Goal: Task Accomplishment & Management: Complete application form

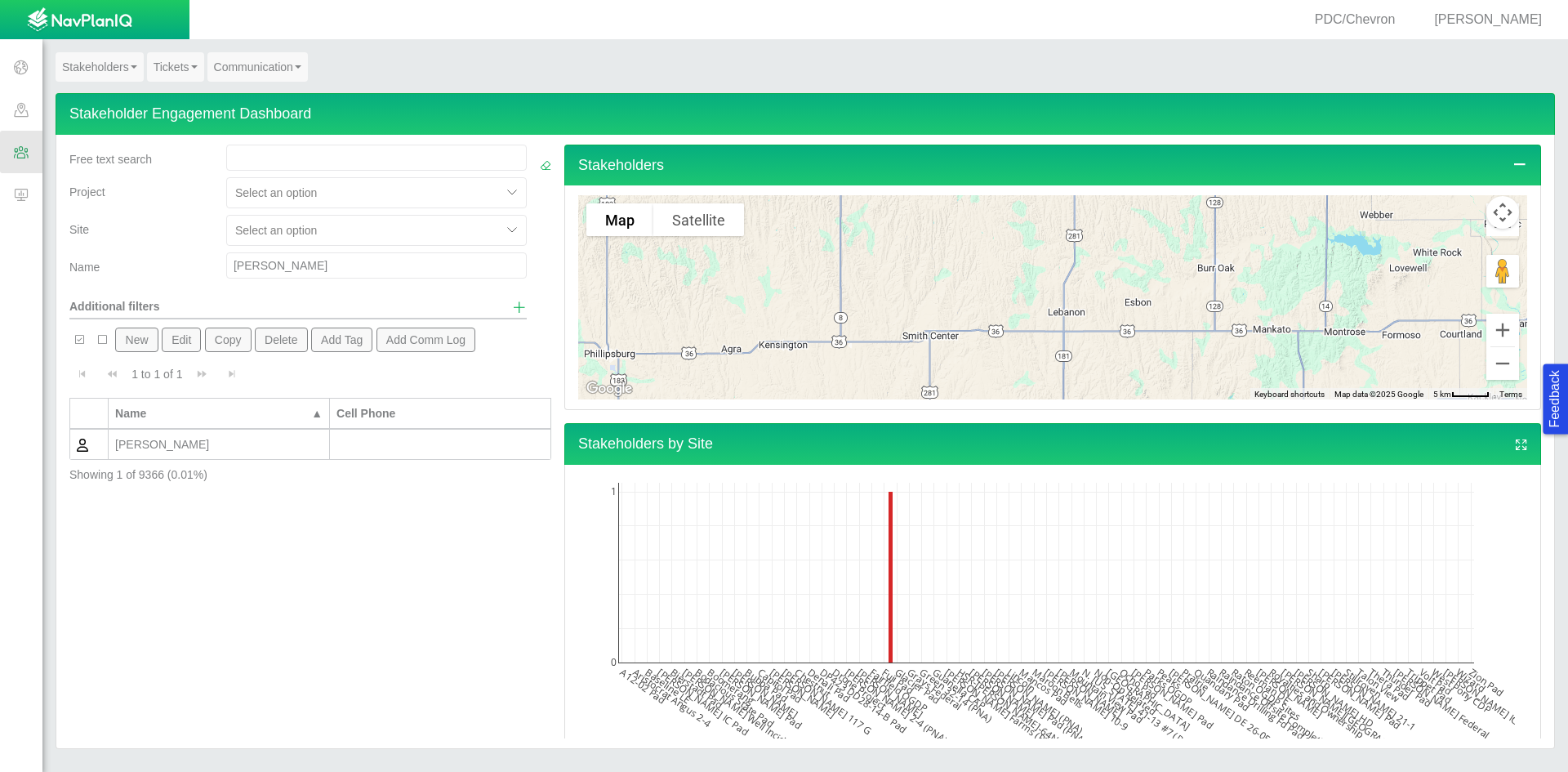
click at [141, 337] on button "New" at bounding box center [136, 339] width 43 height 24
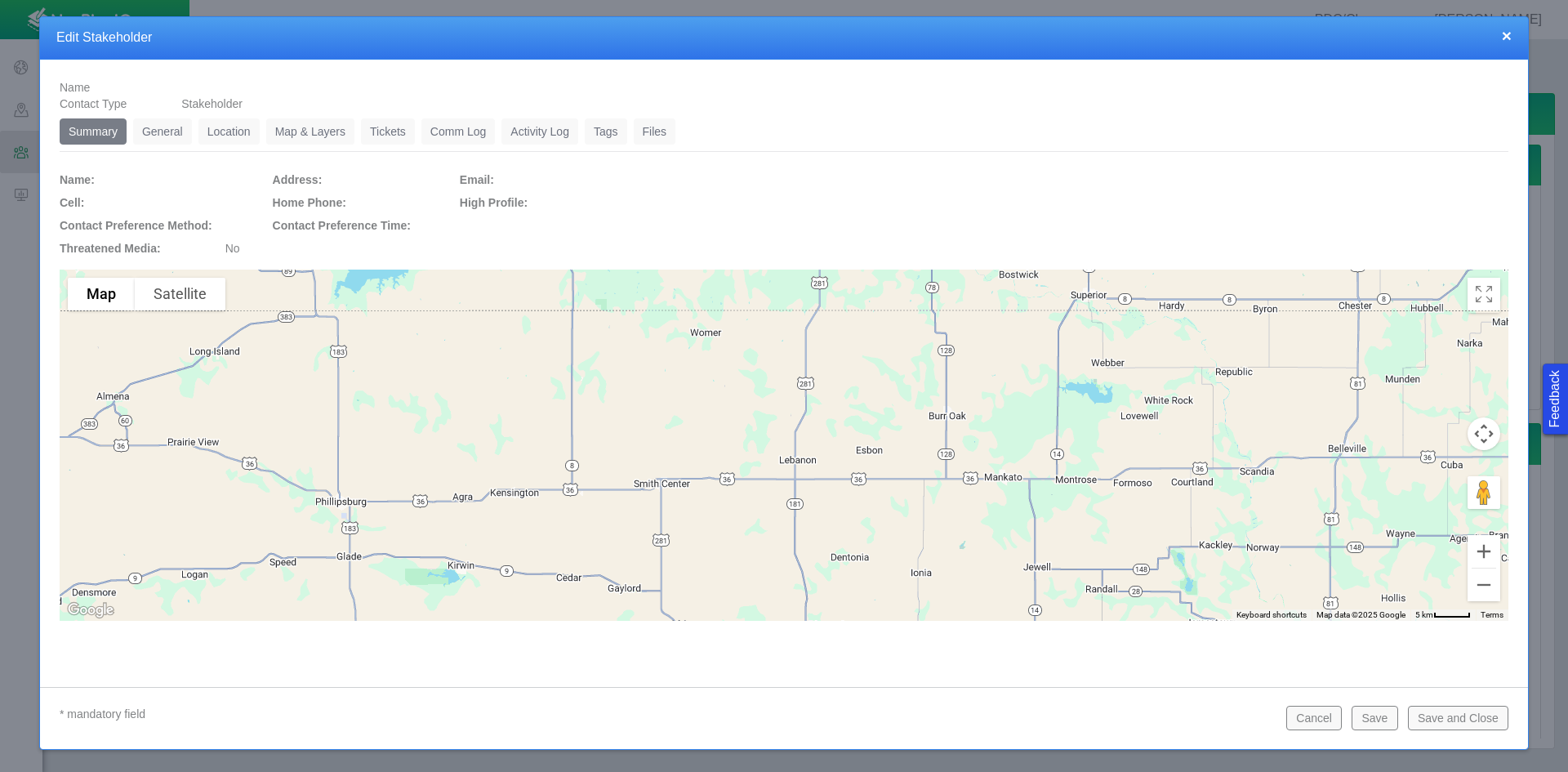
click at [160, 128] on link "General" at bounding box center [162, 132] width 59 height 26
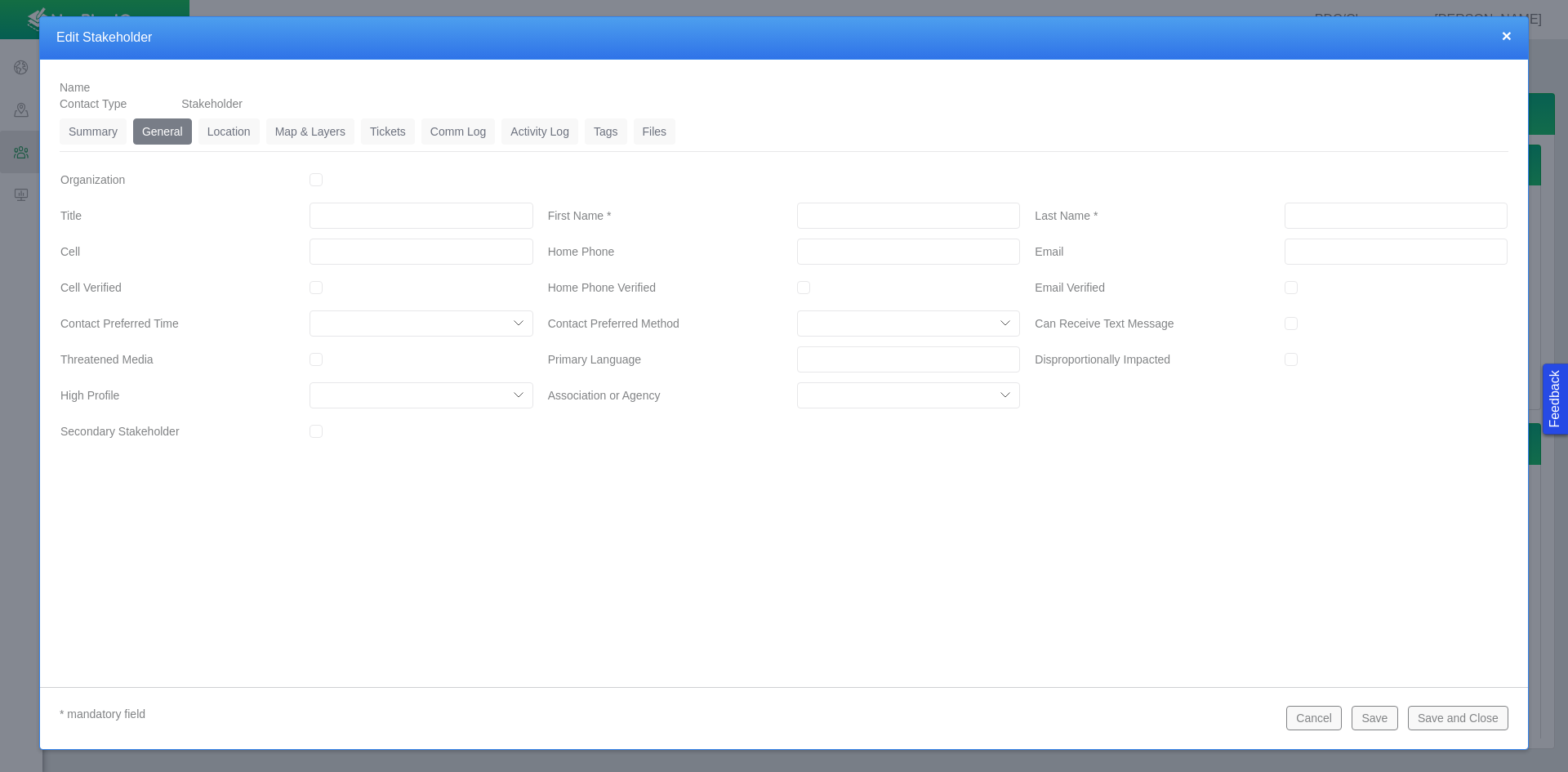
click at [871, 216] on input "First Name *" at bounding box center [909, 215] width 223 height 26
type input "[PERSON_NAME]"
type input "___-___-____"
click at [1378, 713] on button "Save" at bounding box center [1375, 718] width 45 height 24
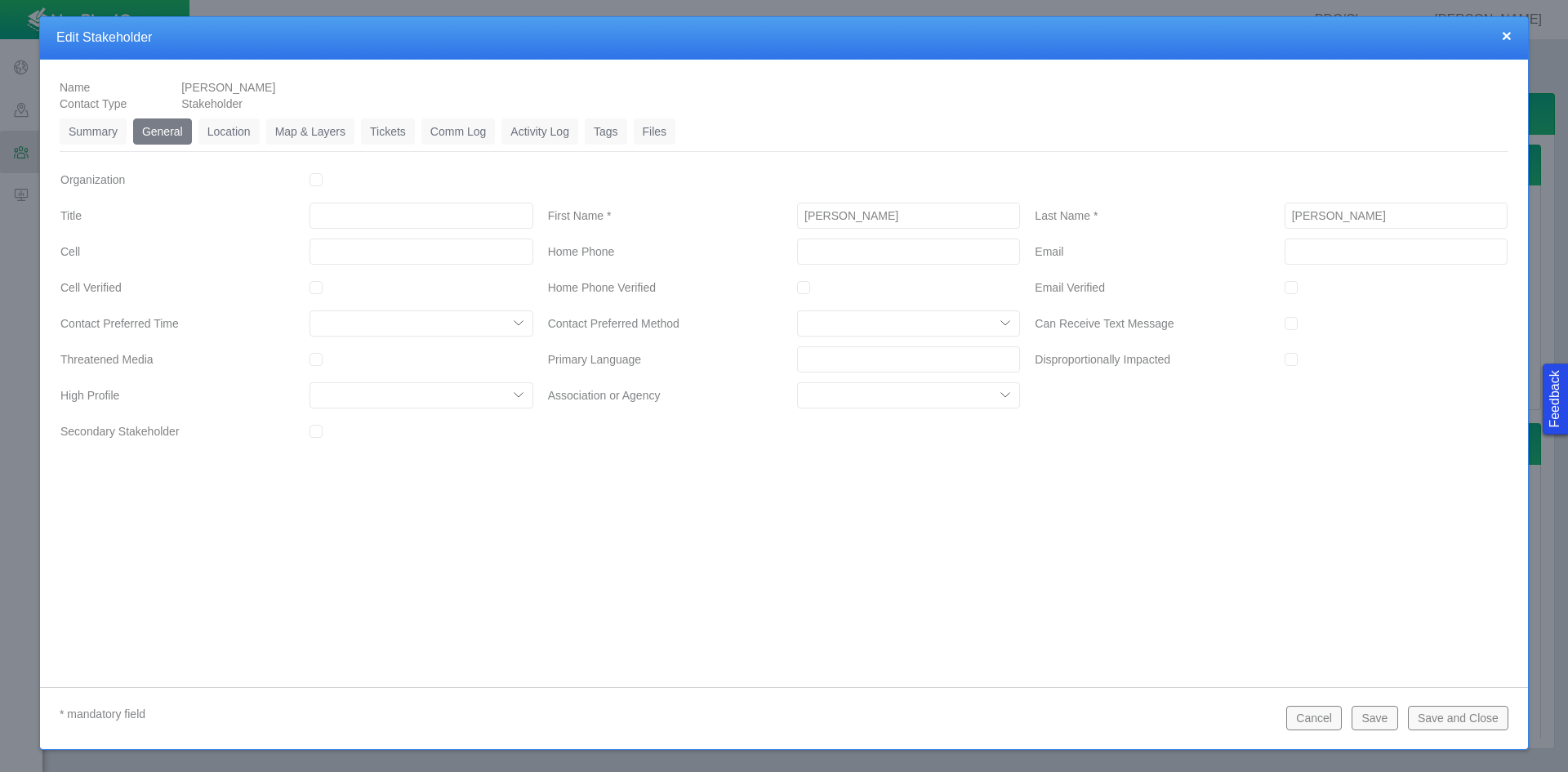
click at [232, 132] on link "Location" at bounding box center [229, 132] width 62 height 26
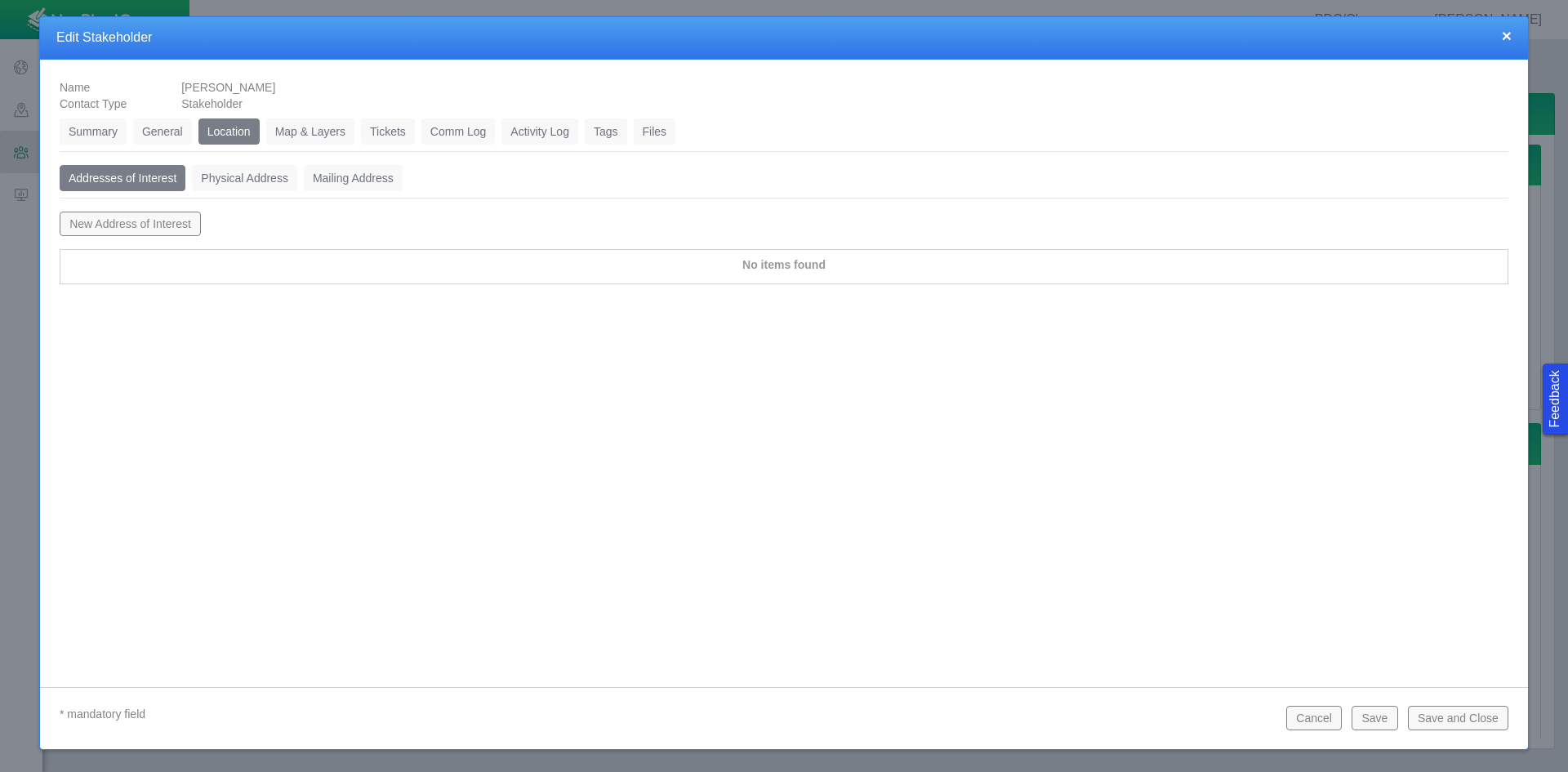
click at [235, 179] on link "Physical Address" at bounding box center [245, 178] width 105 height 26
click at [103, 217] on button "New Physical Address" at bounding box center [126, 223] width 133 height 24
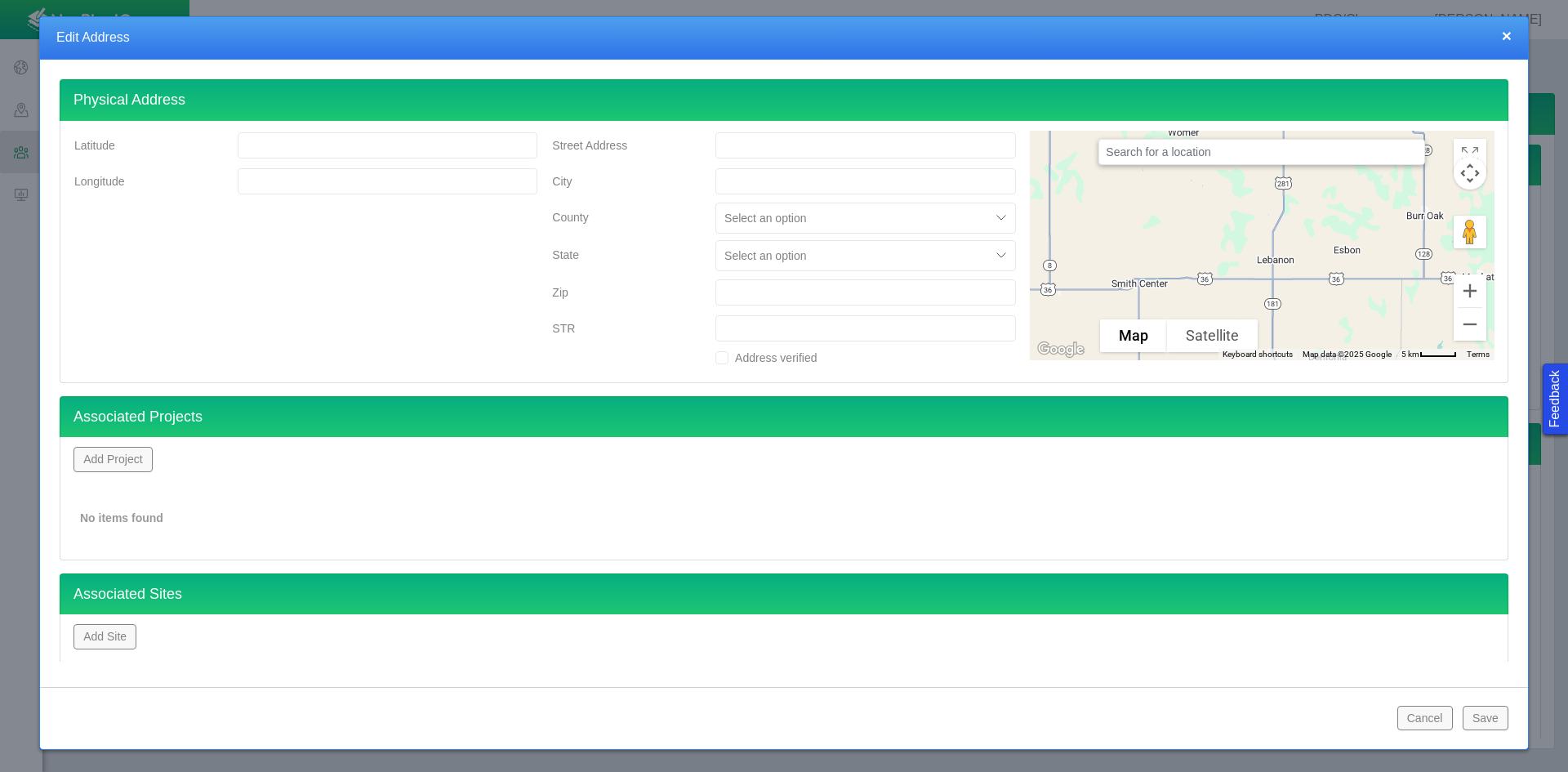
click at [745, 151] on input "Street Address" at bounding box center [865, 145] width 300 height 26
type input "26916 CR 44"
type input "[PERSON_NAME]"
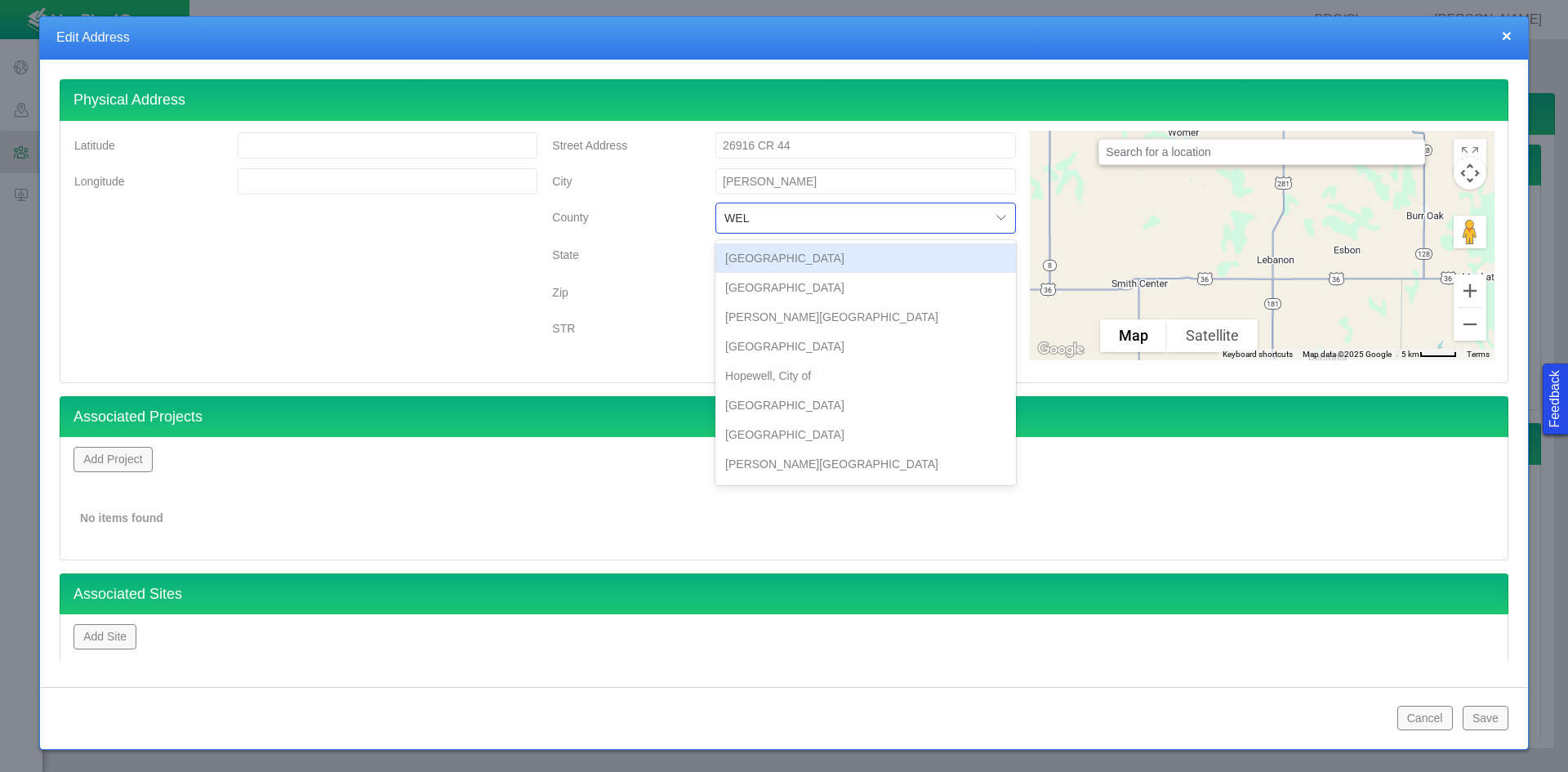
type input "WELD"
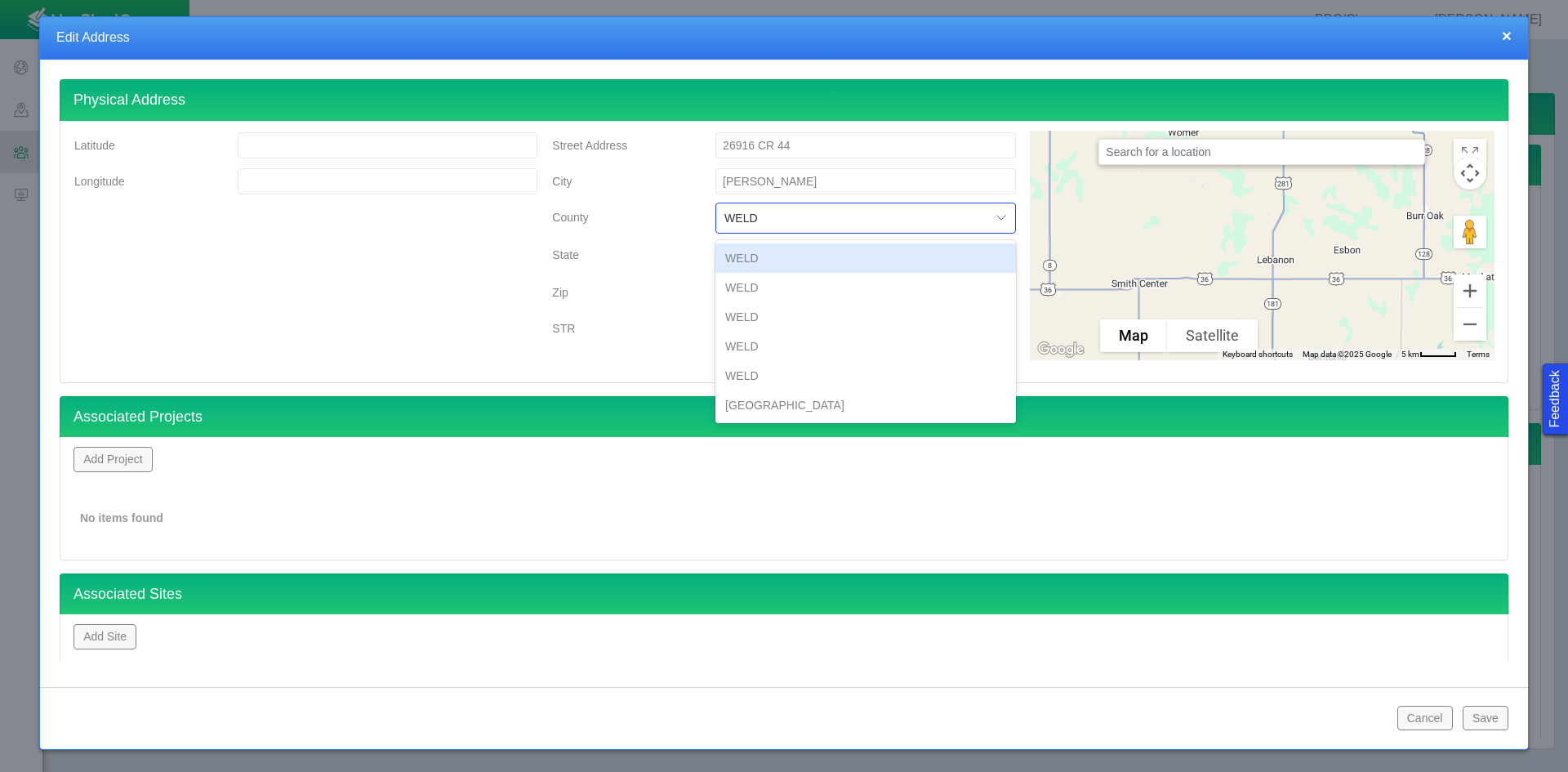
click at [745, 258] on div "WELD" at bounding box center [865, 258] width 300 height 29
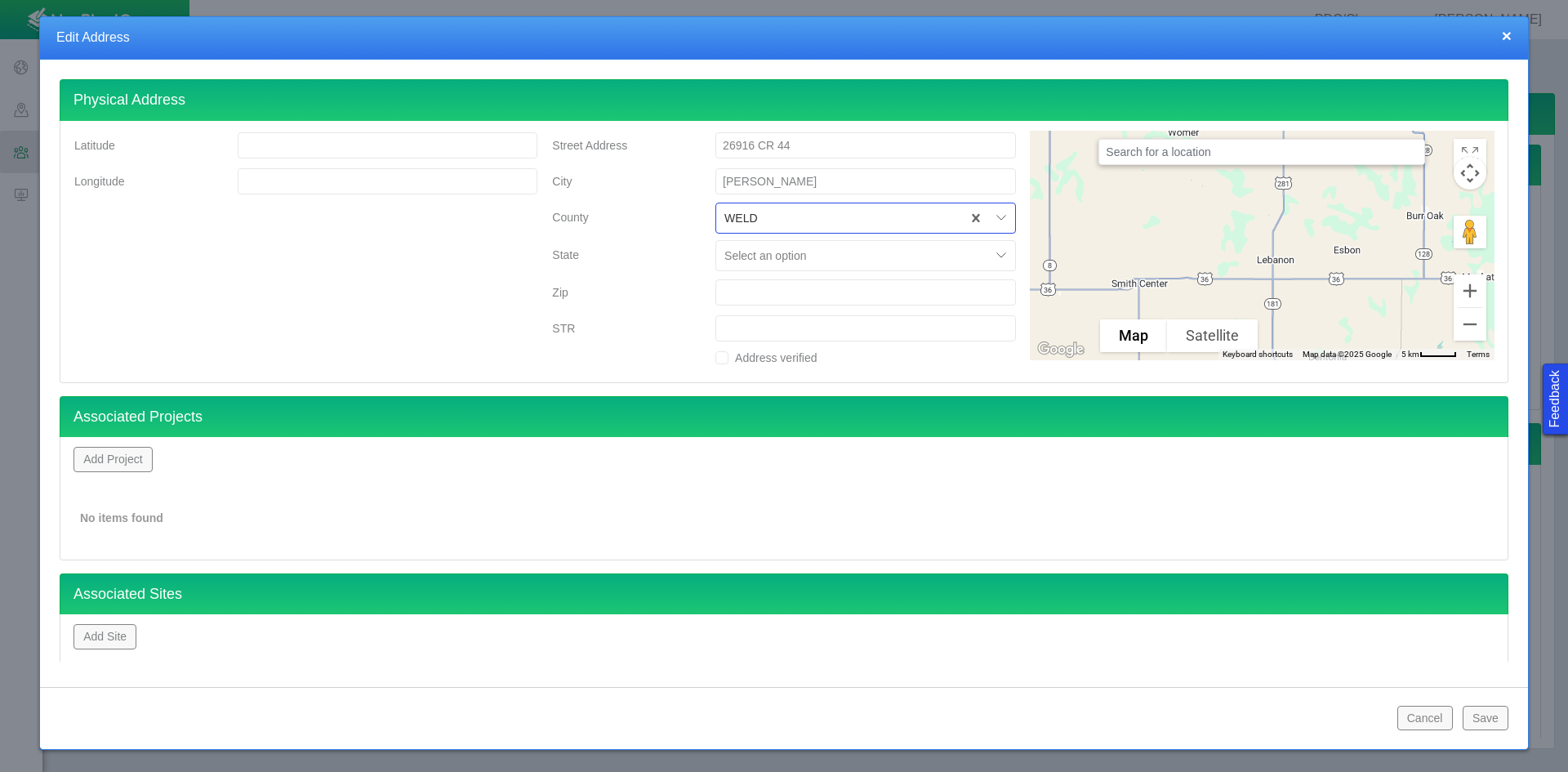
click at [743, 268] on div "Select an option" at bounding box center [853, 256] width 275 height 26
type input "COLO"
click at [108, 634] on button "Add Site" at bounding box center [104, 636] width 63 height 24
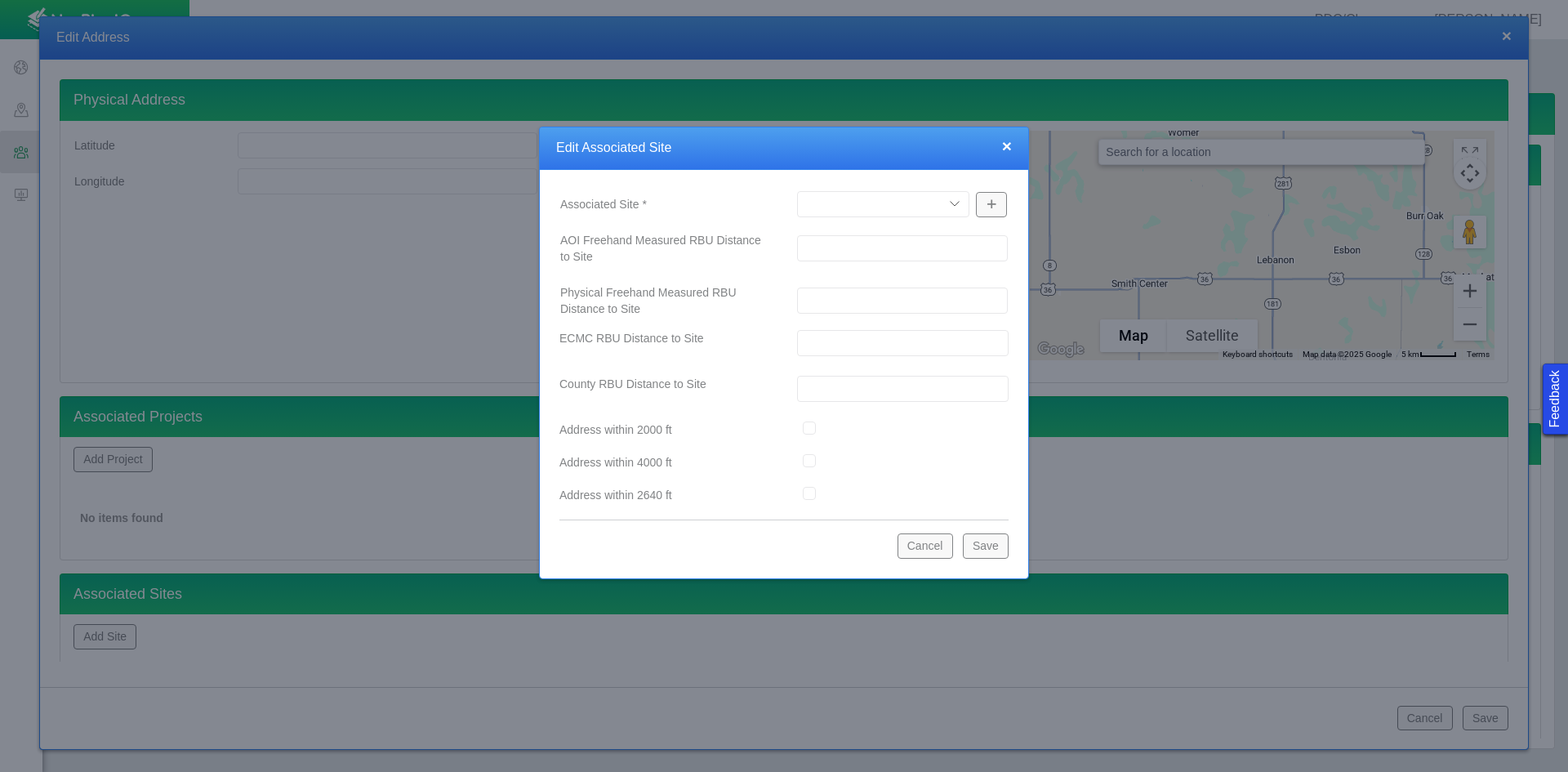
click at [843, 210] on select "A12-02 [GEOGRAPHIC_DATA] Pad Aristocrat Angus 2-4 Augusta [GEOGRAPHIC_DATA] [GE…" at bounding box center [883, 204] width 172 height 26
click at [857, 201] on select "A12-02 [GEOGRAPHIC_DATA] Pad Aristocrat Angus 2-4 Augusta [GEOGRAPHIC_DATA] [GE…" at bounding box center [883, 204] width 172 height 26
select select "48976645947676509"
click at [797, 191] on select "A12-02 [GEOGRAPHIC_DATA] Pad Aristocrat Angus 2-4 Augusta [GEOGRAPHIC_DATA] [GE…" at bounding box center [883, 204] width 172 height 26
click at [990, 540] on button "Save" at bounding box center [986, 545] width 45 height 24
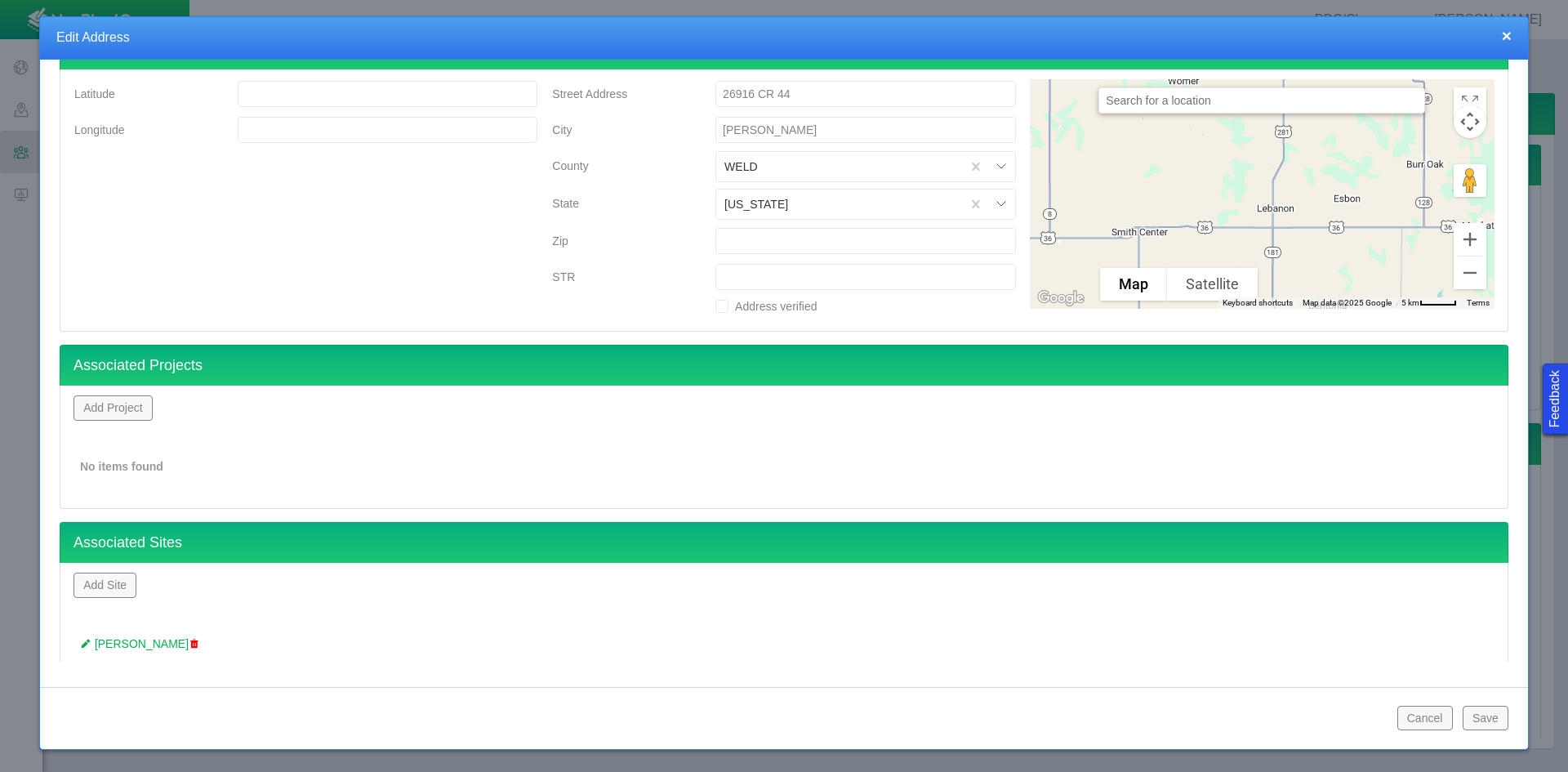
scroll to position [78, 0]
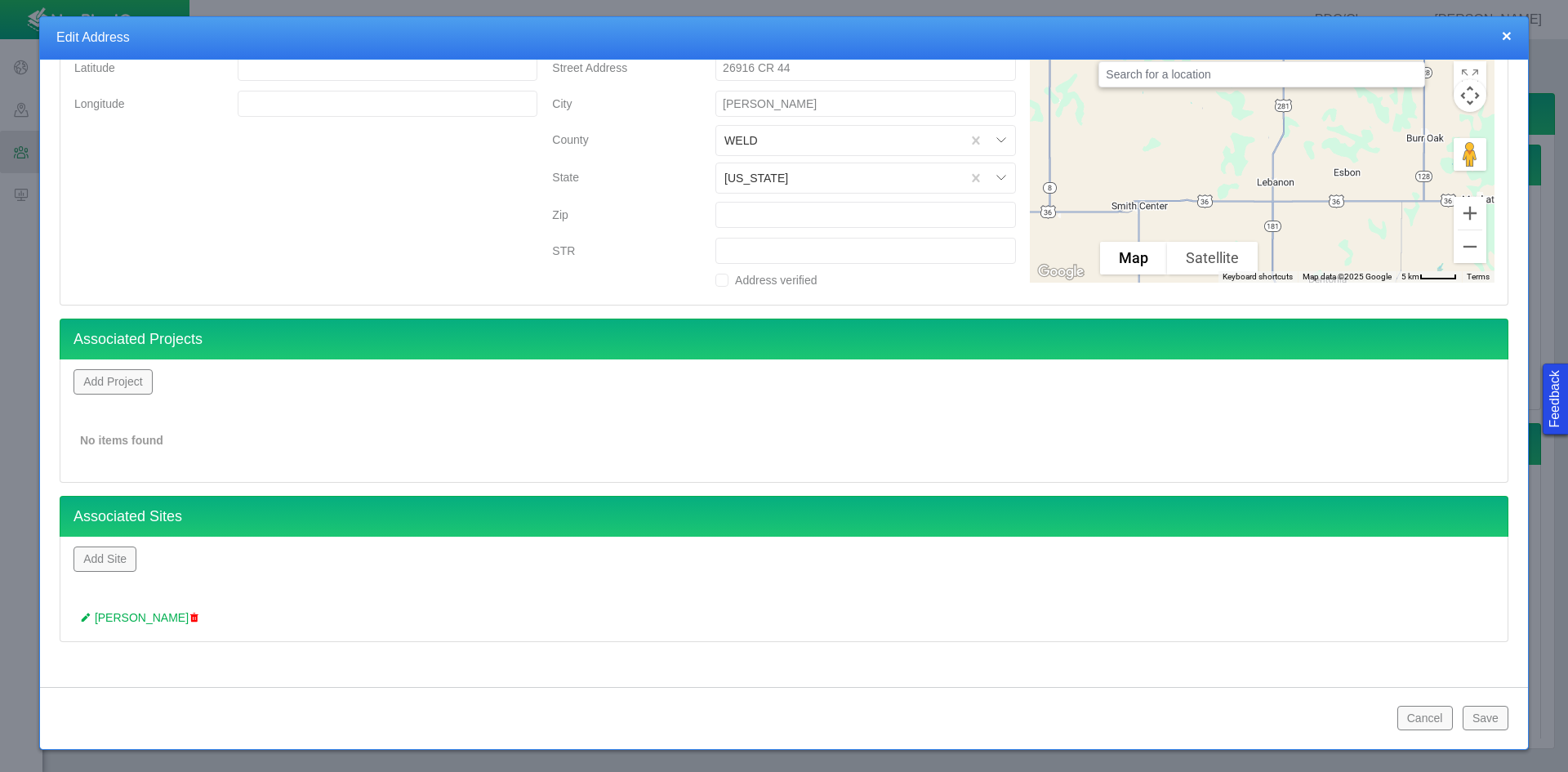
click at [1487, 715] on button "Save" at bounding box center [1485, 718] width 45 height 24
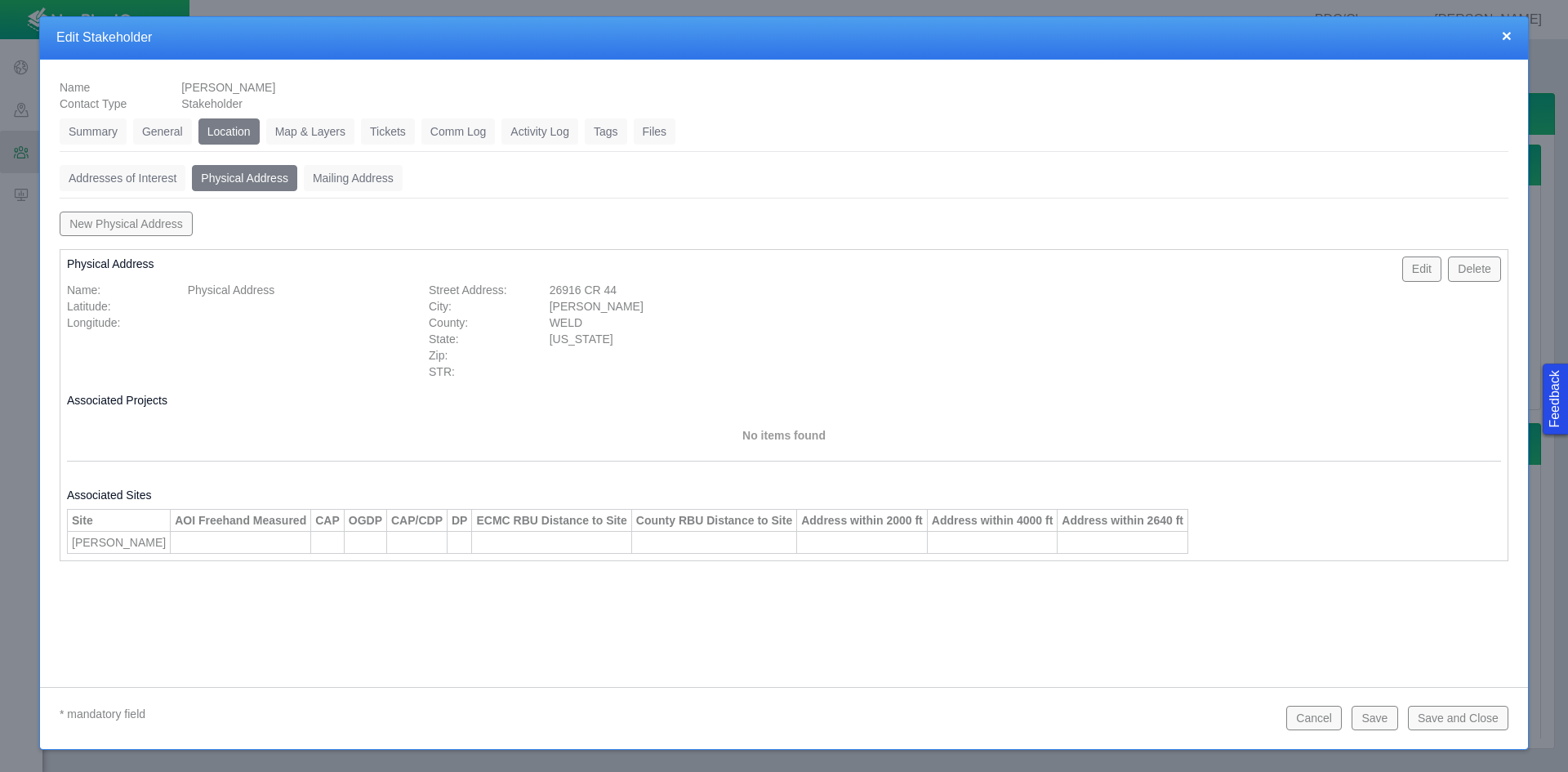
click at [394, 134] on link "Tickets" at bounding box center [387, 132] width 54 height 26
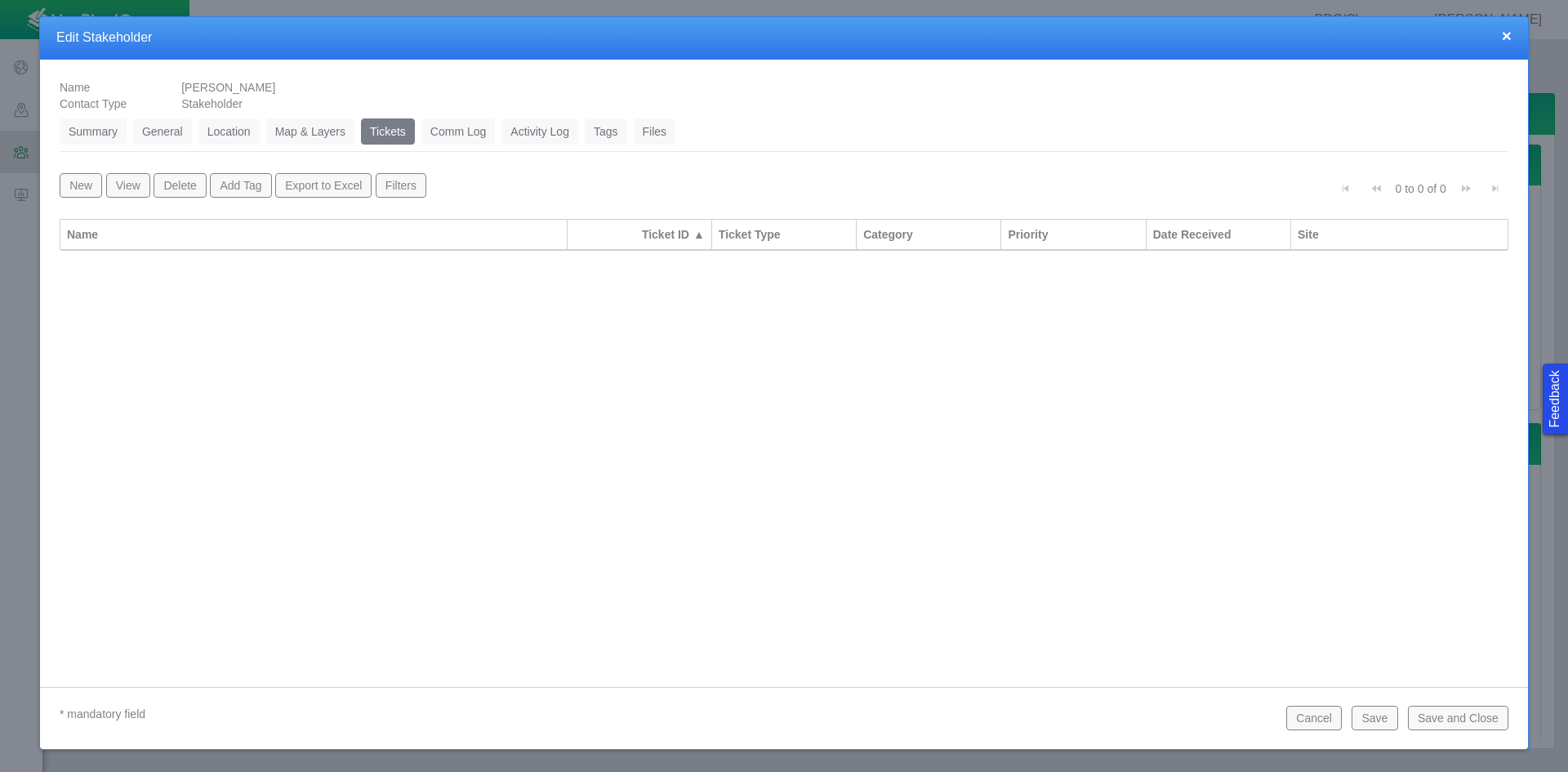
click at [70, 178] on button "New" at bounding box center [81, 185] width 43 height 24
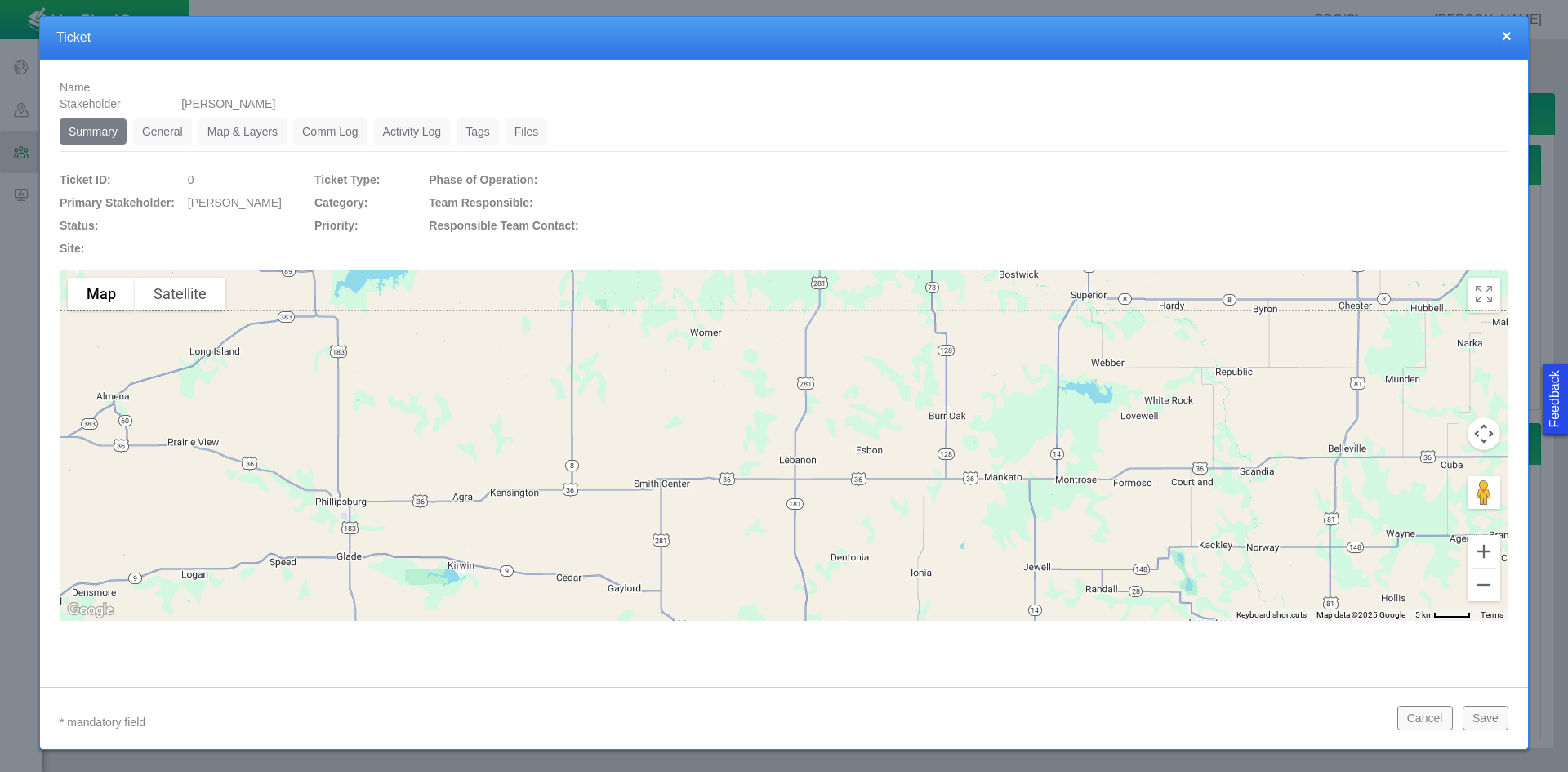
click at [169, 126] on link "General" at bounding box center [162, 132] width 59 height 26
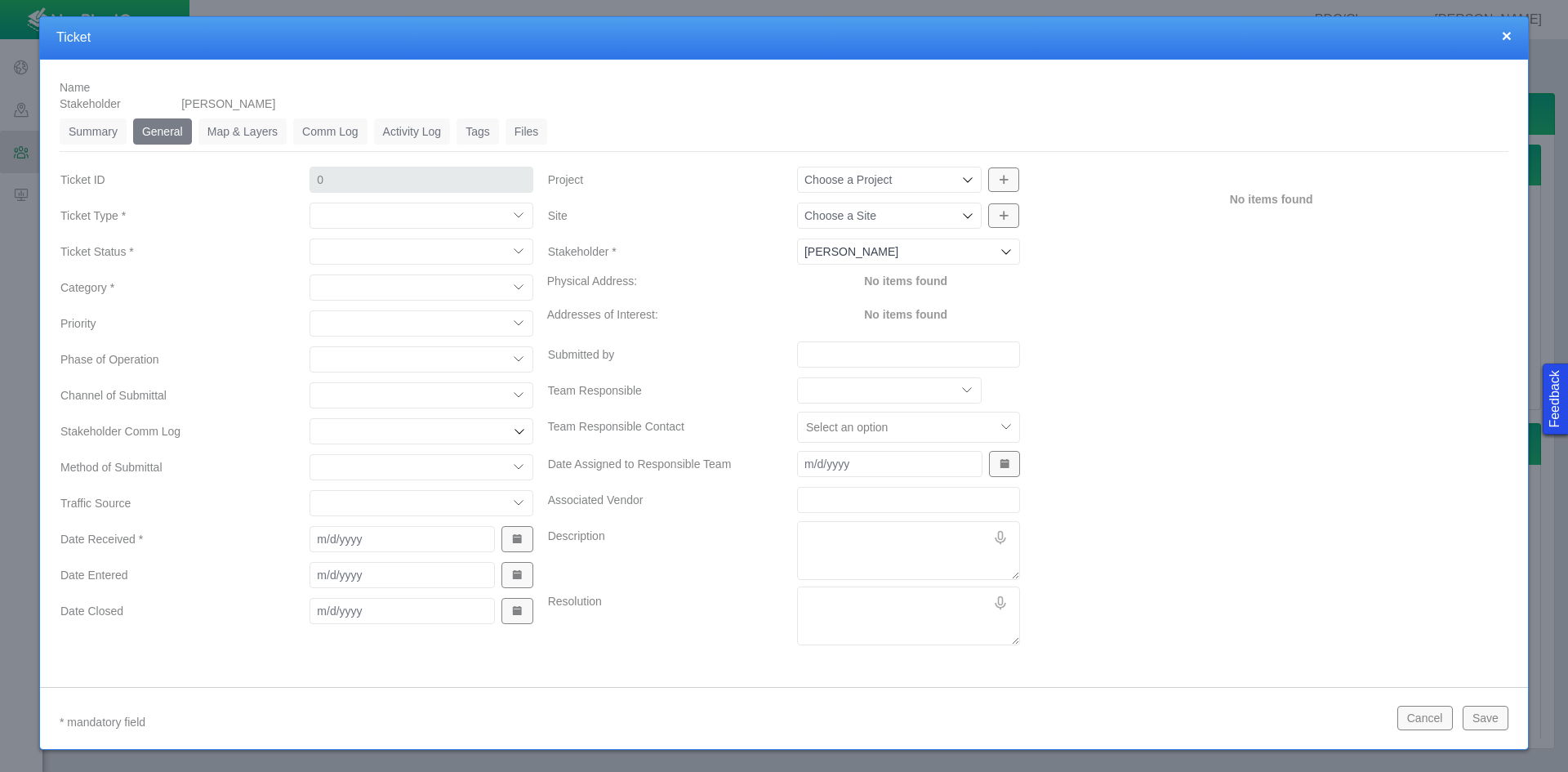
click at [401, 219] on select "Compliment Grievance Grievance Non-Op Information" at bounding box center [421, 215] width 223 height 26
click at [309, 202] on select "Compliment Grievance Grievance Non-Op Information" at bounding box center [421, 215] width 223 height 26
select select "149744687610124099"
click at [394, 251] on select "Closed (resolved) Closed (unreasonable) Closed (unresolved) Open (assigned) Ope…" at bounding box center [421, 251] width 223 height 26
select select "150870587516967847"
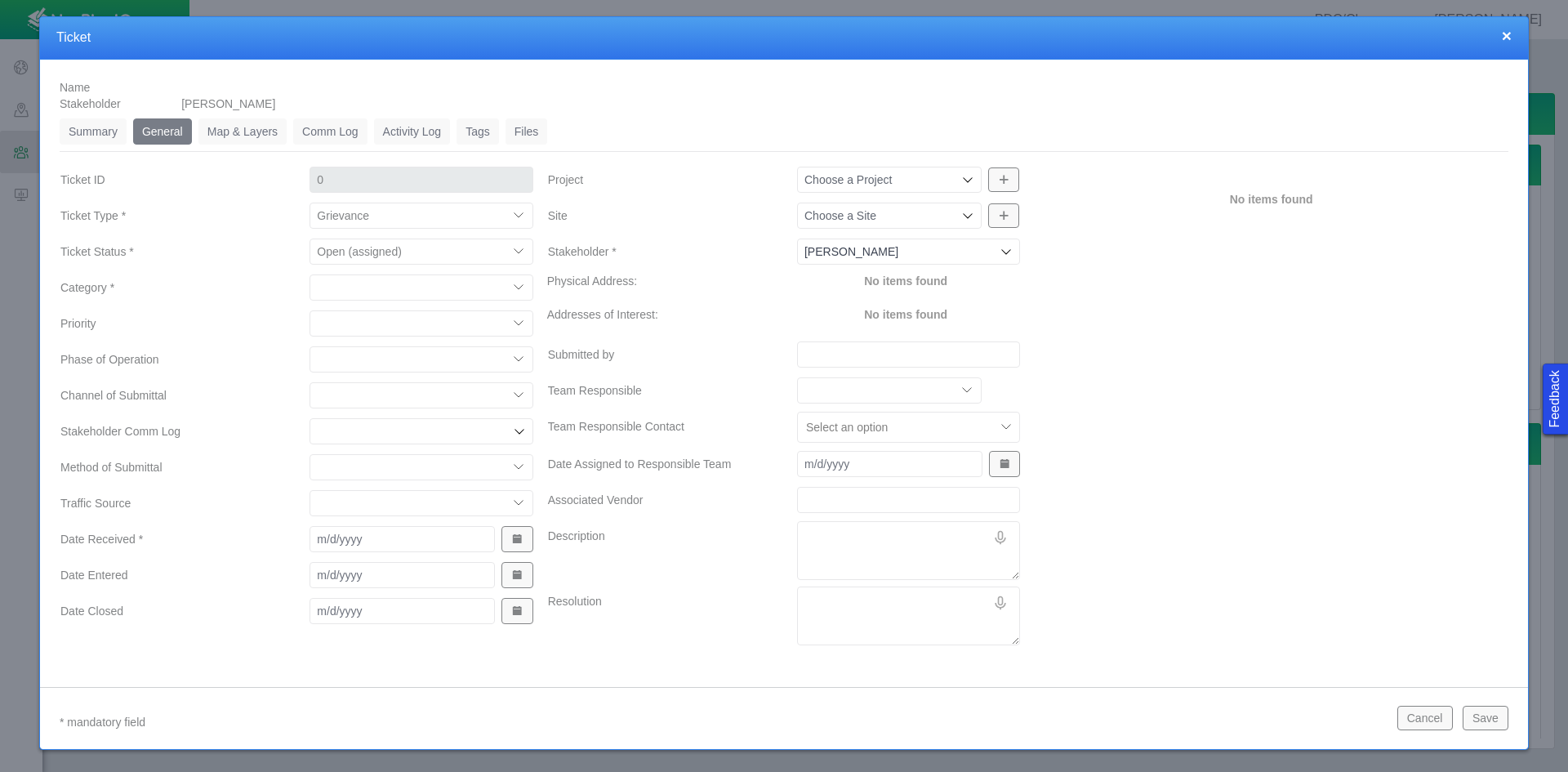
click at [309, 239] on select "Closed (resolved) Closed (unreasonable) Closed (unresolved) Open (assigned) Ope…" at bounding box center [421, 251] width 223 height 26
click at [375, 290] on select "Access Aesthetics Ag/Crops Air Quality Claims Clean-up/Remediation Communicatio…" at bounding box center [421, 288] width 223 height 26
select select "31806672368381275"
click at [309, 275] on select "Access Aesthetics Ag/Crops Air Quality Claims Clean-up/Remediation Communicatio…" at bounding box center [421, 288] width 223 height 26
click at [349, 329] on select "High Medium Low" at bounding box center [421, 323] width 223 height 26
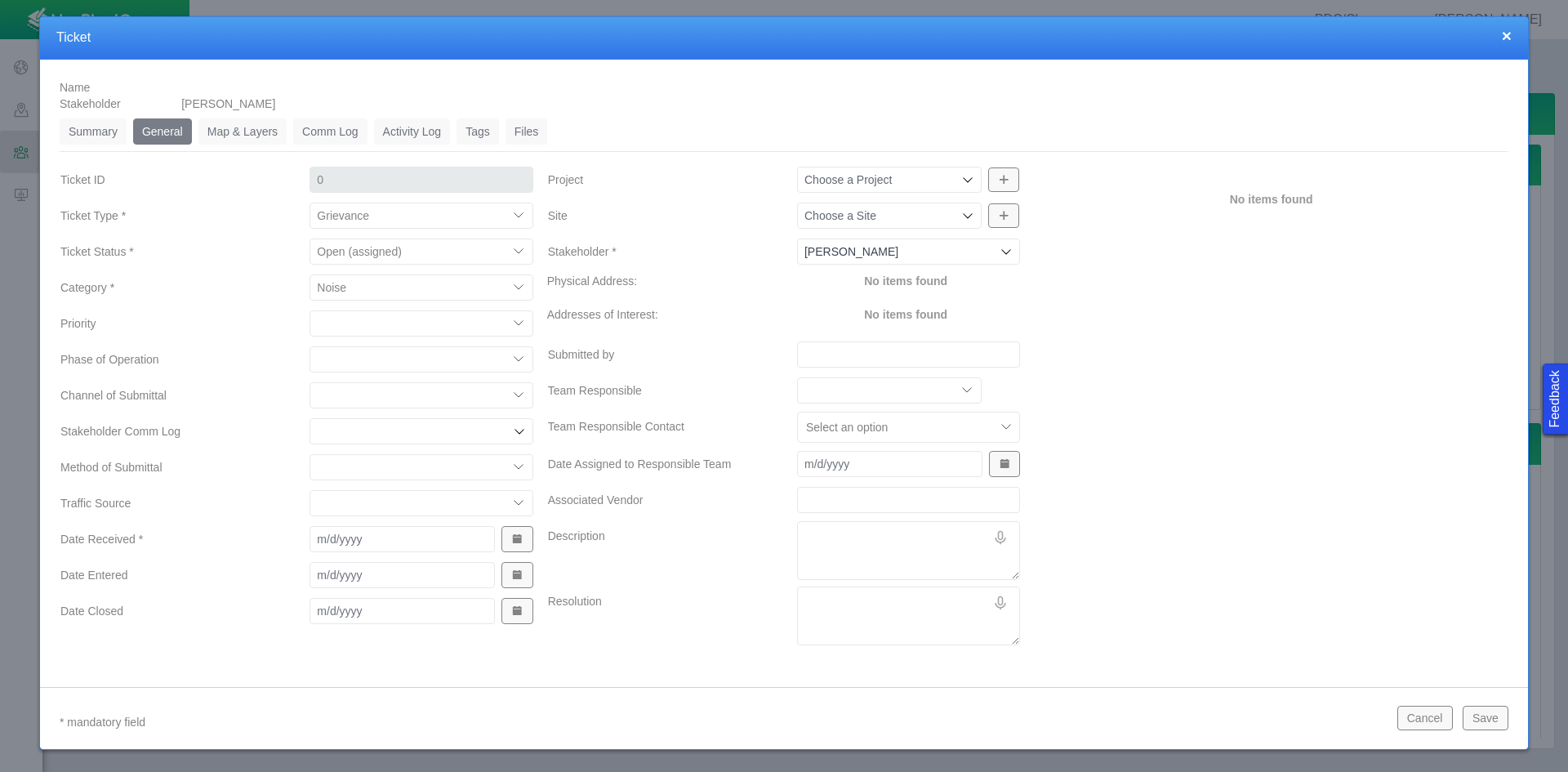
select select "Medium"
click at [309, 310] on select "High Medium Low" at bounding box center [421, 323] width 223 height 26
click at [362, 357] on select "Completions Drilling Production Reclamation Planning/Permitting Workover P&A Un…" at bounding box center [421, 359] width 223 height 26
select select "92605267337848928"
click at [309, 347] on select "Completions Drilling Production Reclamation Planning/Permitting Workover P&A Un…" at bounding box center [421, 359] width 223 height 26
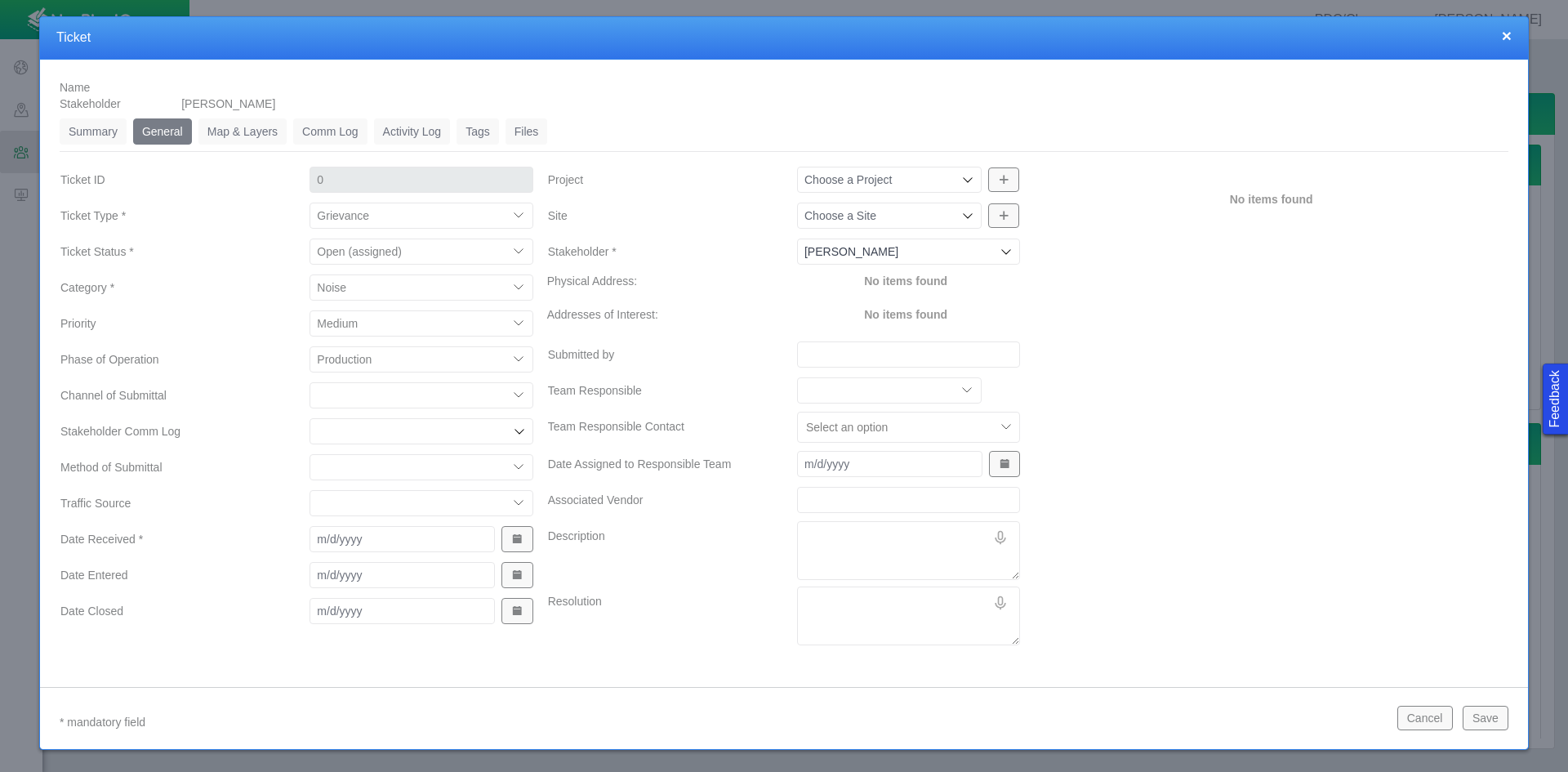
click at [349, 397] on select "ECMC Community Relations LGD Website/Microsite HSE Local Elected Official Surfa…" at bounding box center [421, 396] width 223 height 26
select select "81909218222849185"
click at [309, 383] on select "ECMC Community Relations LGD Website/Microsite HSE Local Elected Official Surfa…" at bounding box center [421, 396] width 223 height 26
click at [354, 464] on select "Email In Person Mail Phone" at bounding box center [421, 467] width 223 height 26
select select "155092712167575582"
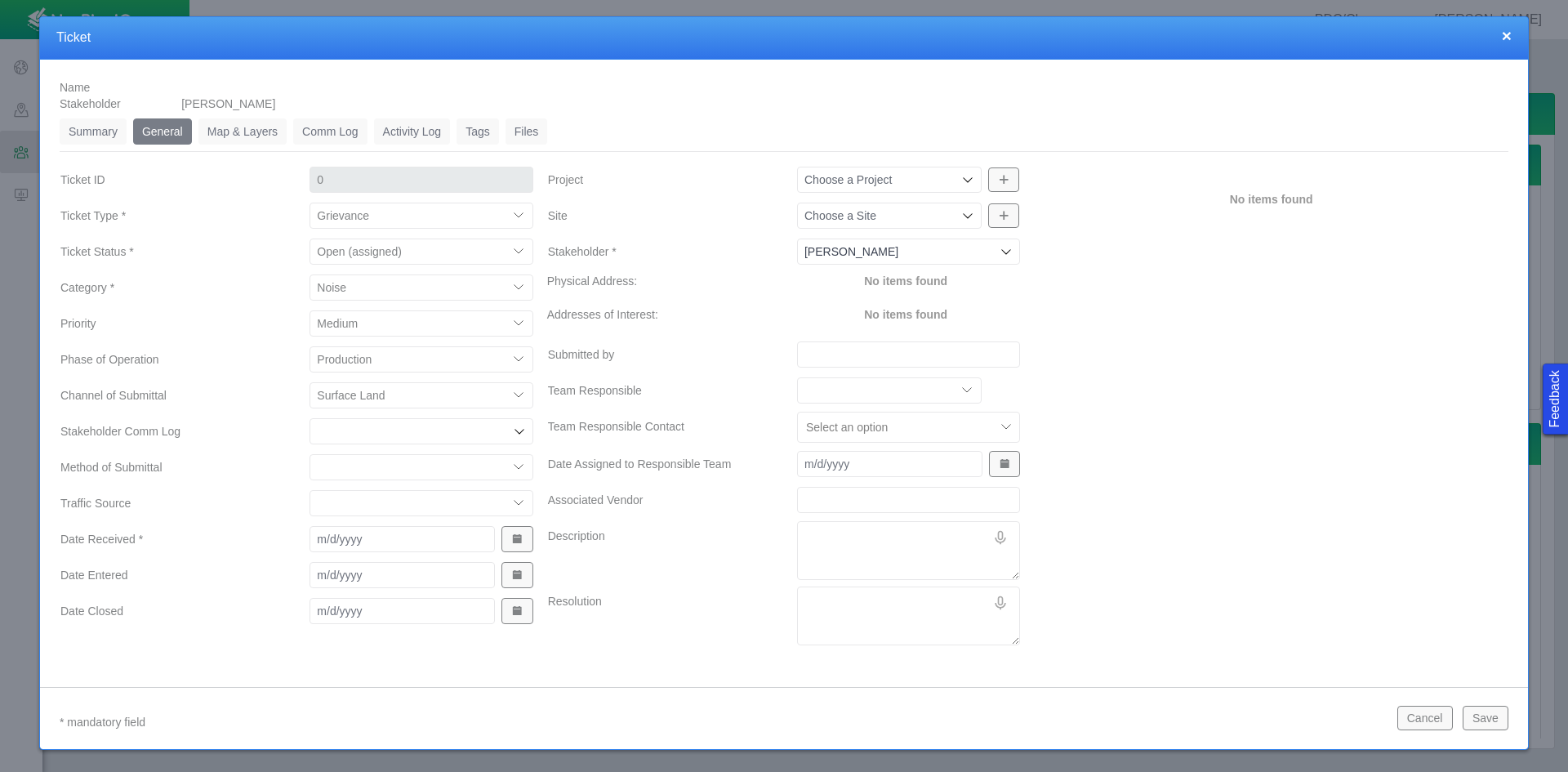
click at [309, 454] on select "Email In Person Mail Phone" at bounding box center [421, 467] width 223 height 26
click at [518, 540] on span "Show Date Picker" at bounding box center [517, 539] width 12 height 12
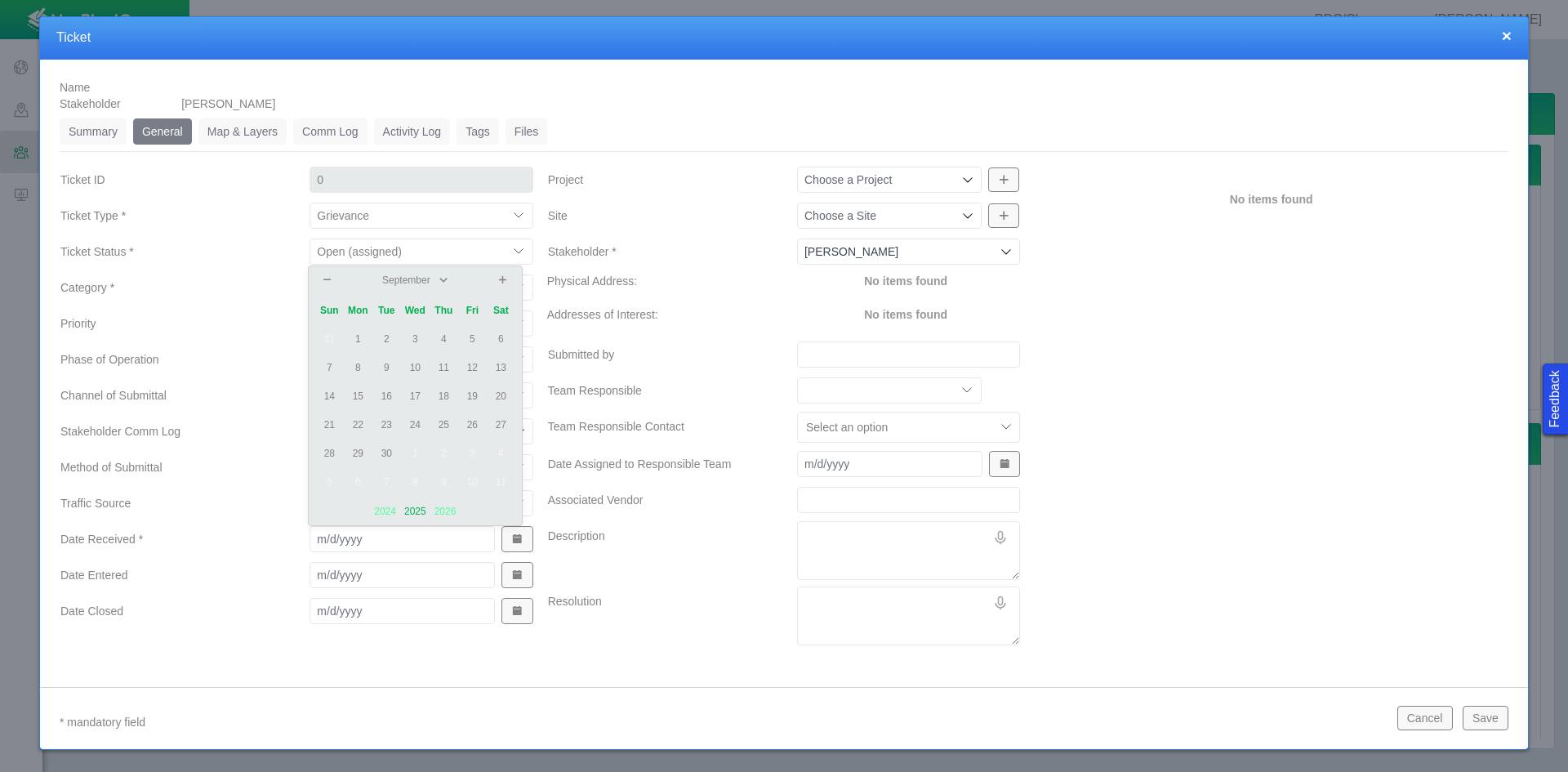
click at [388, 332] on td "2" at bounding box center [387, 340] width 29 height 29
type input "[DATE]"
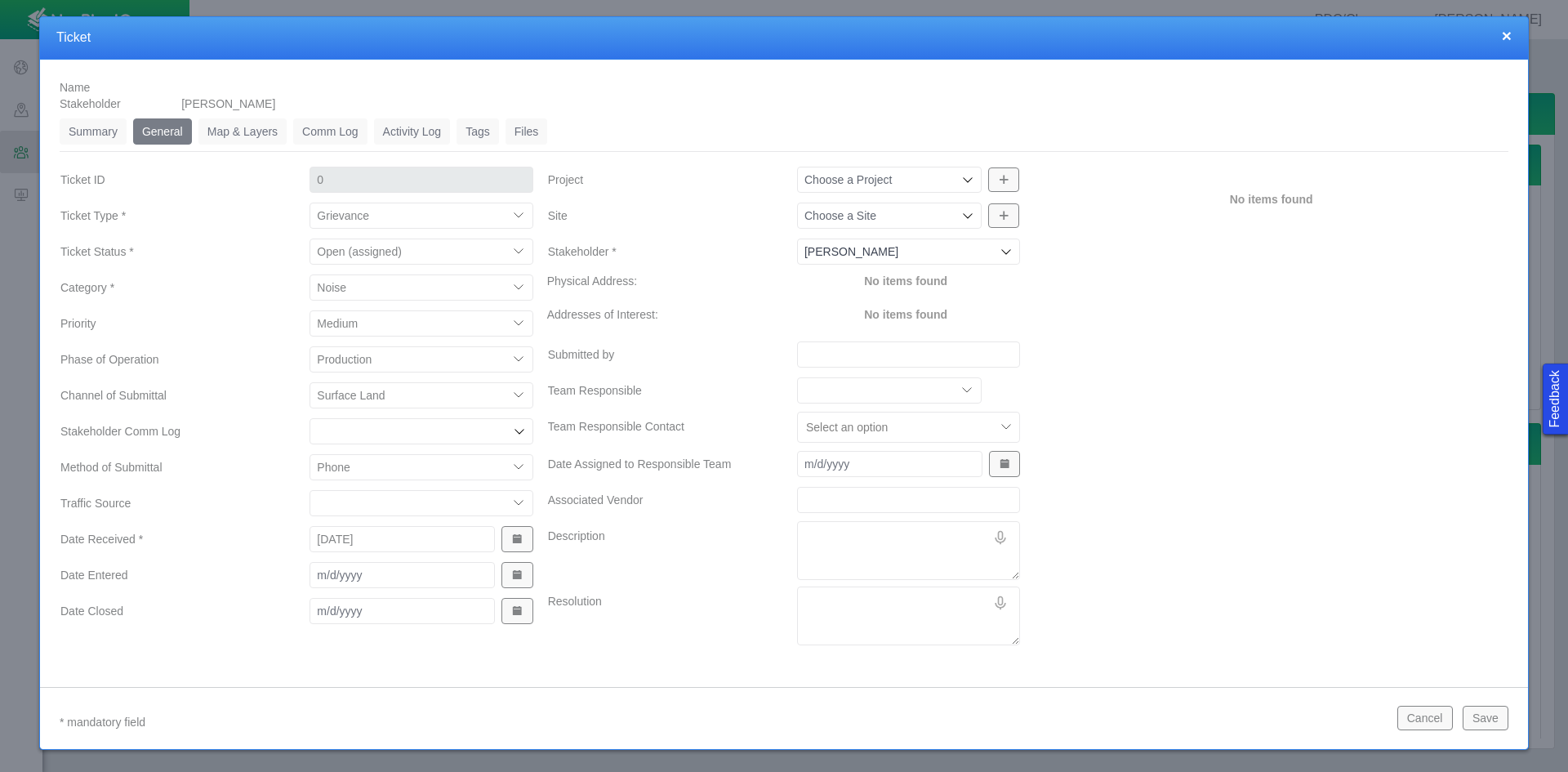
click at [512, 570] on span "Show Date Picker" at bounding box center [517, 575] width 12 height 12
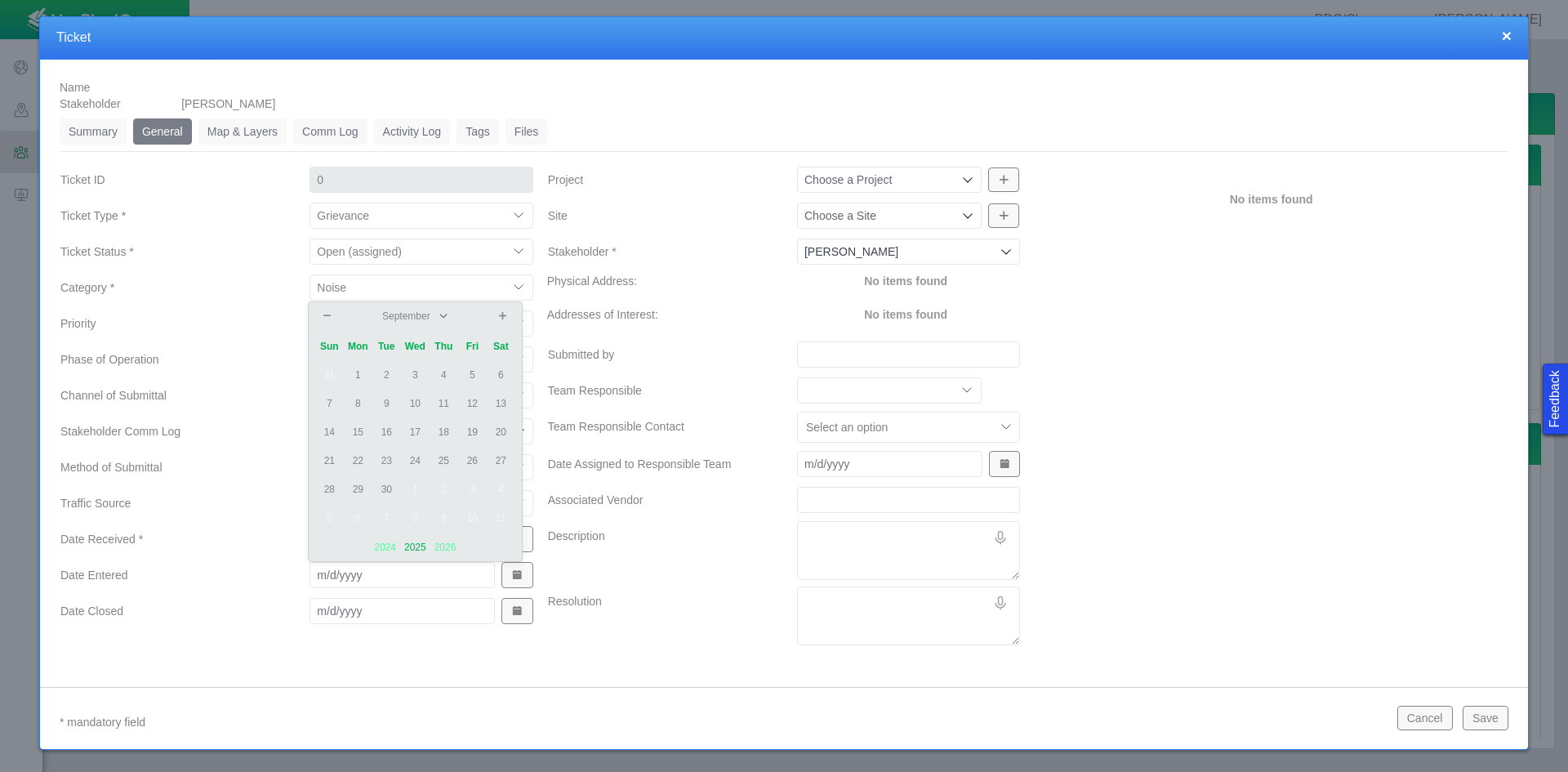
click at [383, 376] on td "2" at bounding box center [387, 376] width 29 height 29
type input "[DATE]"
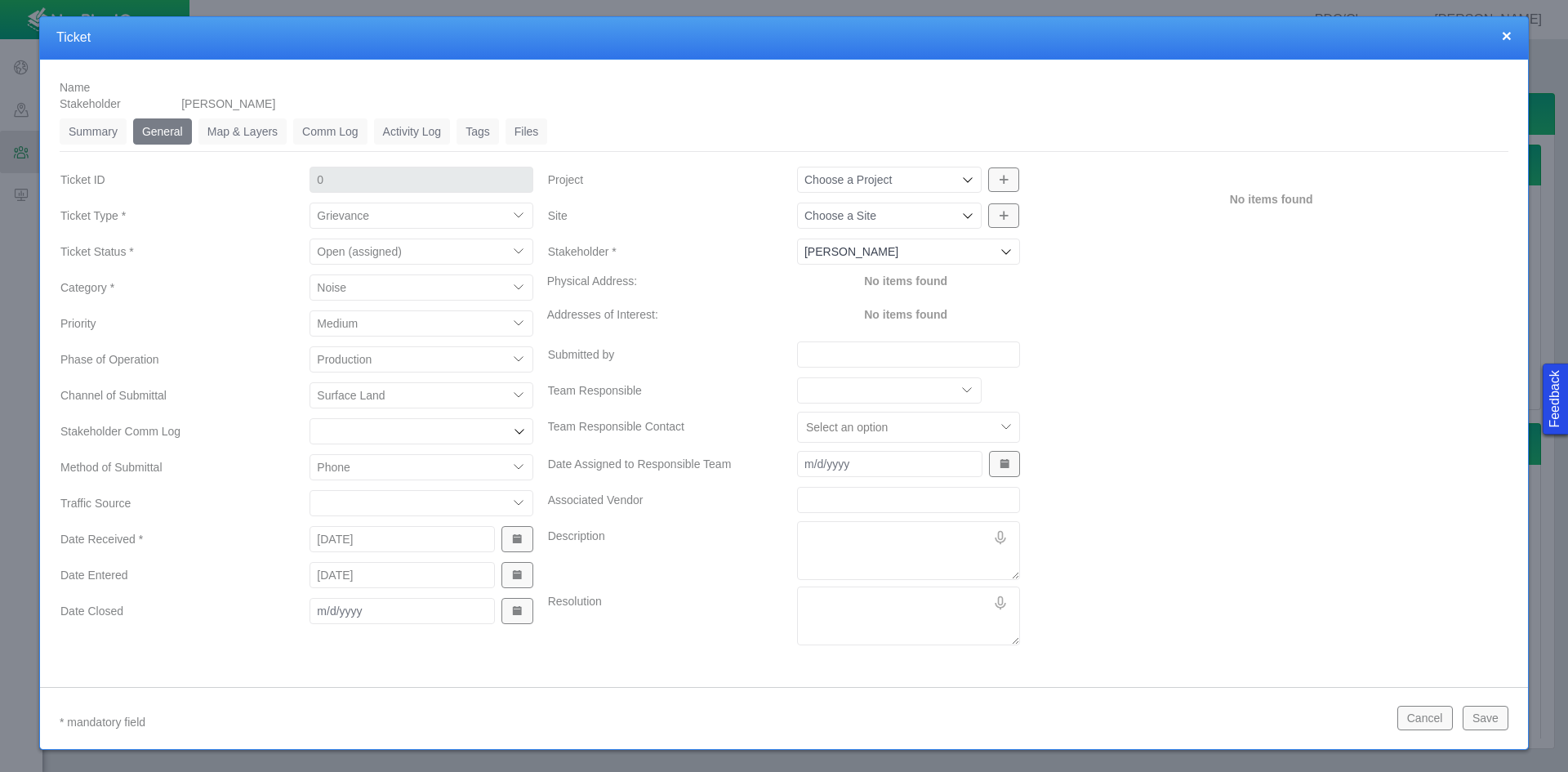
click at [946, 216] on input "Site" at bounding box center [881, 216] width 153 height 16
click at [899, 282] on span "[PERSON_NAME]" at bounding box center [901, 279] width 205 height 16
type input "[PERSON_NAME]"
type input "1253"
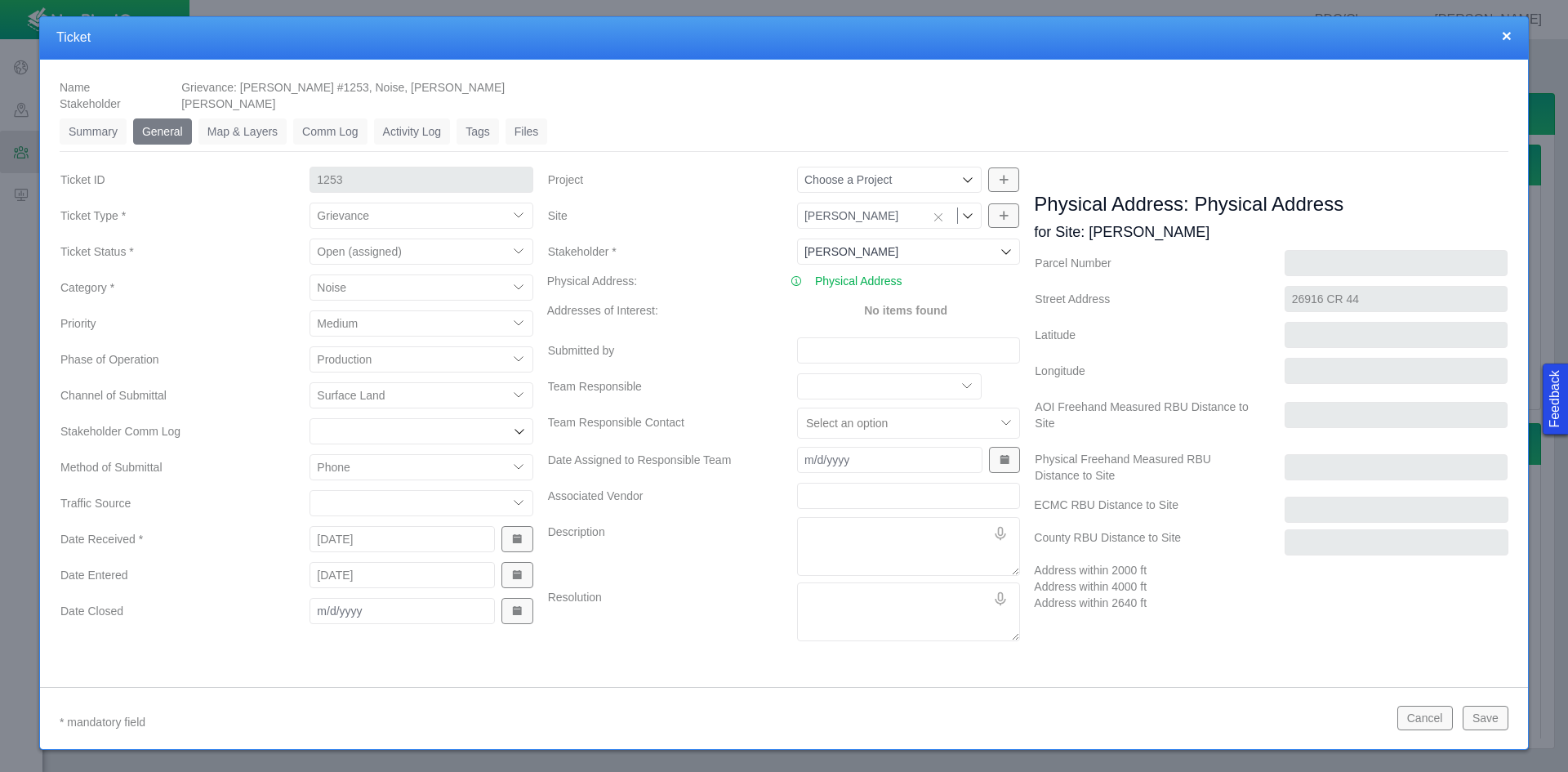
type input "[PERSON_NAME]"
click at [821, 537] on textarea "Description" at bounding box center [909, 546] width 223 height 59
type textarea "x"
type textarea "L"
type textarea "x"
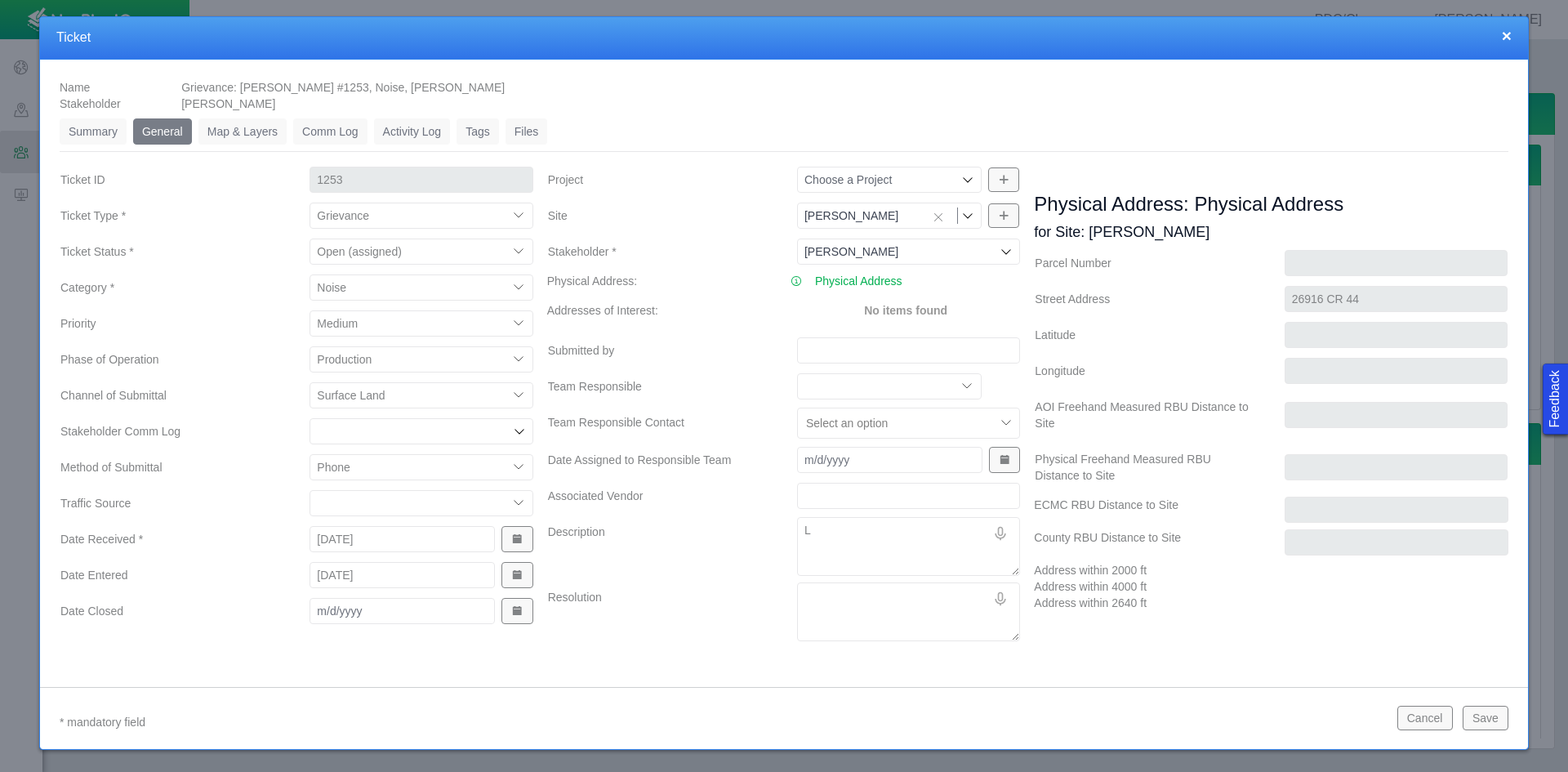
type textarea "Lo"
type textarea "x"
type textarea "[PERSON_NAME]"
type textarea "x"
type textarea "Loud"
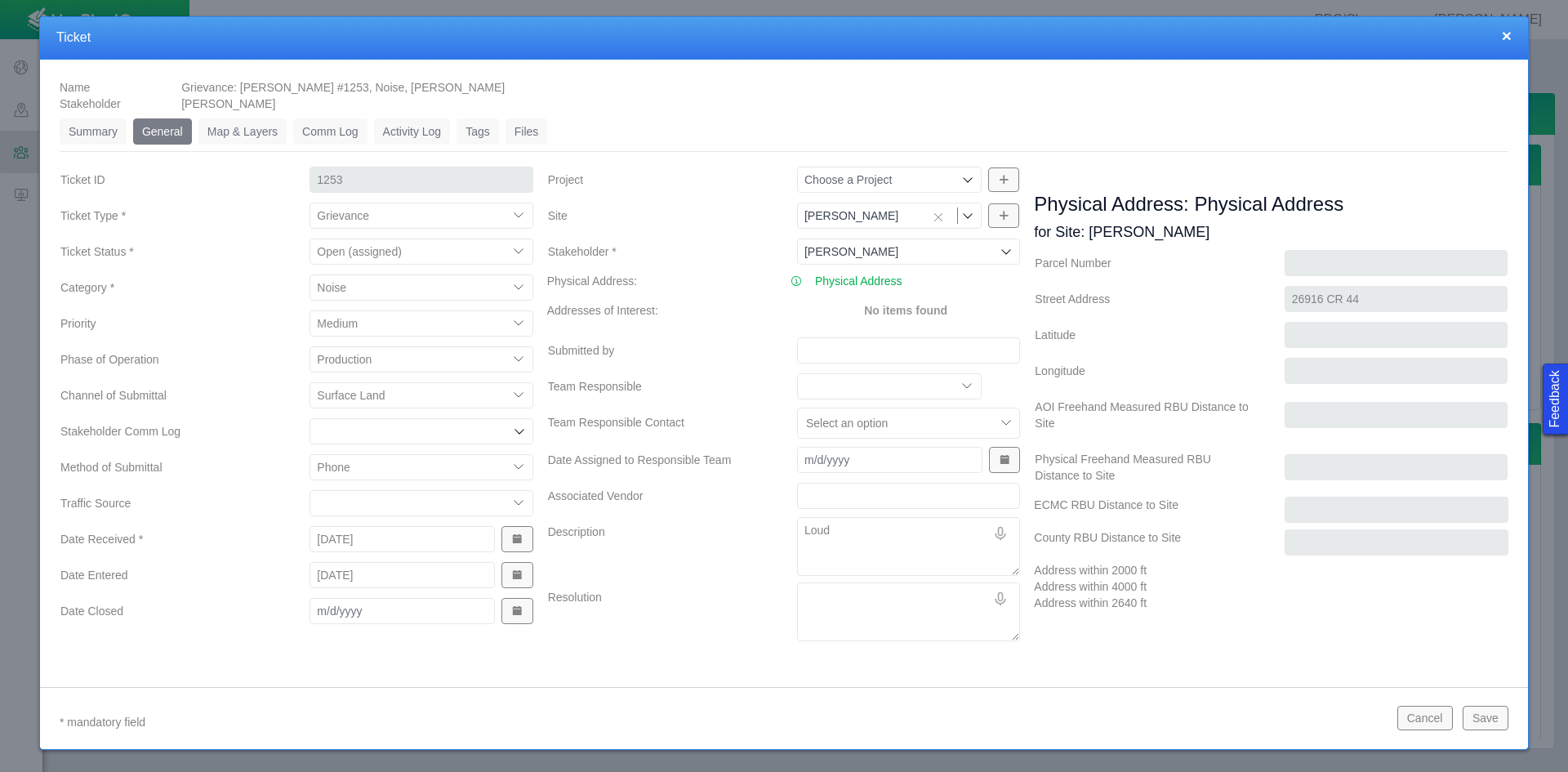
type textarea "x"
type textarea "Loud"
type textarea "x"
type textarea "Loud b"
type textarea "x"
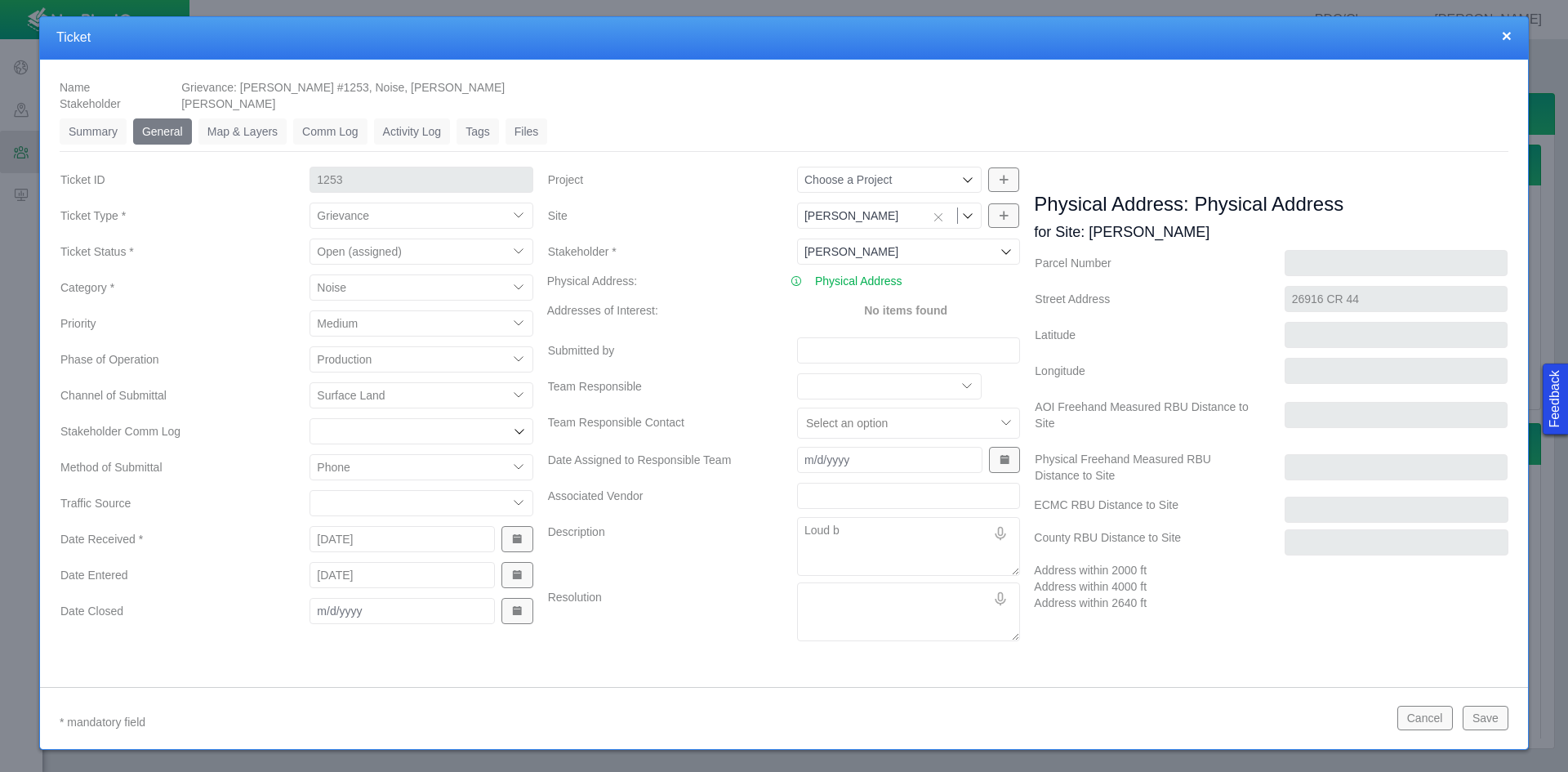
type textarea "Loud bo"
type textarea "x"
type textarea "Loud boo"
type textarea "x"
type textarea "Loud boom"
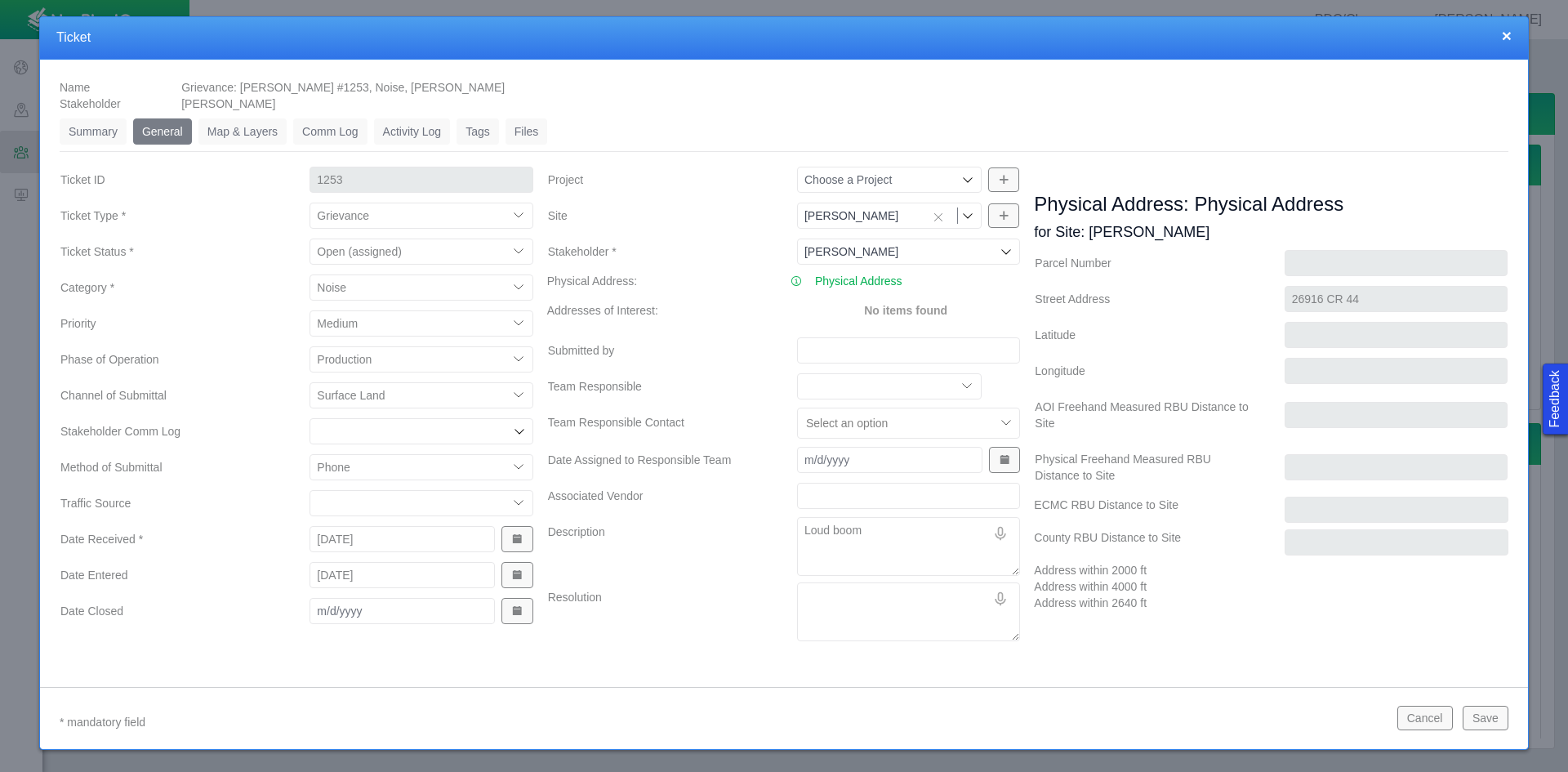
type textarea "x"
type textarea "Loud boom"
type textarea "x"
type textarea "Loud boom h"
type textarea "x"
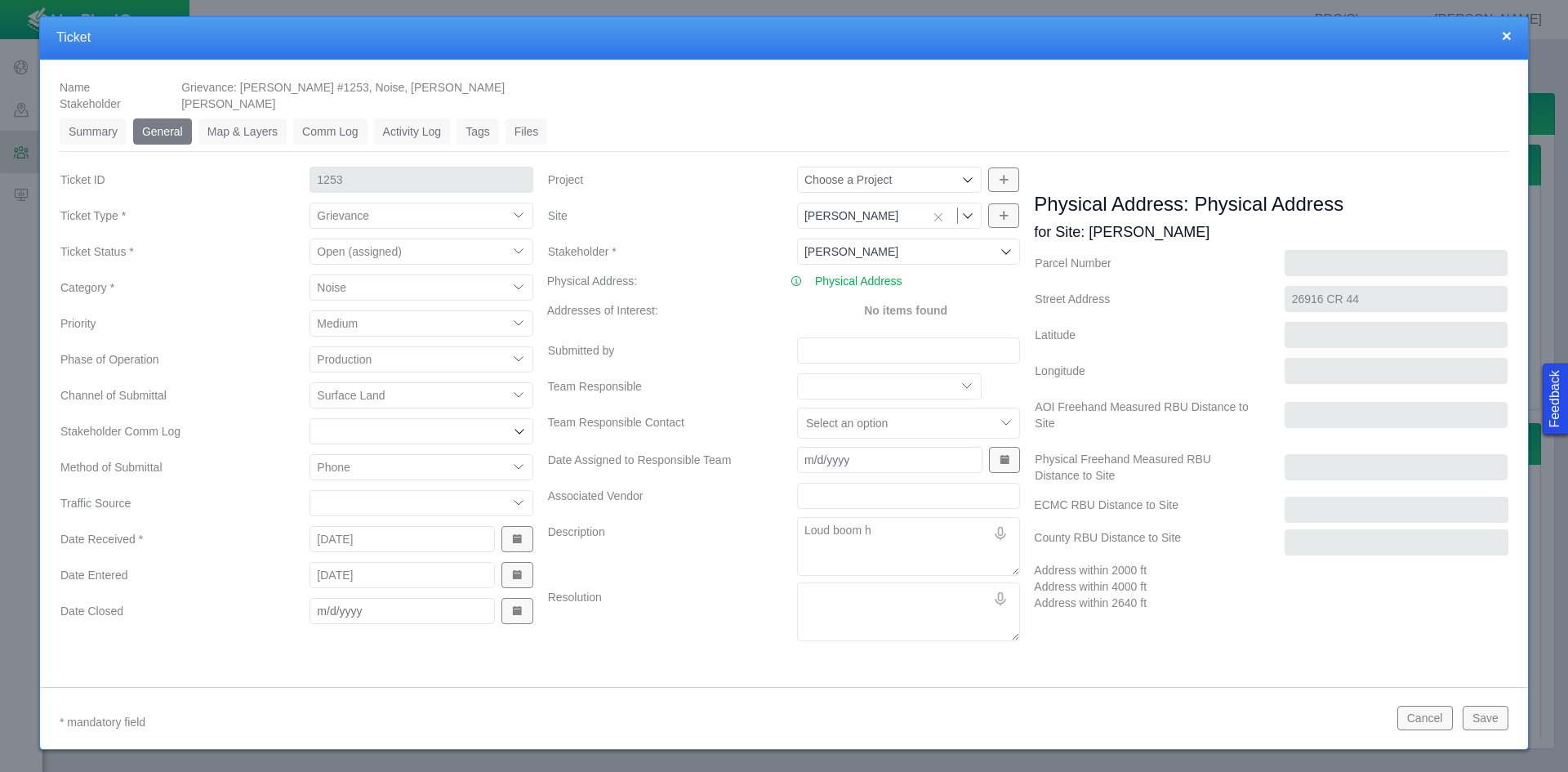
type textarea "Loud boom he"
type textarea "x"
type textarea "Loud boom hea"
type textarea "x"
type textarea "Loud boom hear"
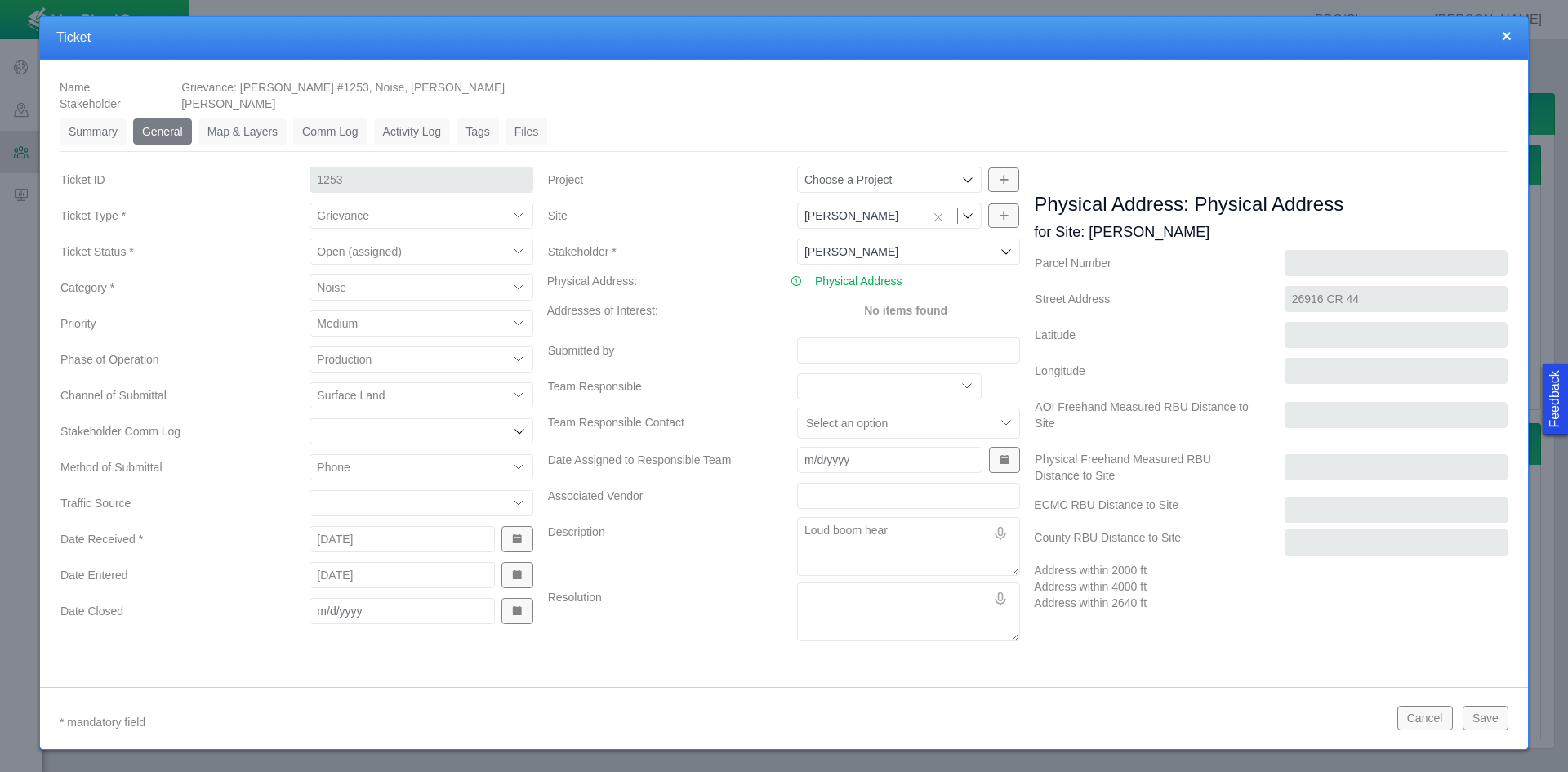
type textarea "x"
type textarea "Loud boom heard"
type textarea "x"
type textarea "Loud boom heard"
type textarea "x"
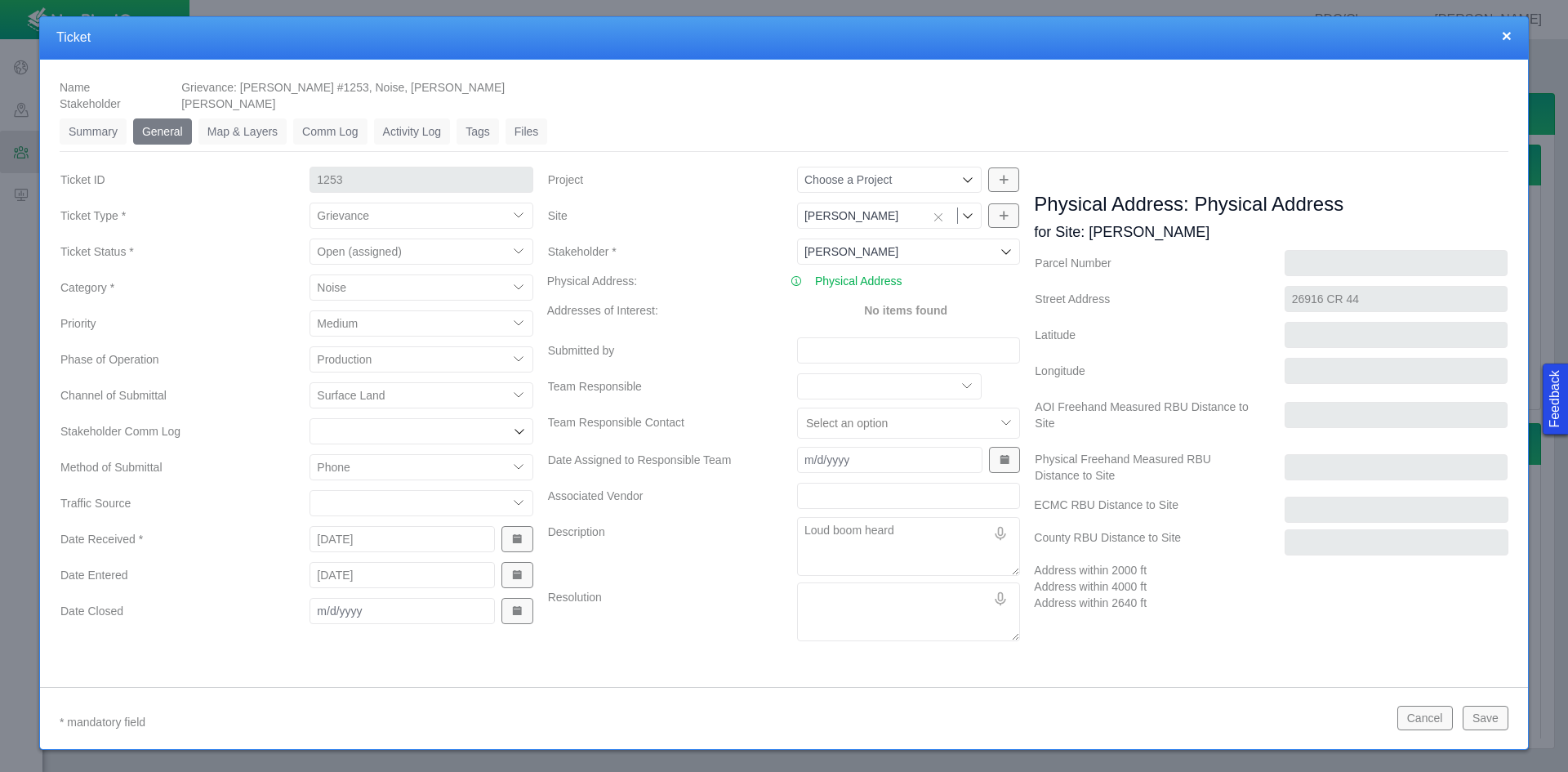
type textarea "Loud boom heard a"
type textarea "x"
type textarea "Loud boom heard at"
type textarea "x"
type textarea "Loud boom heard at"
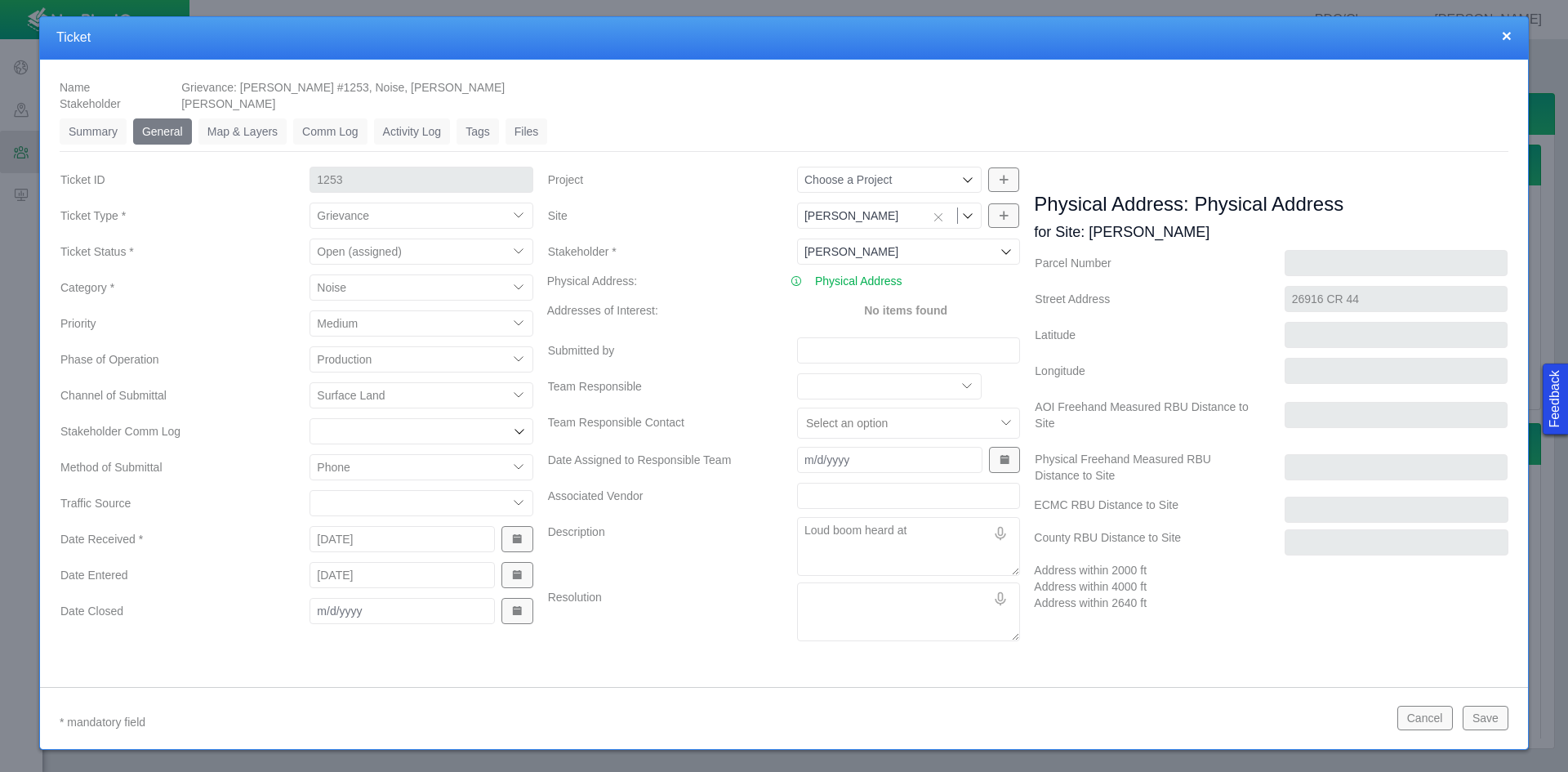
type textarea "x"
type textarea "Loud boom heard at t"
type textarea "x"
type textarea "Loud boom heard at th"
type textarea "x"
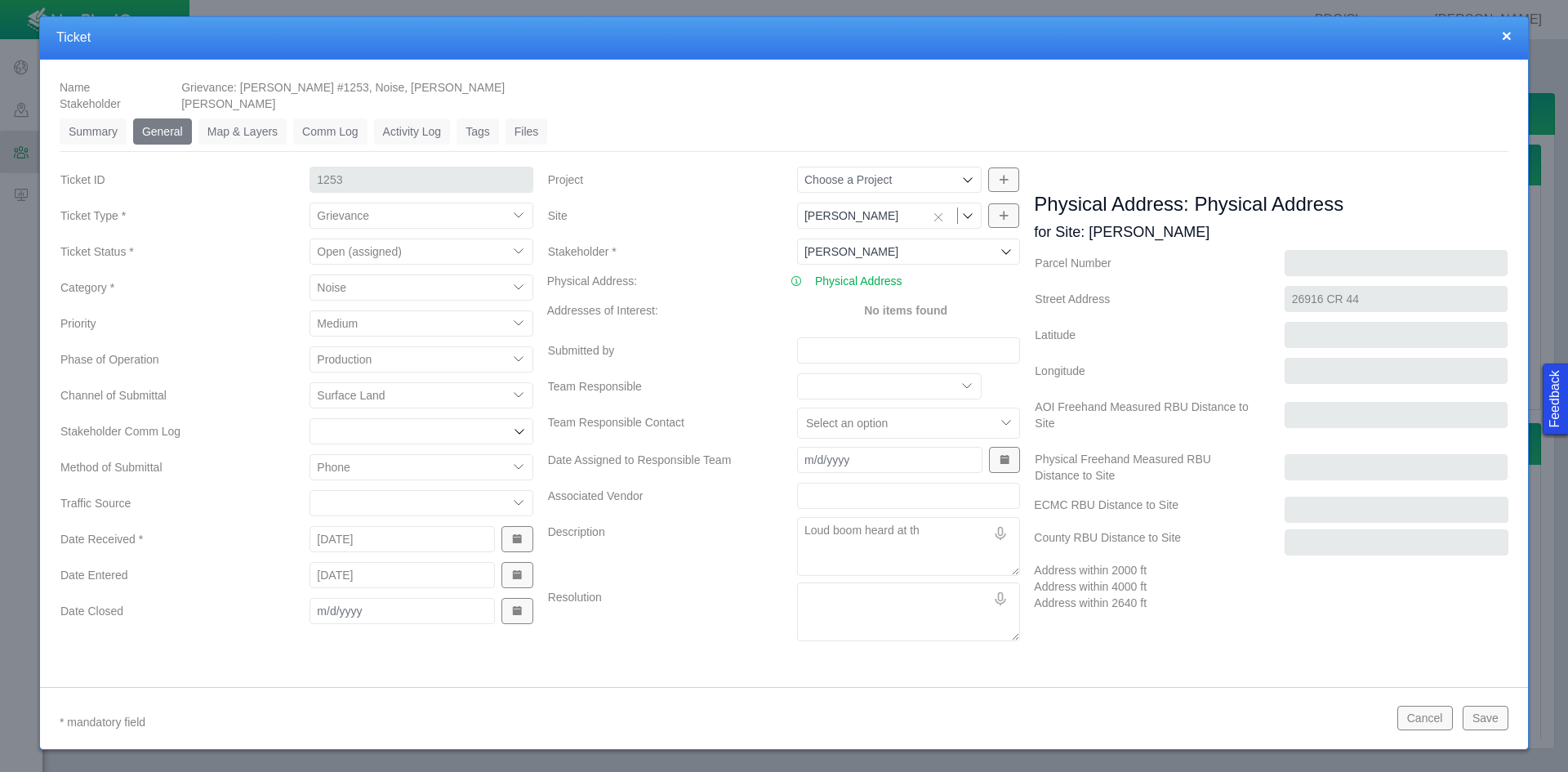
type textarea "Loud boom heard at the"
type textarea "x"
type textarea "Loud boom heard at the"
type textarea "x"
type textarea "Loud boom heard at the p"
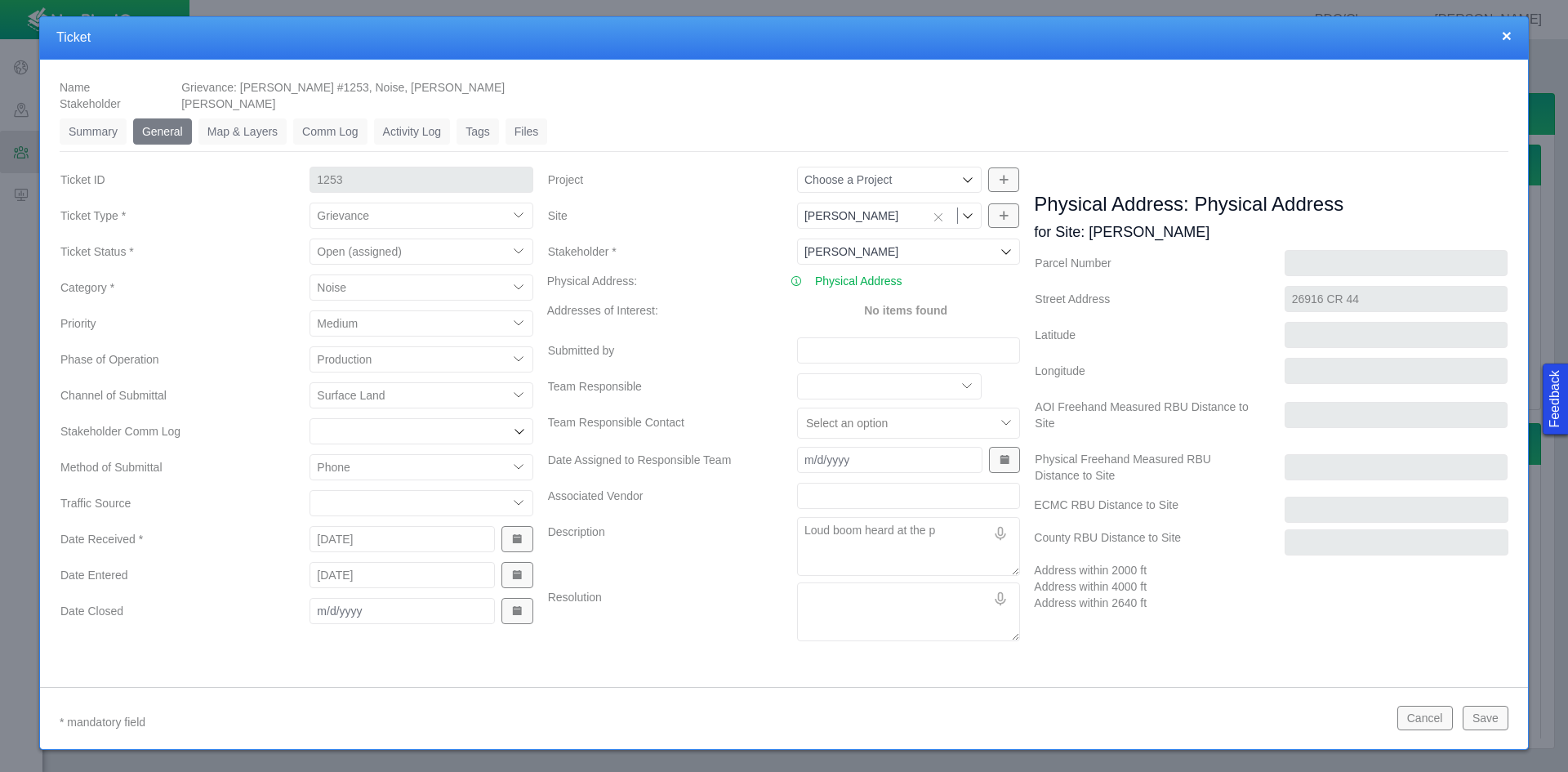
type textarea "x"
type textarea "Loud boom heard at the pa"
type textarea "x"
type textarea "Loud boom heard at the pad"
type textarea "x"
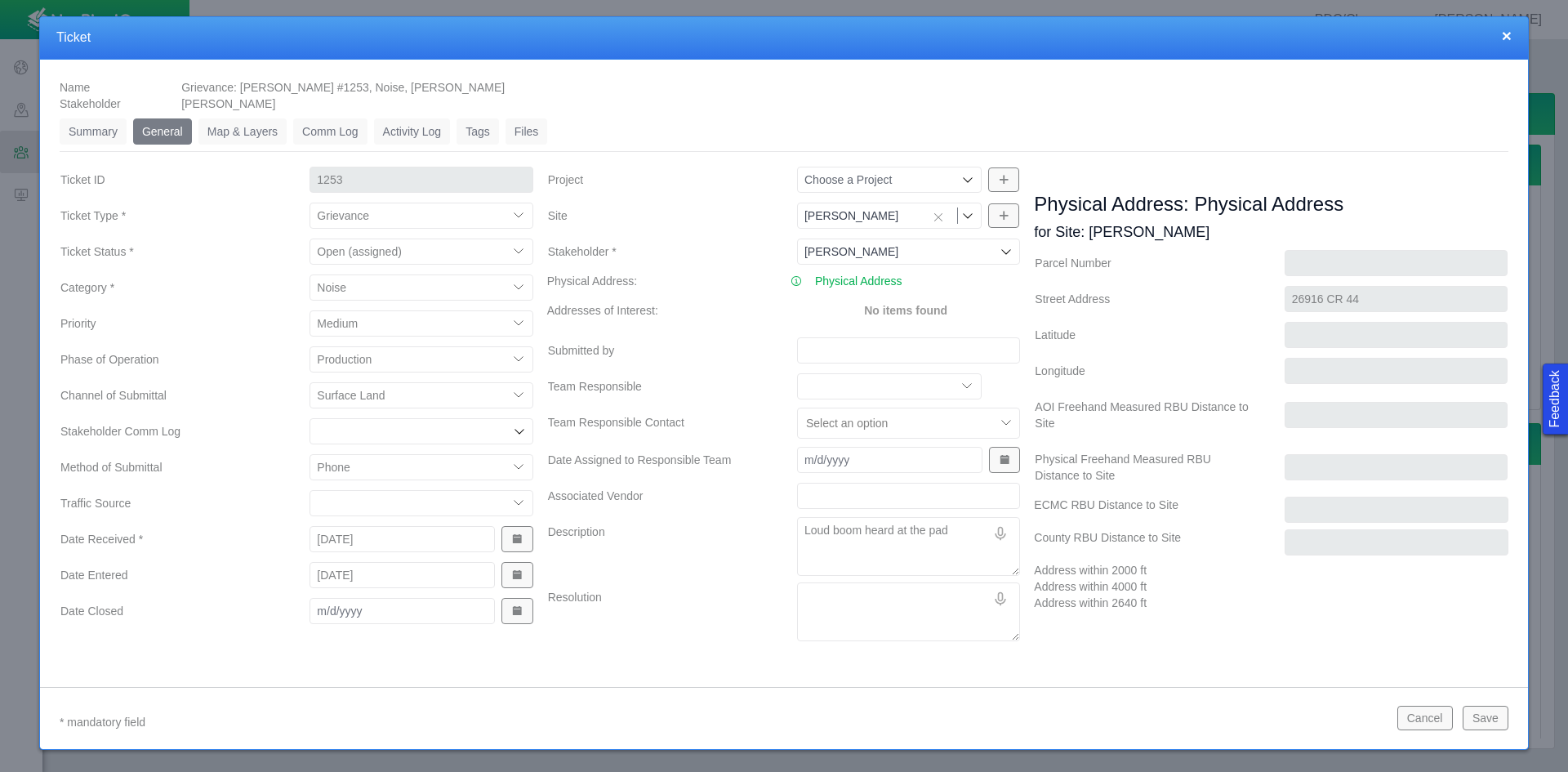
type textarea "Loud boom heard at the pad"
type textarea "x"
type textarea "Loud boom heard at the pad f"
type textarea "x"
type textarea "Loud boom heard at the pad fr"
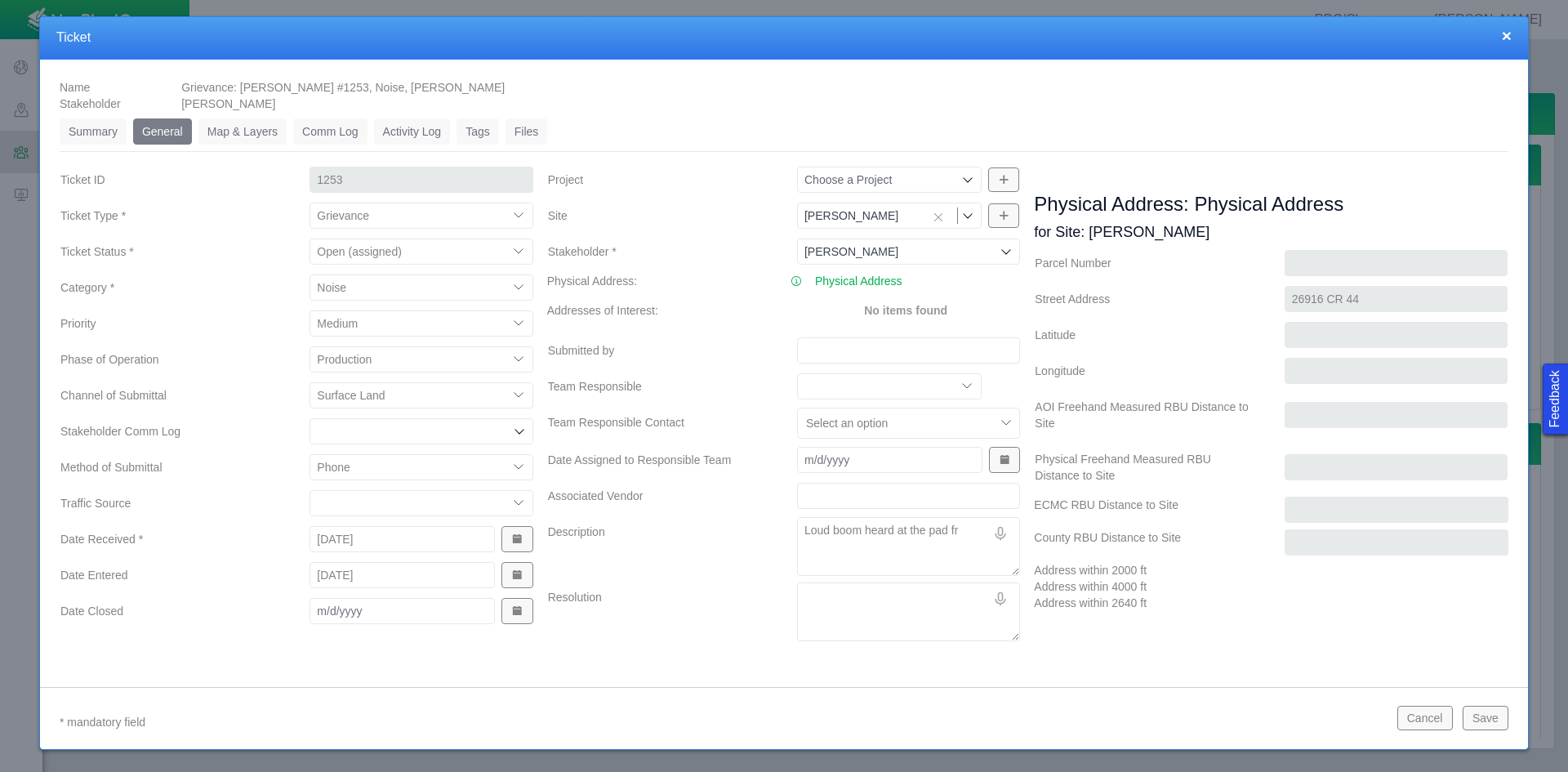
type textarea "x"
type textarea "Loud boom heard at the pad fro"
type textarea "x"
type textarea "Loud boom heard at the pad from"
type textarea "x"
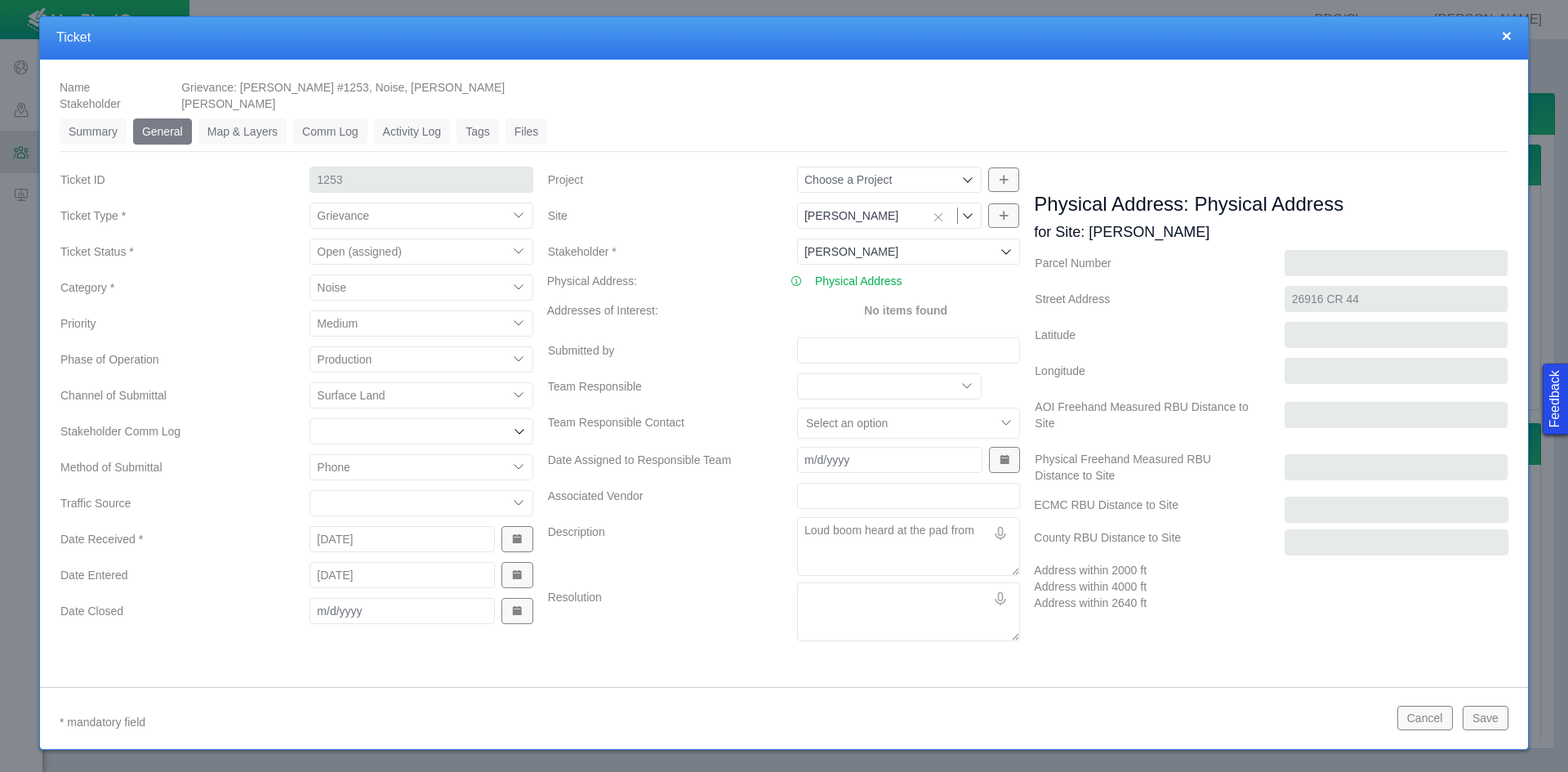
type textarea "Loud boom heard at the pad from"
type textarea "x"
type textarea "Loud boom heard at the pad from t"
type textarea "x"
type textarea "Loud boom heard at the pad from th"
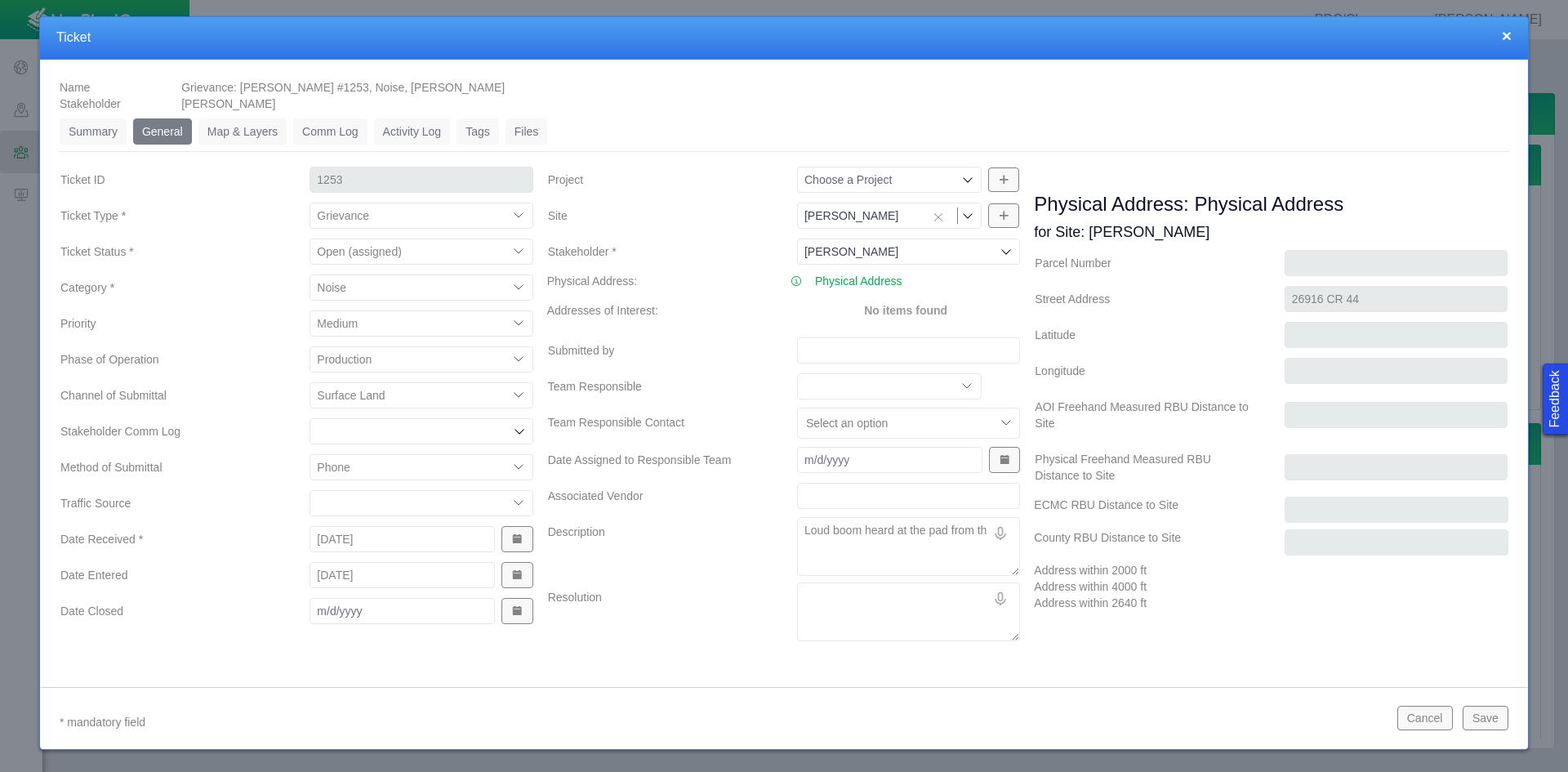
type textarea "x"
type textarea "Loud boom heard at the pad from the"
type textarea "x"
type textarea "Loud boom heard at the pad from the"
type textarea "x"
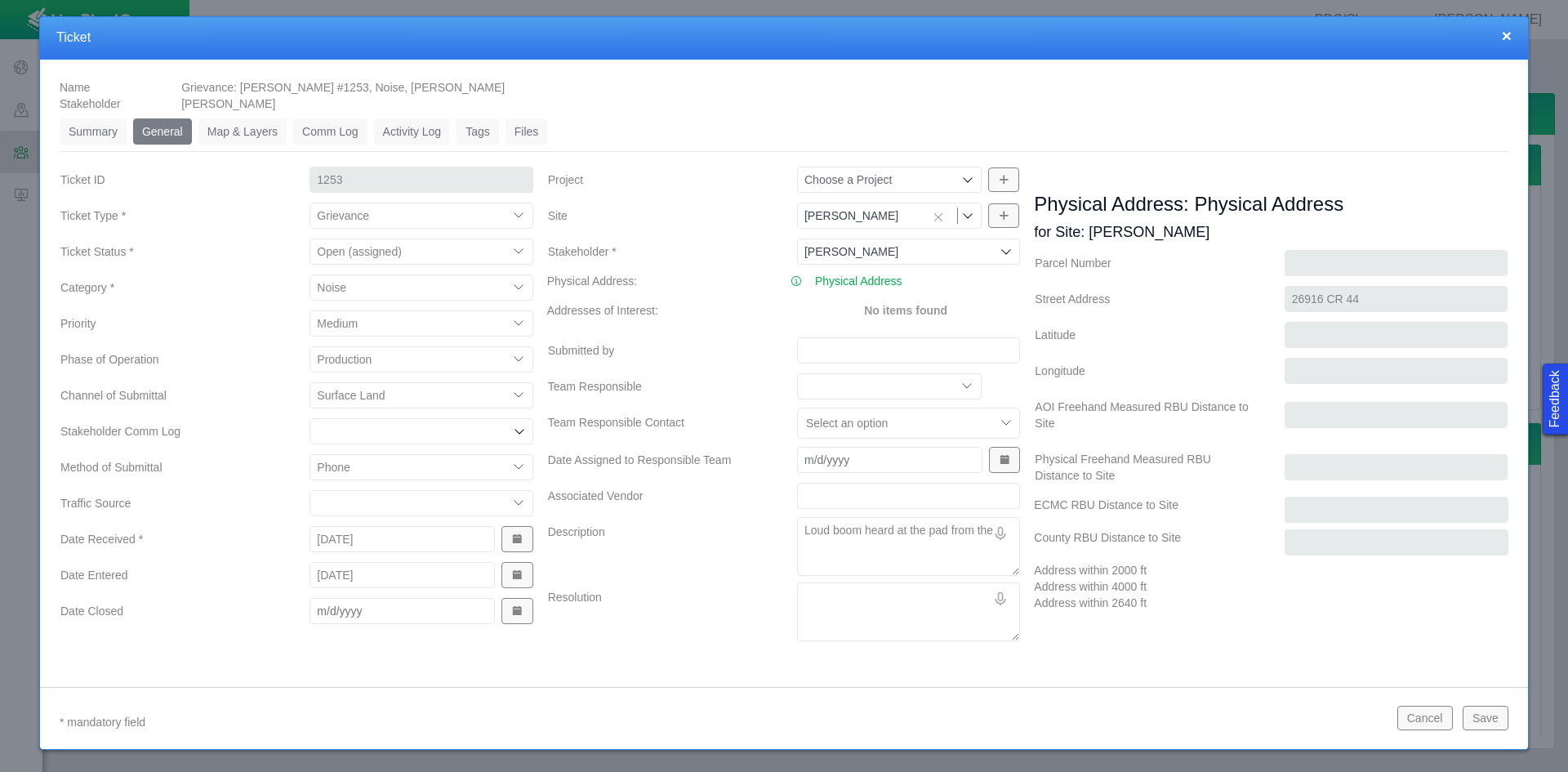
type textarea "Loud boom heard at the pad from the l"
type textarea "x"
type textarea "Loud boom heard at the pad from the la"
type textarea "x"
type textarea "Loud boom heard at the pad from the lan"
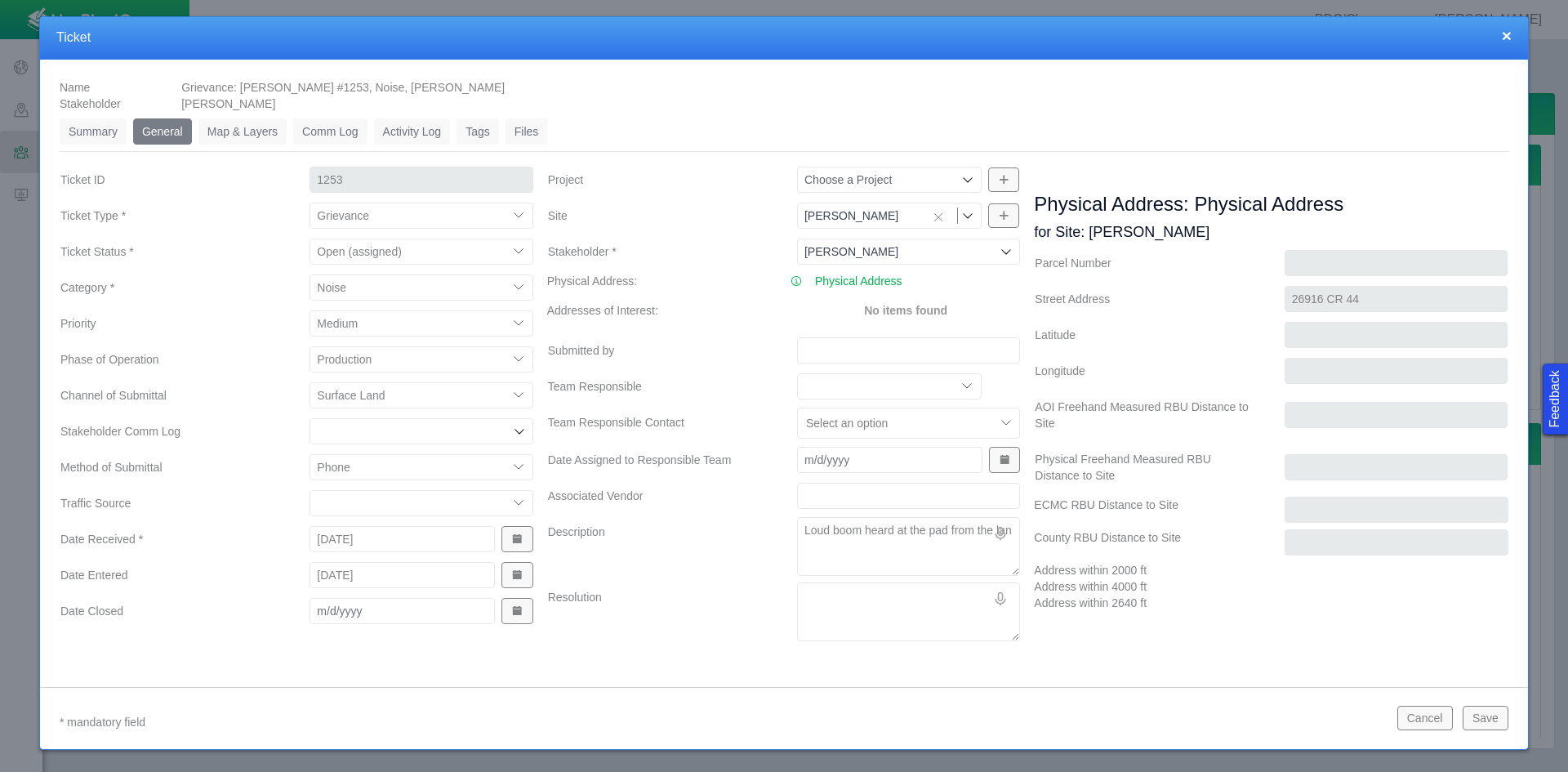
type textarea "x"
type textarea "Loud boom heard at the pad from the land"
type textarea "x"
type textarea "Loud boom heard at the pad from the lando"
type textarea "x"
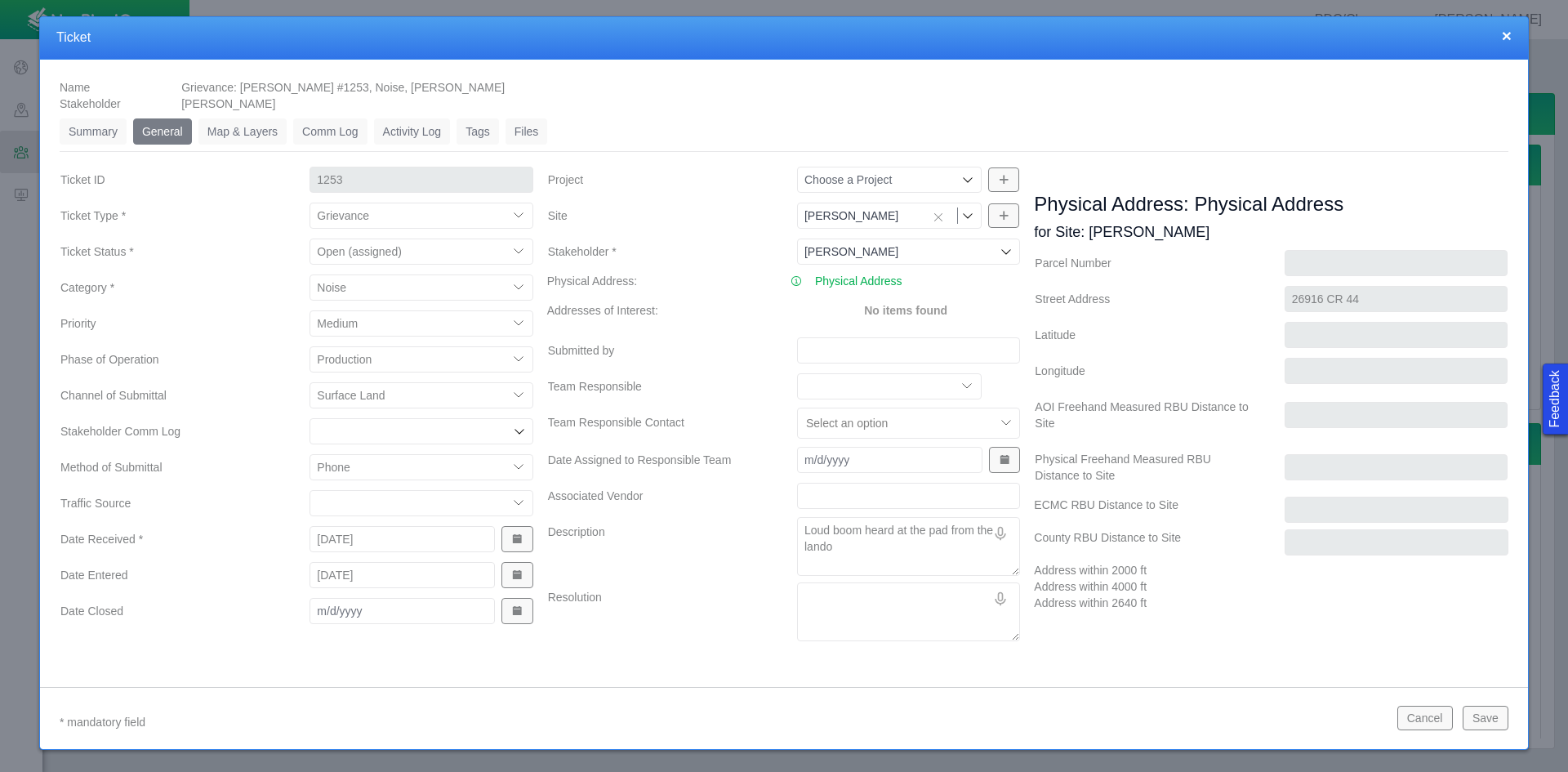
type textarea "Loud boom heard at the pad from the [PERSON_NAME]"
type textarea "x"
type textarea "Loud boom heard at the pad from the landown"
type textarea "x"
type textarea "Loud boom heard at the pad from the landowne"
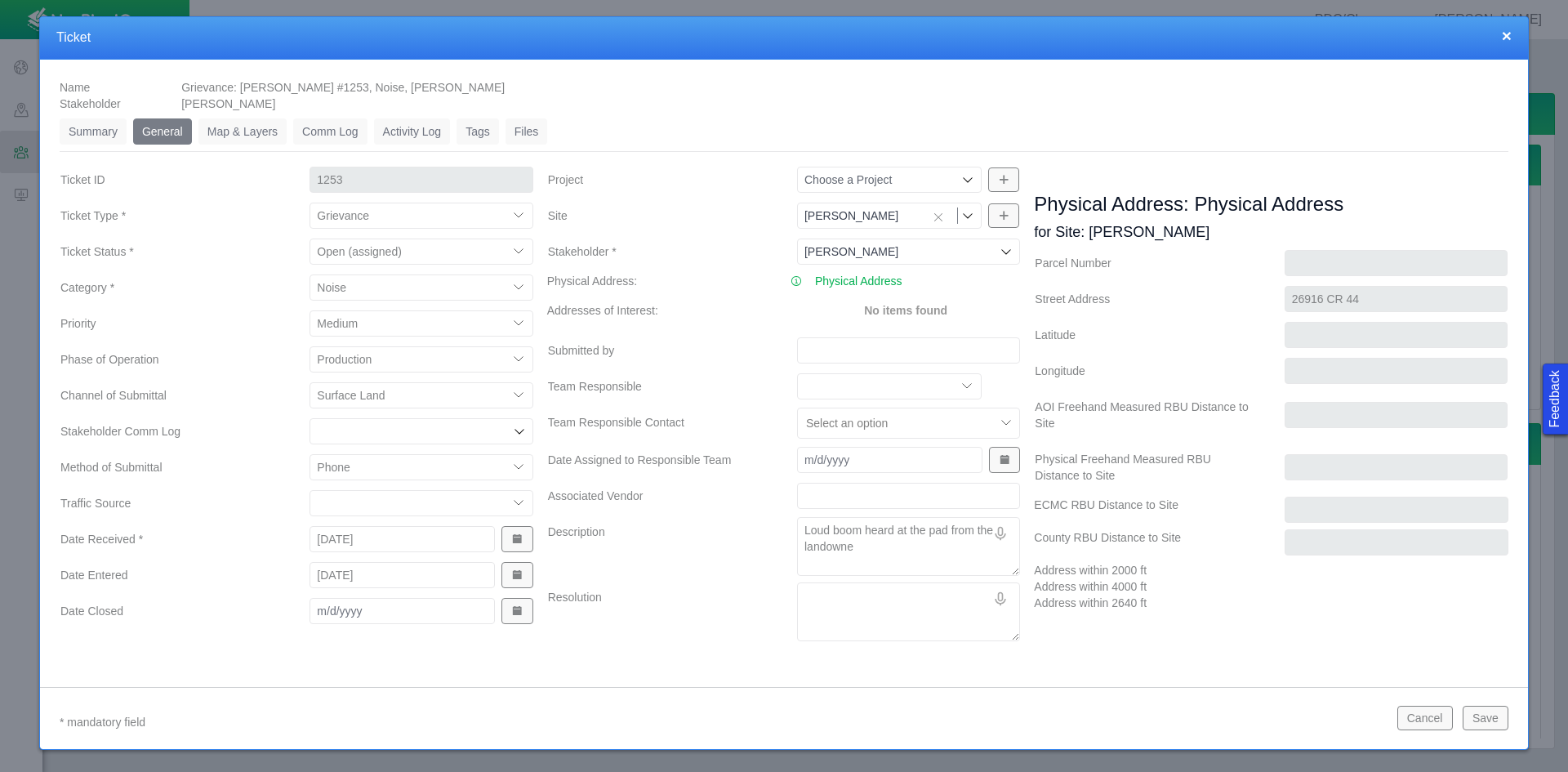
type textarea "x"
type textarea "Loud boom heard at the pad from the landowner"
type textarea "x"
type textarea "Loud boom heard at the pad from the landowner"
type textarea "x"
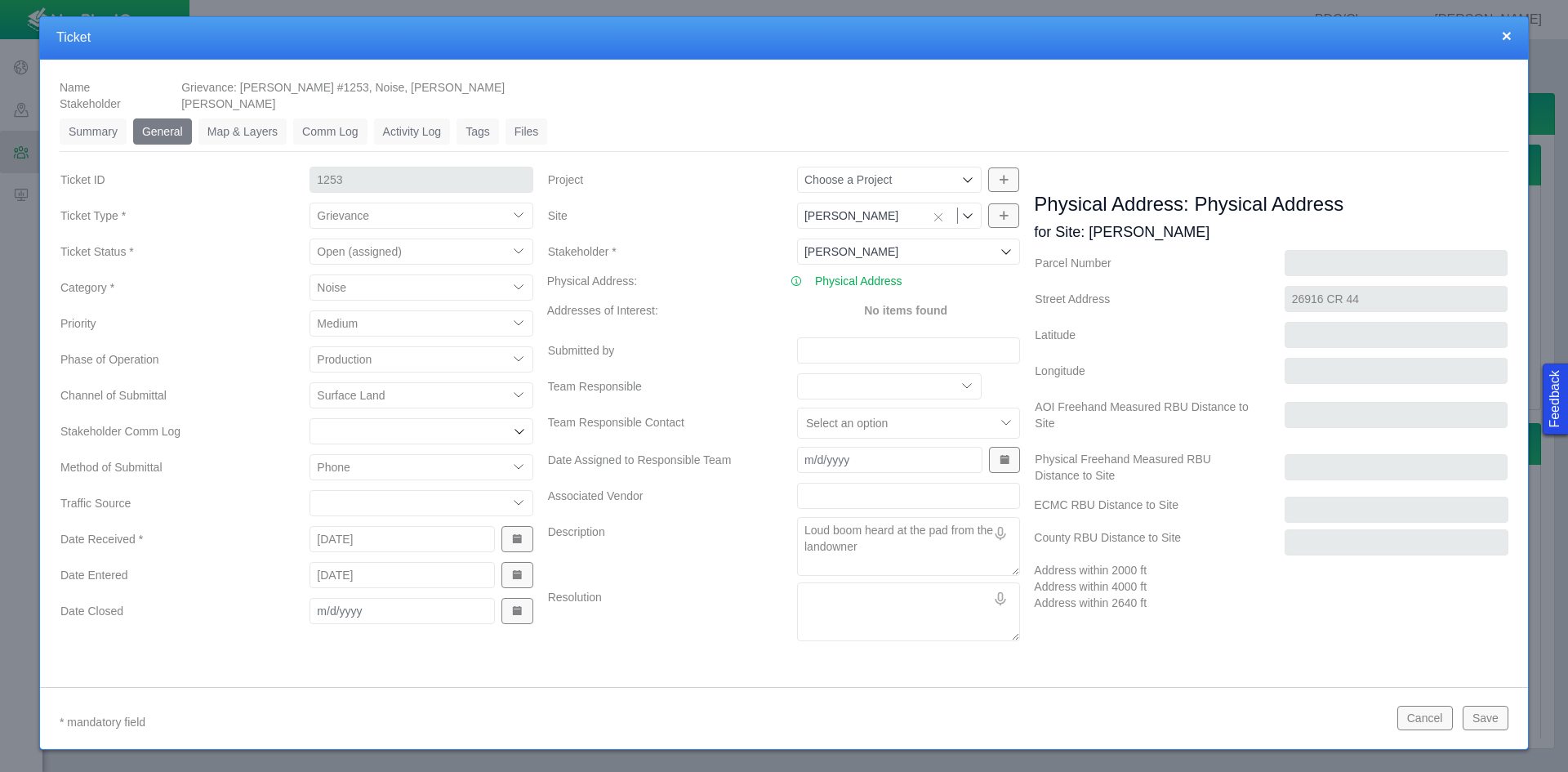
type textarea "Loud boom heard at the pad from the landowner 2"
type textarea "x"
type textarea "Loud boom heard at the pad from the landowner 20"
type textarea "x"
type textarea "Loud boom heard at the pad from the landowner 200"
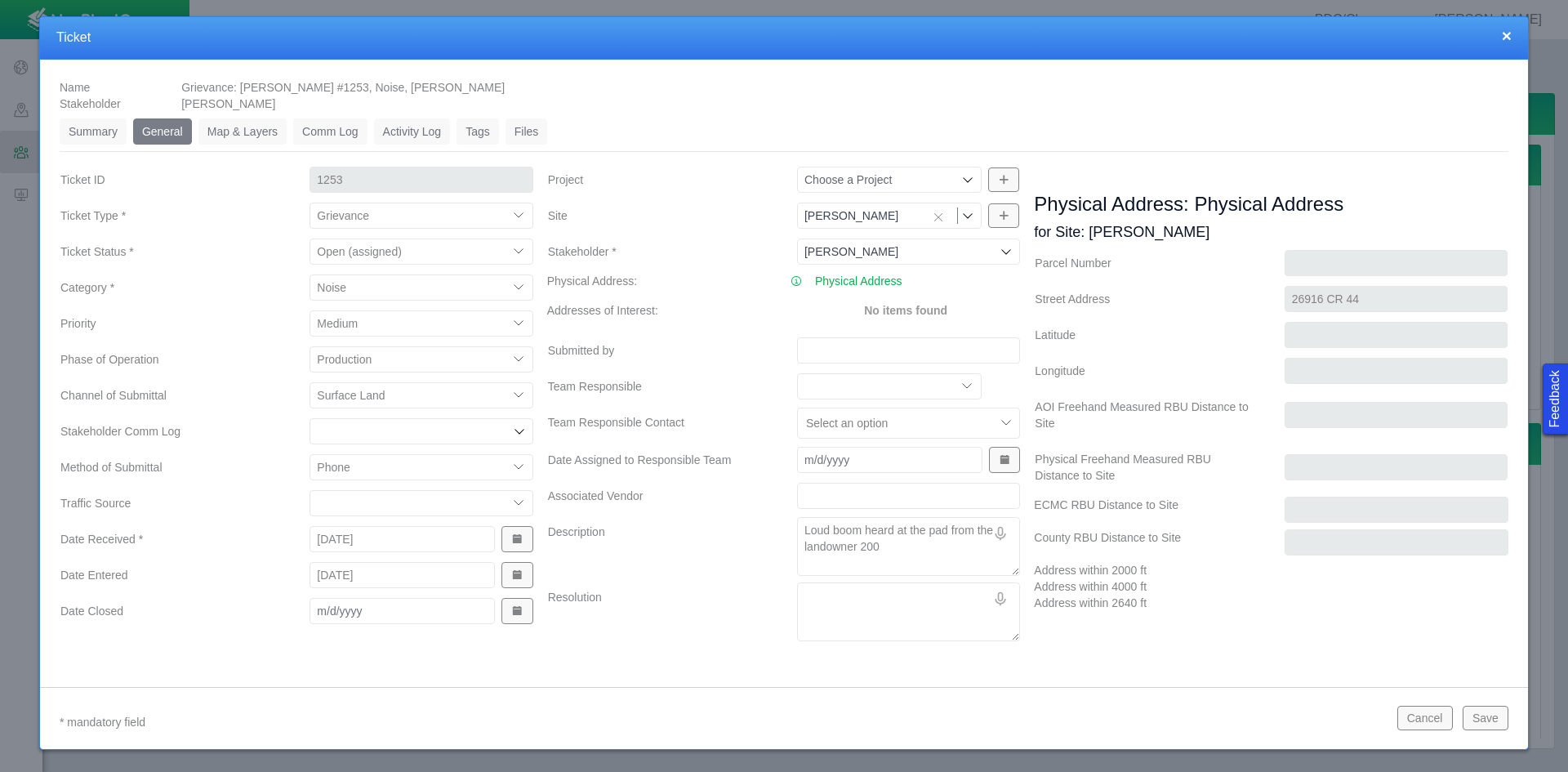
type textarea "x"
type textarea "Loud boom heard at the pad from the landowner 2000"
type textarea "x"
type textarea "Loud boom heard at the pad from the landowner 2000"
type textarea "x"
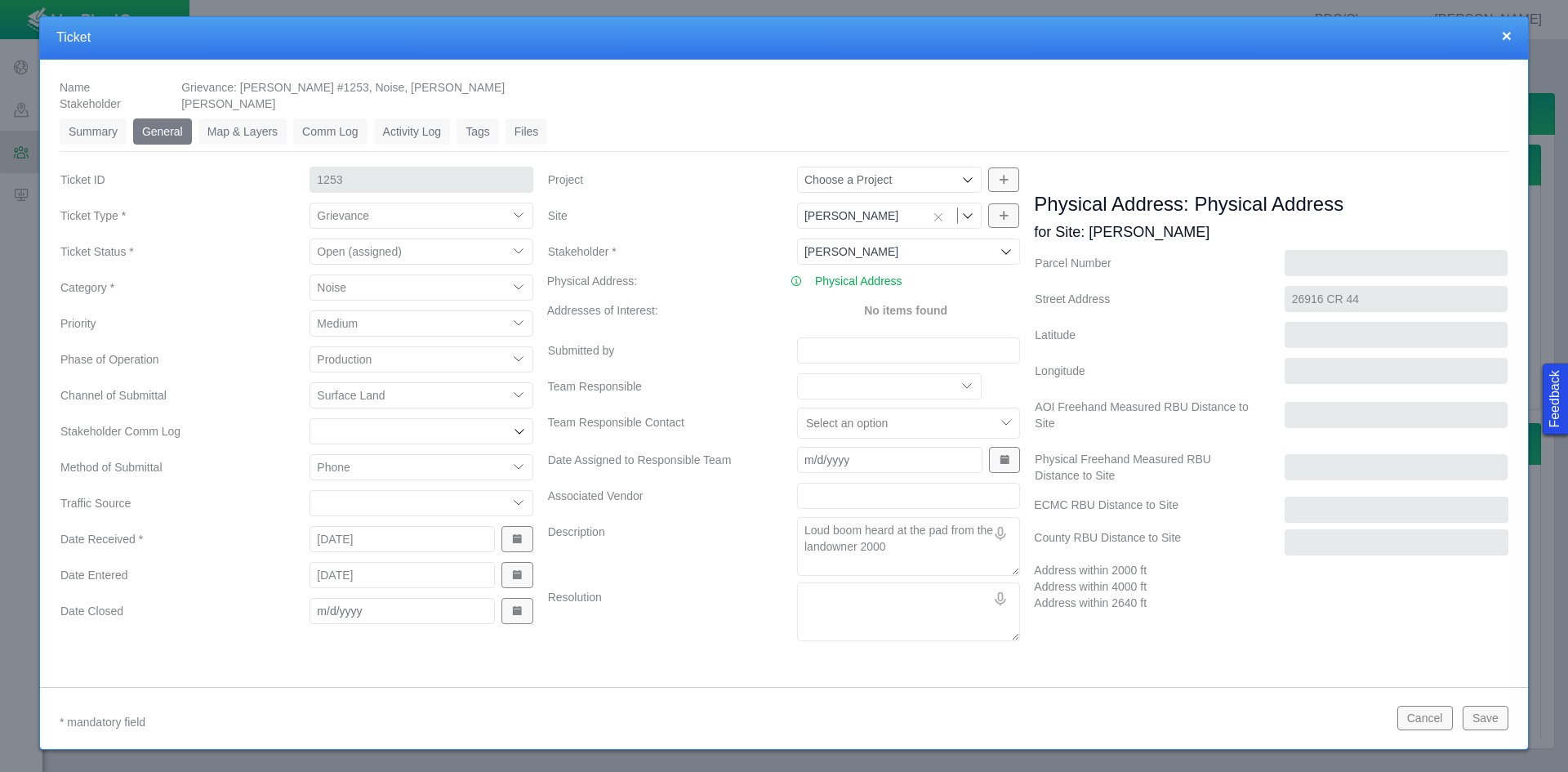
type textarea "Loud boom heard at the pad from the landowner 2000 f"
type textarea "x"
type textarea "Loud boom heard at the pad from the landowner 2000 fr"
type textarea "x"
type textarea "Loud boom heard at the pad from the landowner 2000 fro"
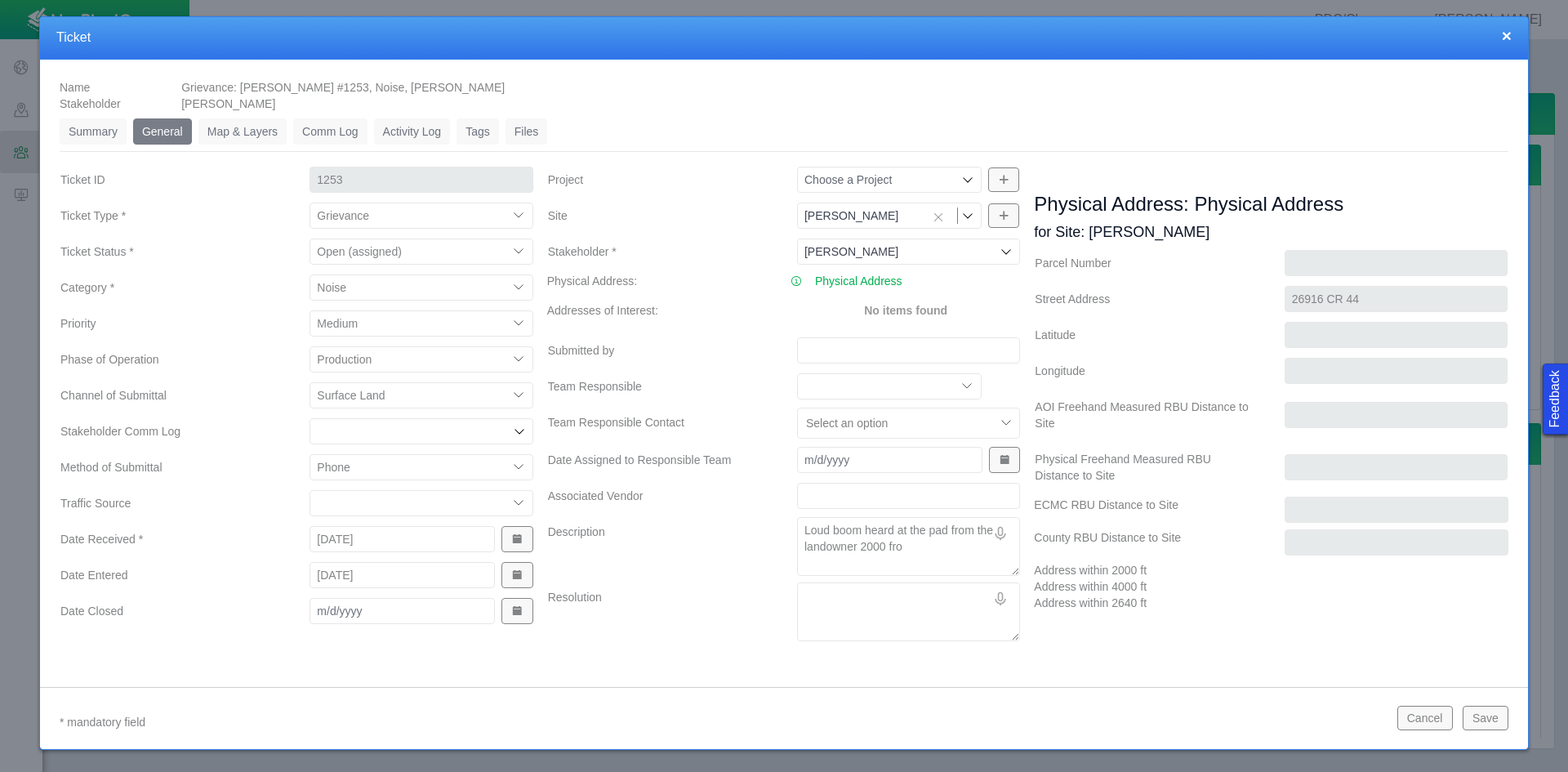
type textarea "x"
type textarea "Loud boom heard at the pad from the landowner 2000 from"
type textarea "x"
type textarea "Loud boom heard at the pad from the landowner 2000 fromt"
type textarea "x"
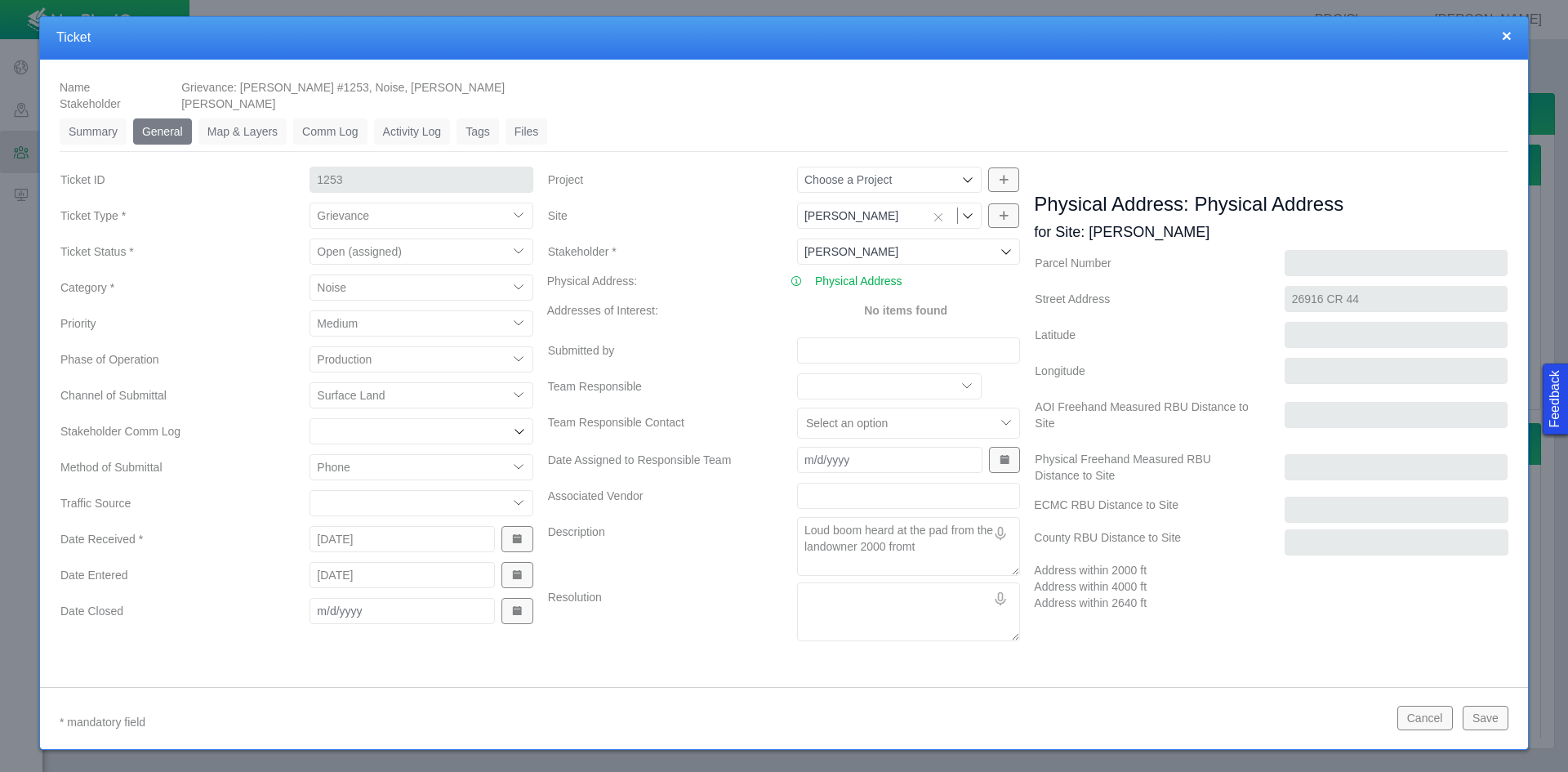
type textarea "Loud boom heard at the pad from the landowner 2000 fromt"
type textarea "x"
type textarea "Loud boom heard at the pad from the landowner 2000 fromt h"
type textarea "x"
type textarea "Loud boom heard at the pad from the landowner 2000 fromt he"
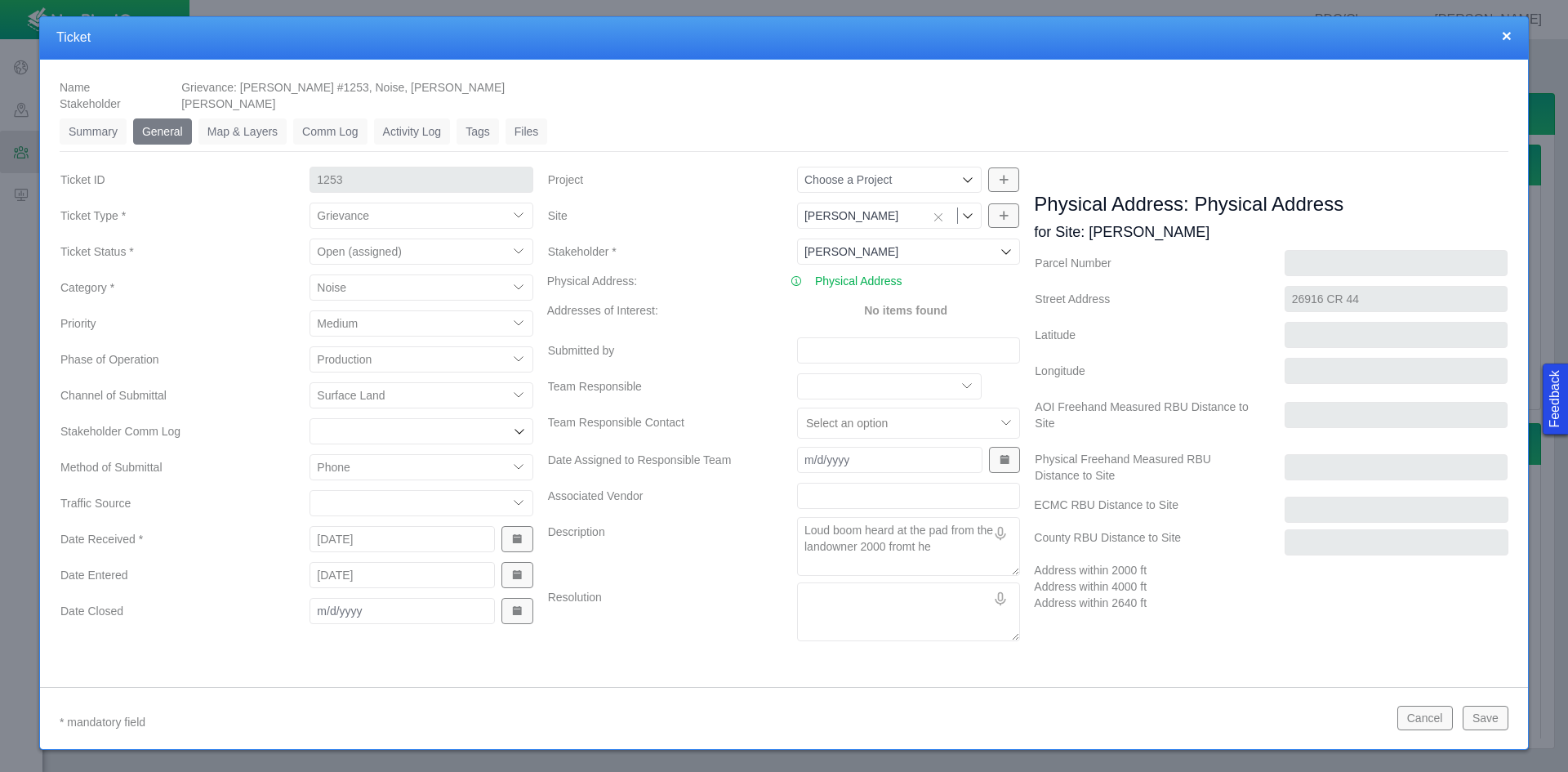
type textarea "x"
type textarea "Loud boom heard at the pad from the landowner 2000 fromt he"
type textarea "x"
type textarea "Loud boom heard at the pad from the landowner 2000 fromt he"
type textarea "x"
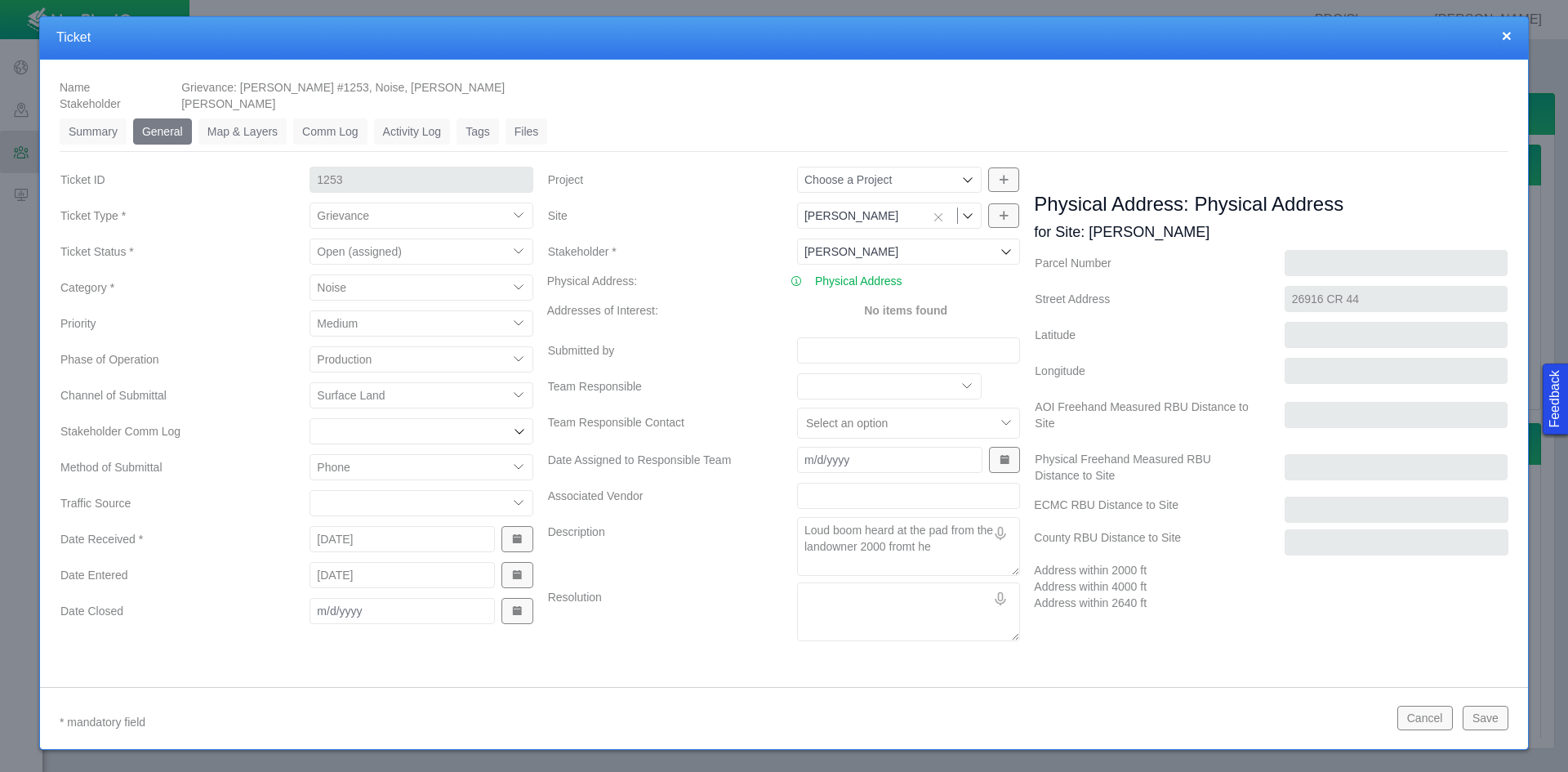
type textarea "Loud boom heard at the pad from the landowner 2000 fromt h"
type textarea "x"
type textarea "Loud boom heard at the pad from the landowner 2000 fromt"
type textarea "x"
type textarea "Loud boom heard at the pad from the landowner 2000 fromt"
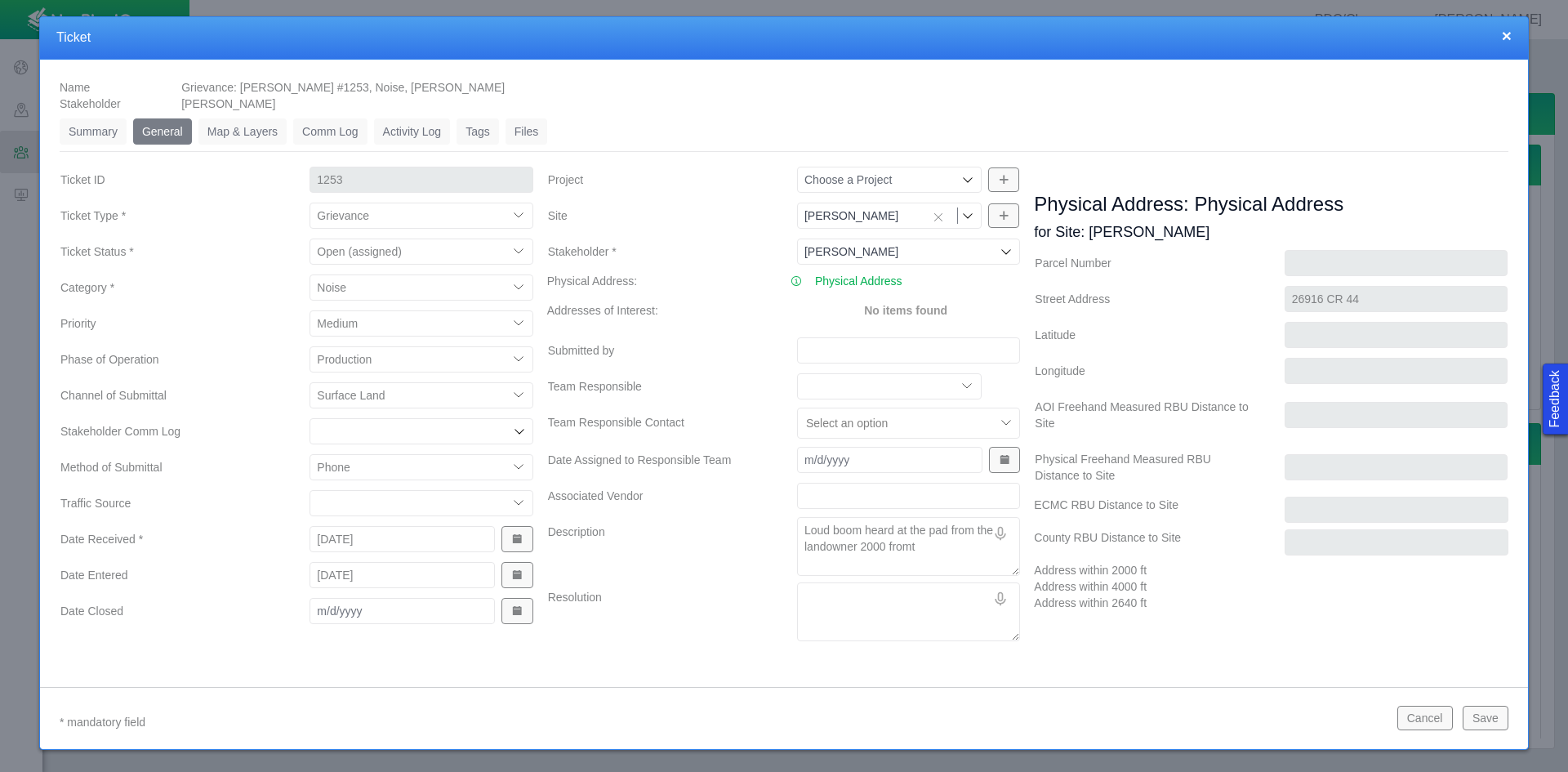
type textarea "x"
type textarea "Loud boom heard at the pad from the landowner 2000 from"
type textarea "x"
type textarea "Loud boom heard at the pad from the landowner 2000 from"
type textarea "x"
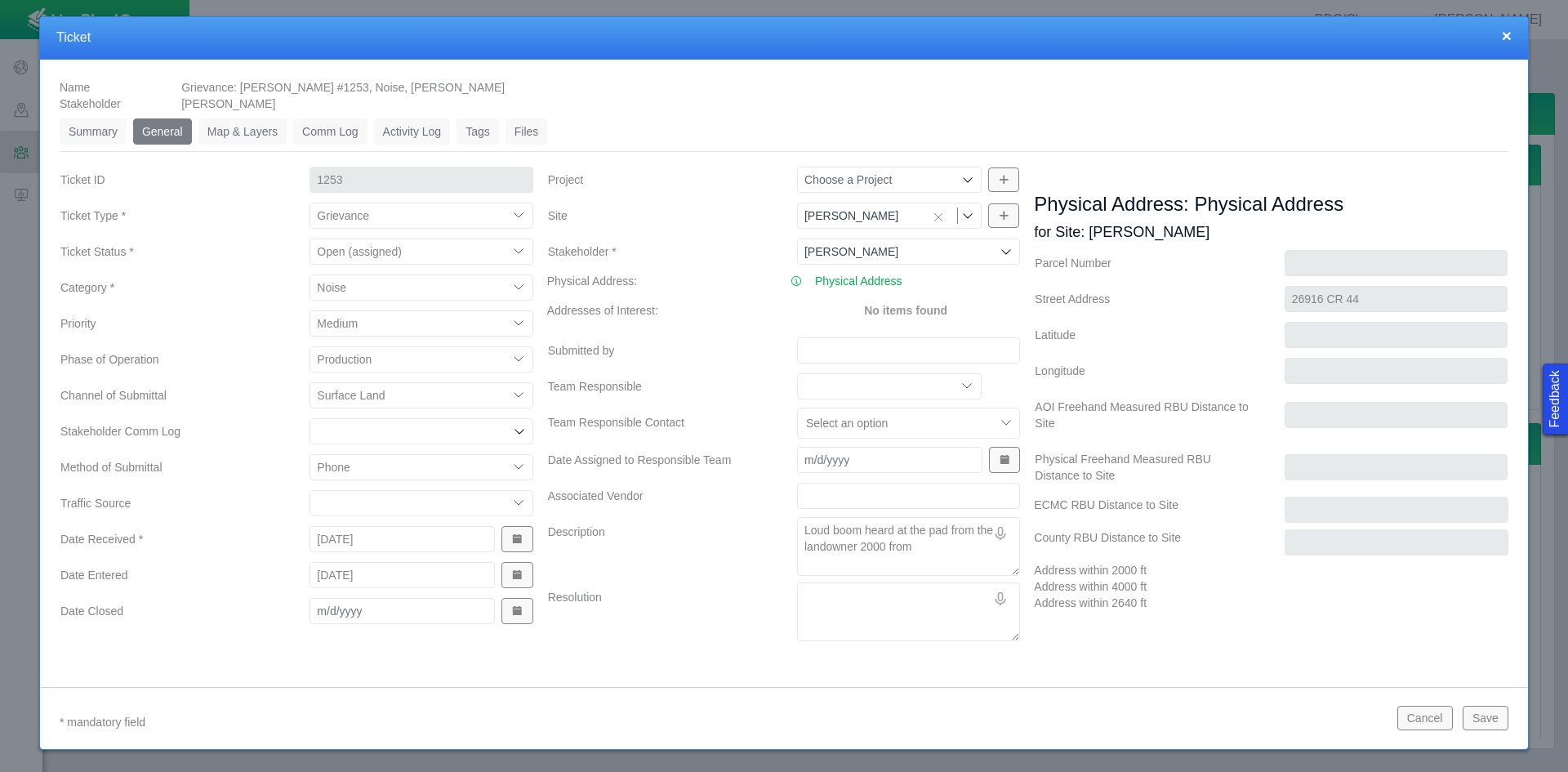
type textarea "Loud boom heard at the pad from the landowner 2000 from t"
type textarea "x"
type textarea "Loud boom heard at the pad from the landowner 2000 from th"
type textarea "x"
type textarea "Loud boom heard at the pad from the landowner 2000 from the"
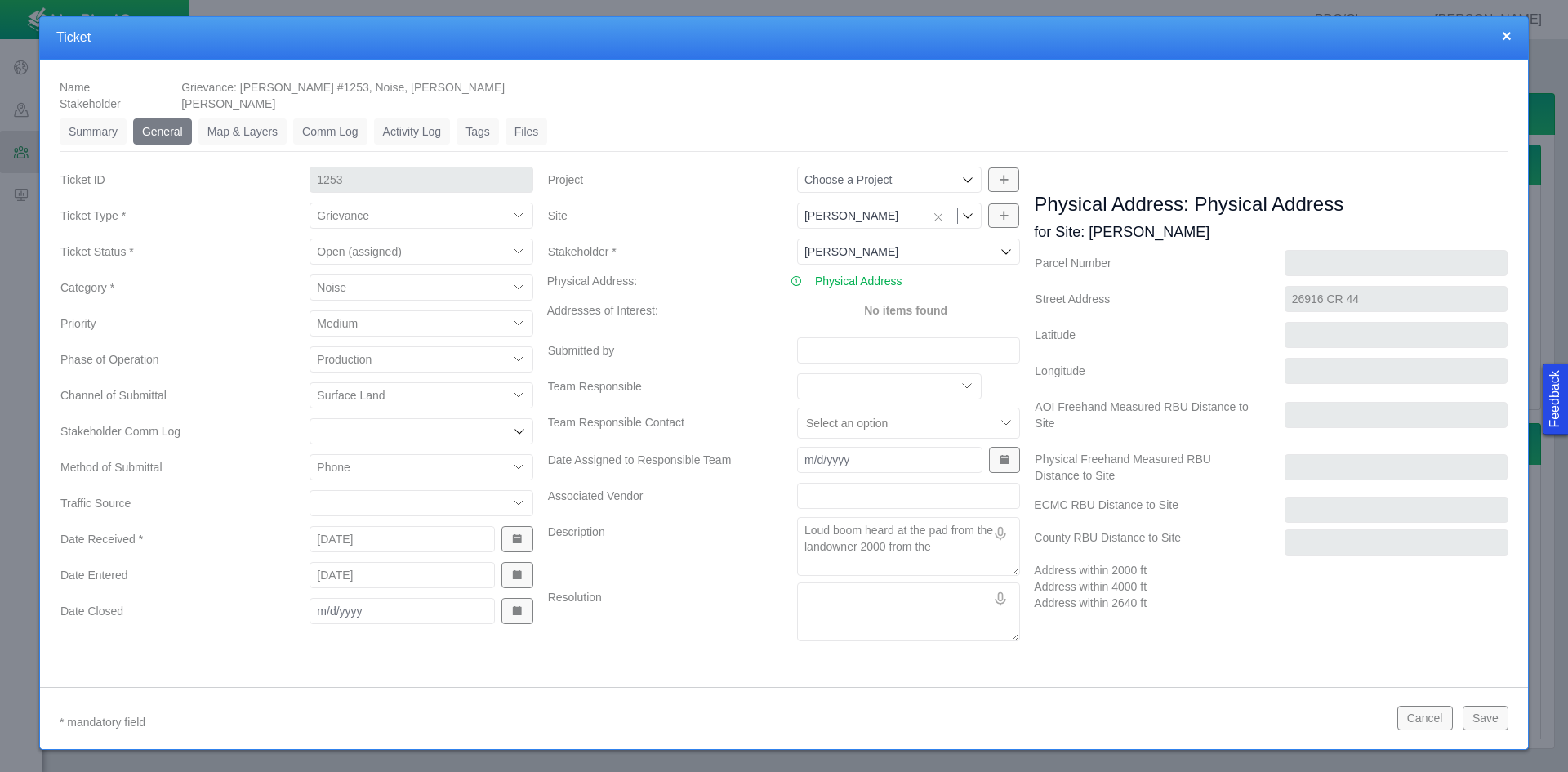
type textarea "x"
type textarea "Loud boom heard at the pad from the landowner 2000 from the"
type textarea "x"
type textarea "Loud boom heard at the pad from the landowner 2000 from the p"
type textarea "x"
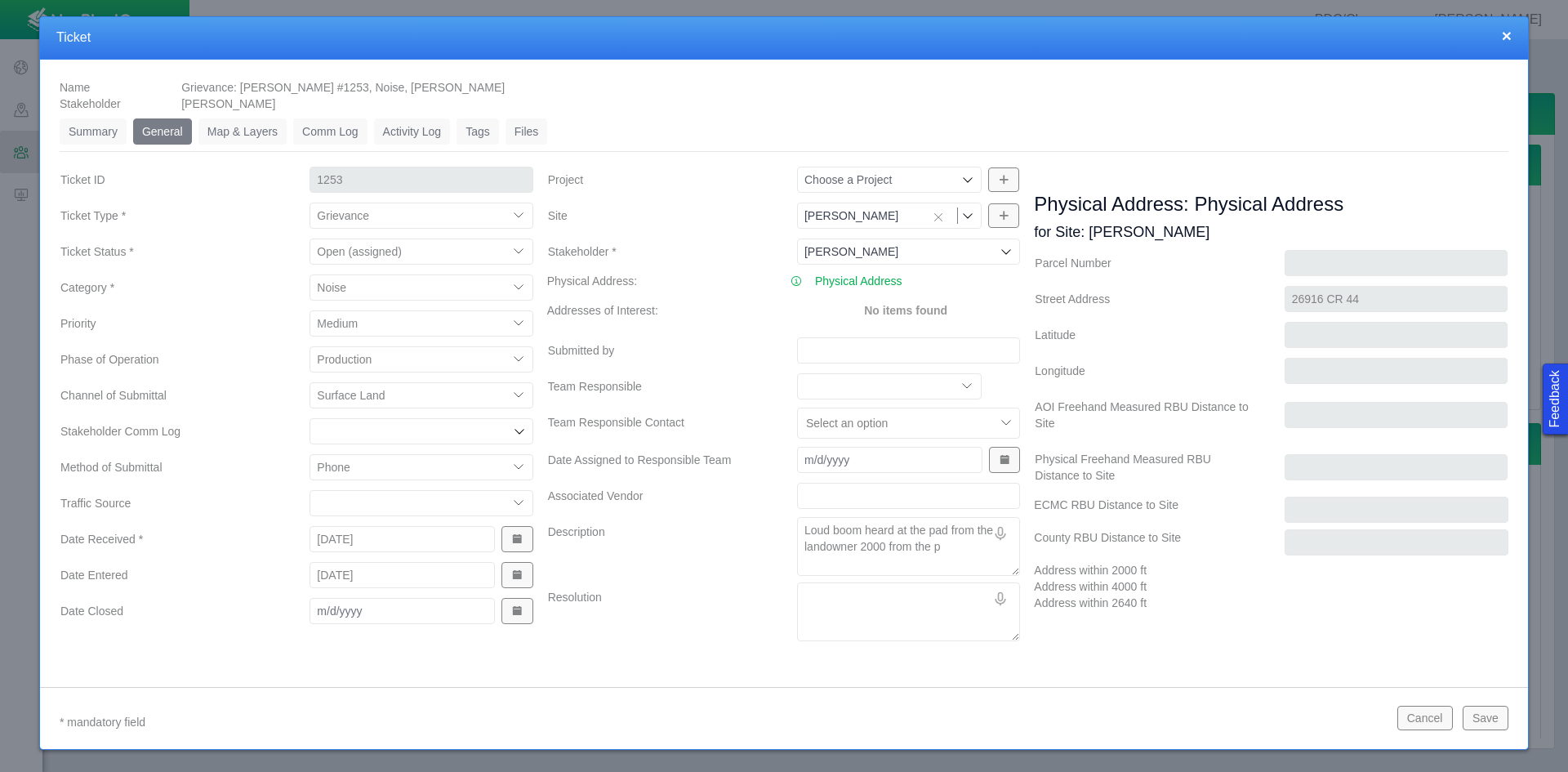
type textarea "Loud boom heard at the pad from the landowner 2000 from the pa"
type textarea "x"
type textarea "Loud boom heard at the pad from the landowner 2000 from the pad"
type textarea "x"
type textarea "Loud boom heard at the pad from the landowner 2000 from the pad."
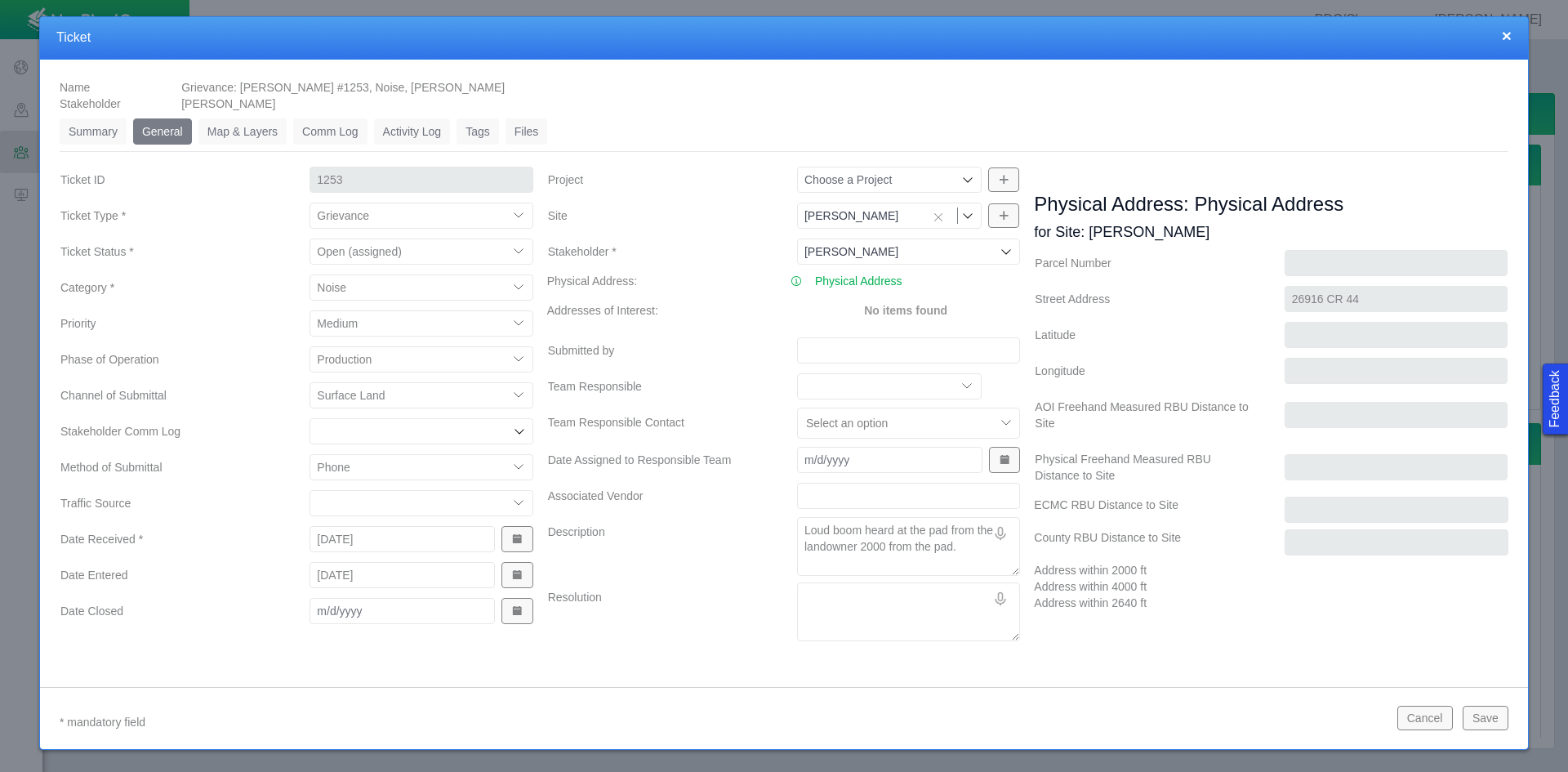
type textarea "x"
type textarea "Loud boom heard at the pad from the landowner 2000 from the pad."
type textarea "x"
type textarea "Loud boom heard at the pad from the landowner 2000 from the pad."
type textarea "x"
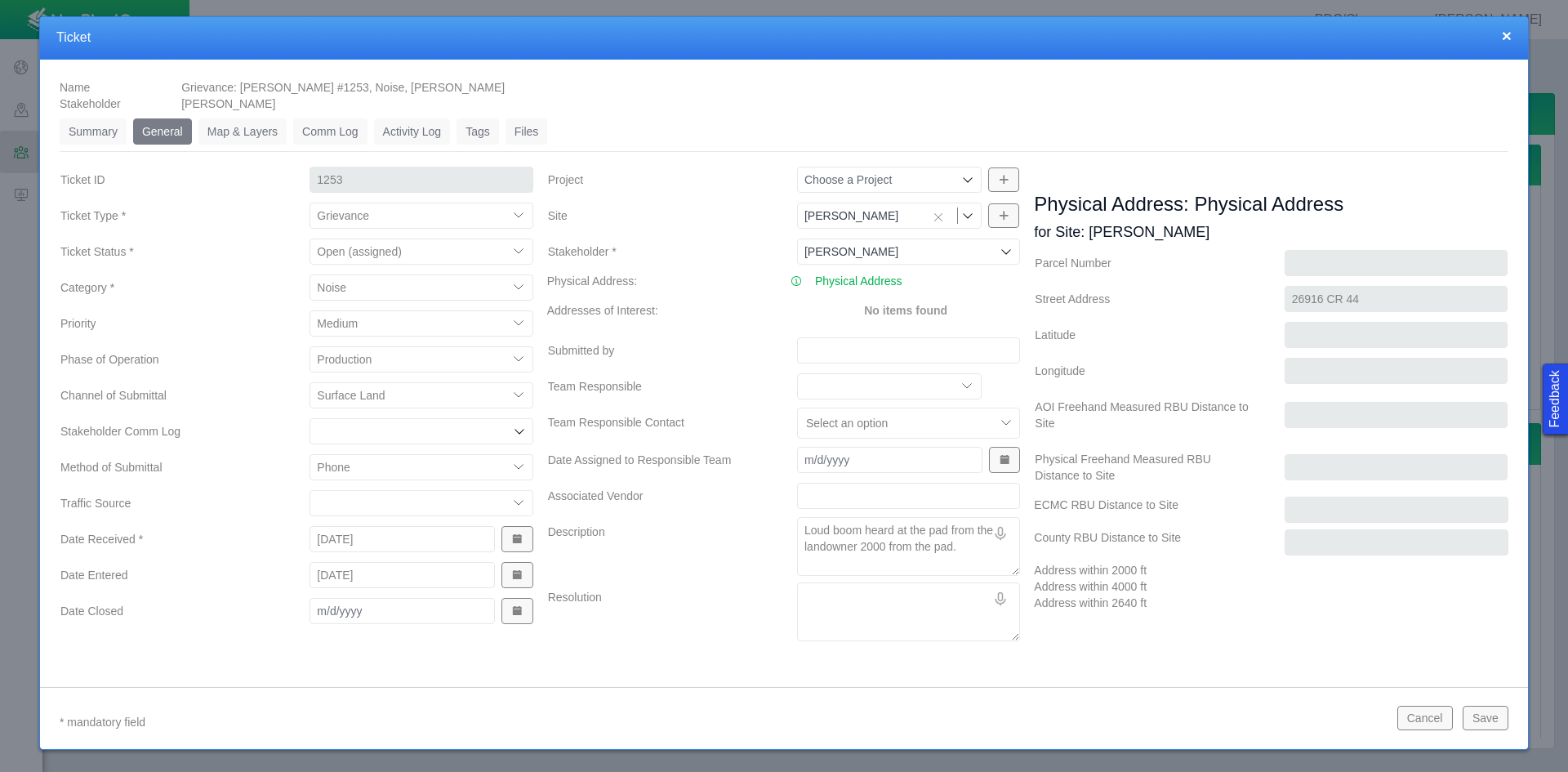
type textarea "Loud boom heard at the pad from the landowner 2000 from the pad."
click at [963, 547] on textarea "Loud boom heard at the pad from the landowner 2000 from the pad." at bounding box center [909, 546] width 223 height 59
type textarea "x"
type textarea "Loud boom heard at the pad from the landowner 2000 from the pad. N"
type textarea "x"
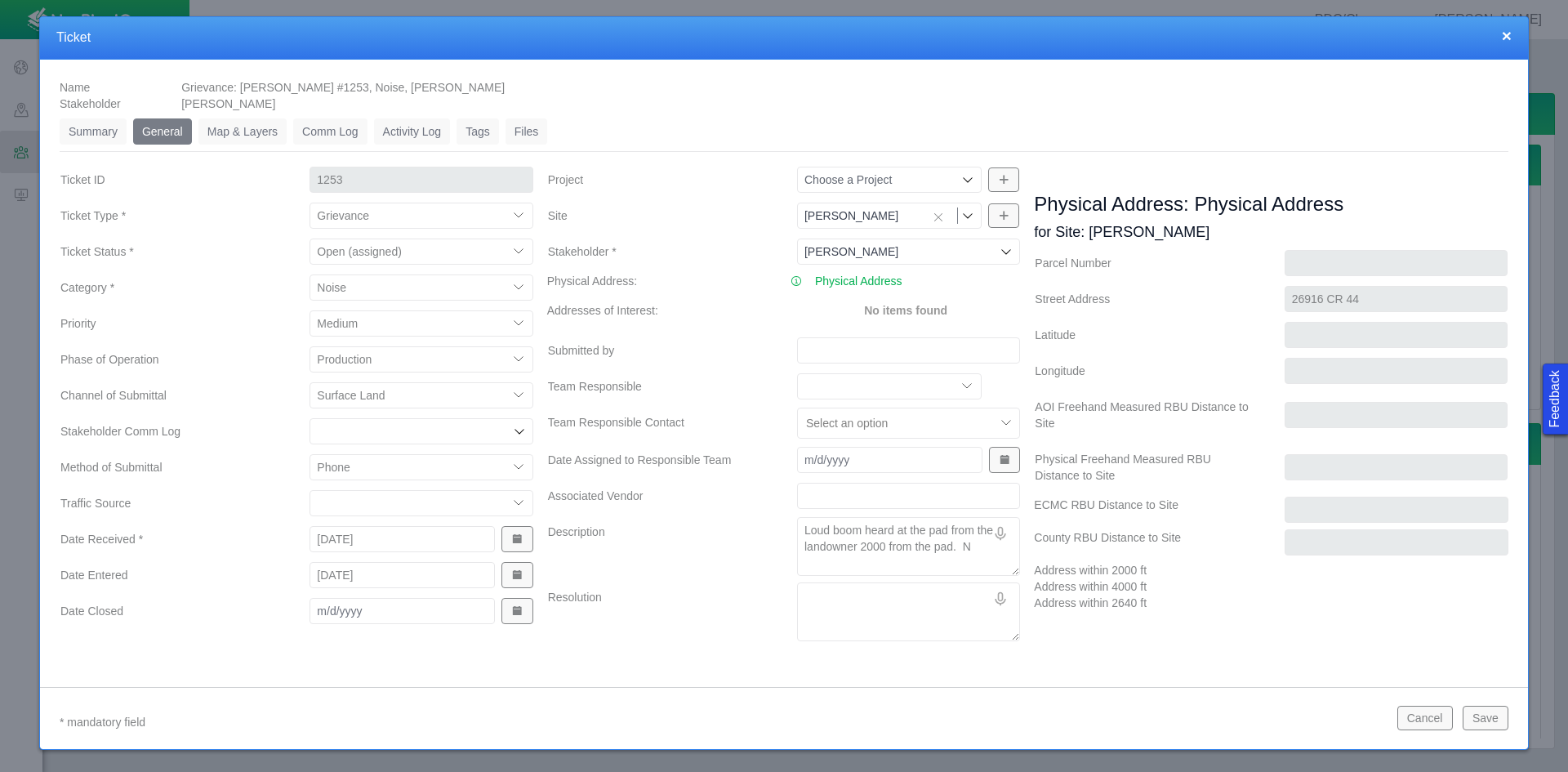
type textarea "Loud boom heard at the pad from the landowner 2000 from the pad. Ni"
type textarea "x"
type textarea "Loud boom heard at the pad from the landowner 2000 from the pad. Nig"
type textarea "x"
type textarea "Loud boom heard at the pad from the landowner 2000 from the pad. [GEOGRAPHIC_DA…"
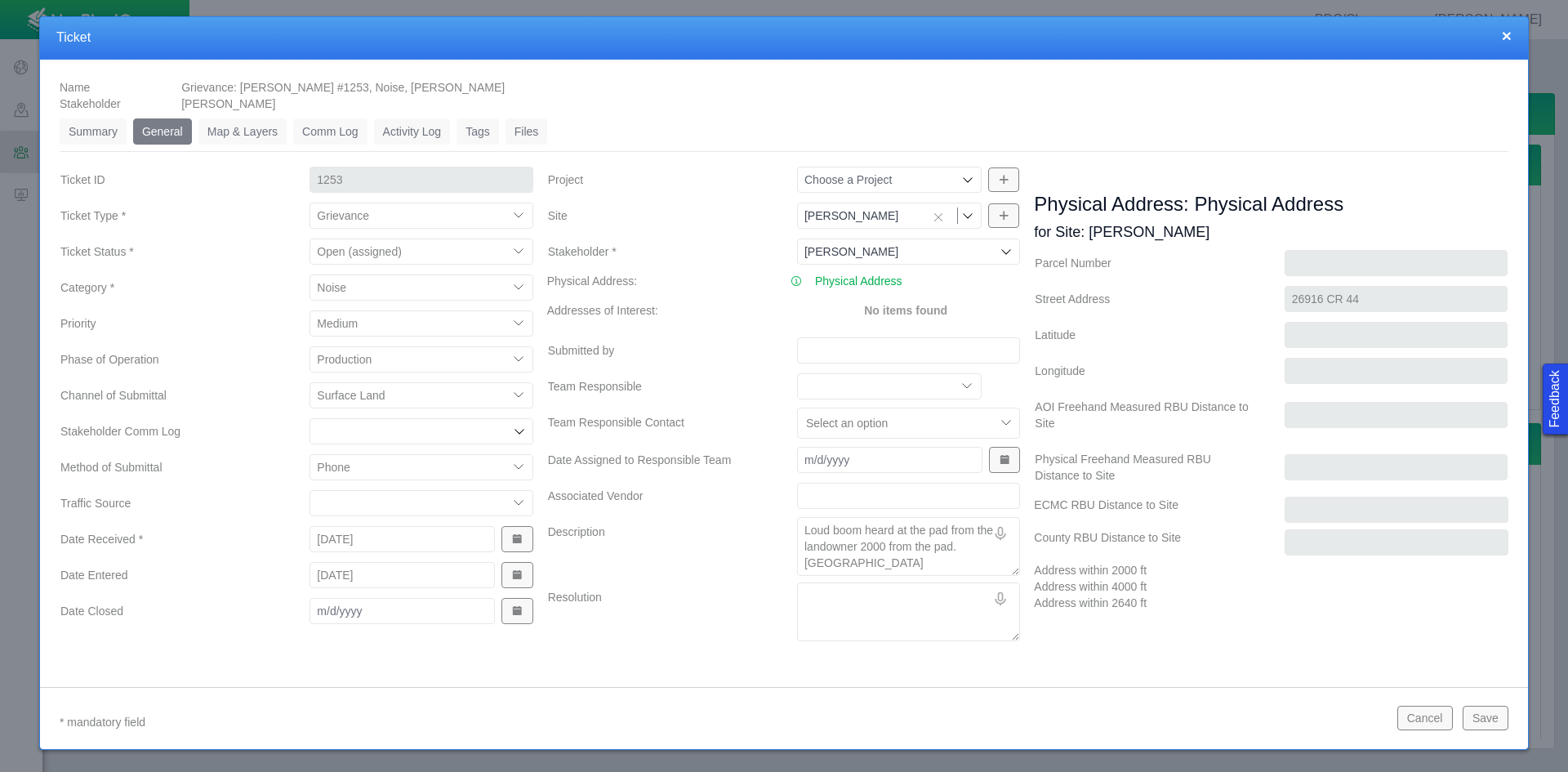
type textarea "x"
type textarea "Loud boom heard at the pad from the landowner 2000 from the pad. Night"
type textarea "x"
type textarea "Loud boom heard at the pad from the landowner 2000 from the pad. Night"
type textarea "x"
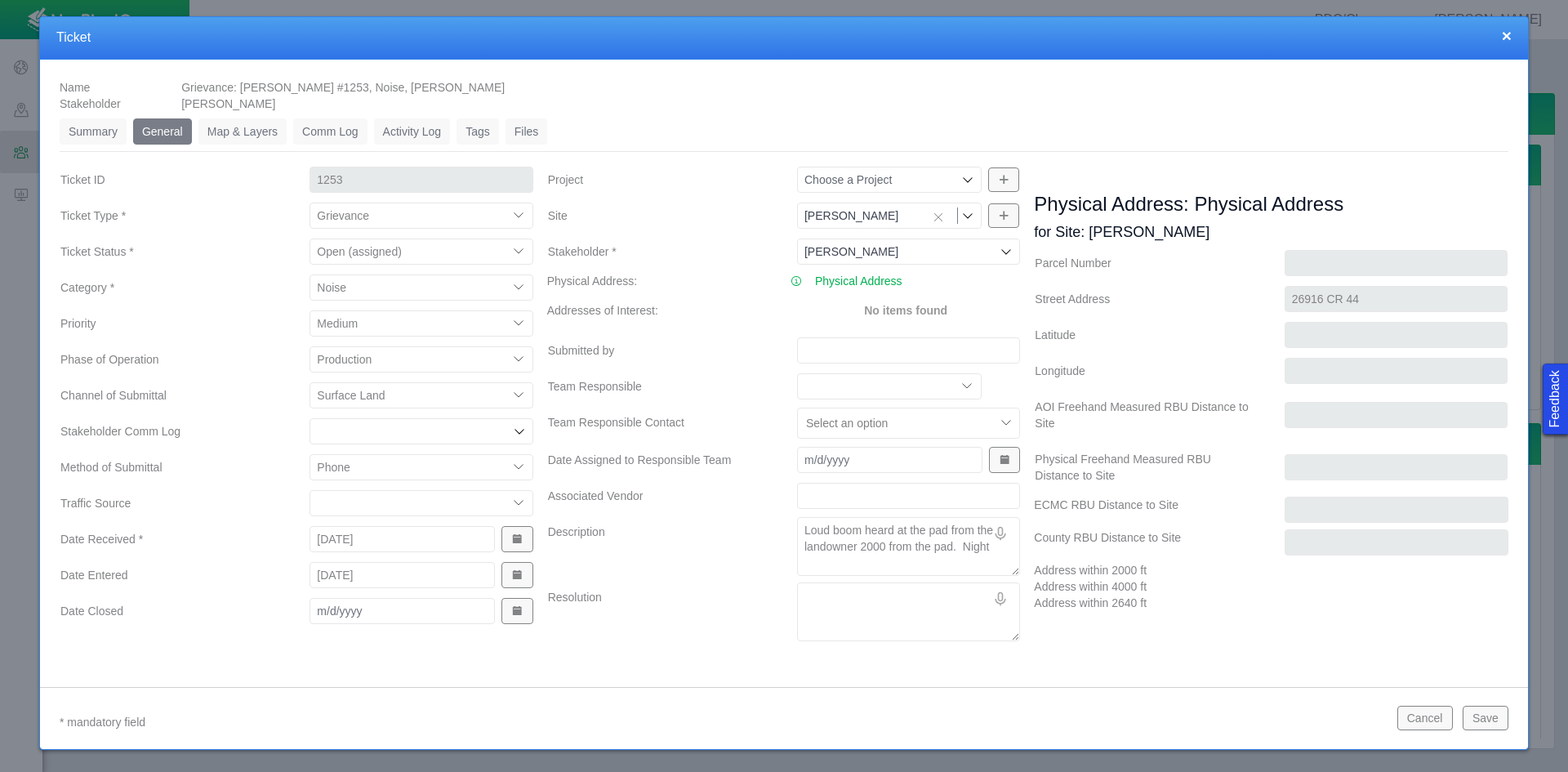
type textarea "Loud boom heard at the pad from the landowner 2000 from the pad. Night t"
type textarea "x"
type textarea "Loud boom heard at the pad from the landowner 2000 from the pad. Night te"
type textarea "x"
type textarea "Loud boom heard at the pad from the landowner 2000 from the pad. Night tea"
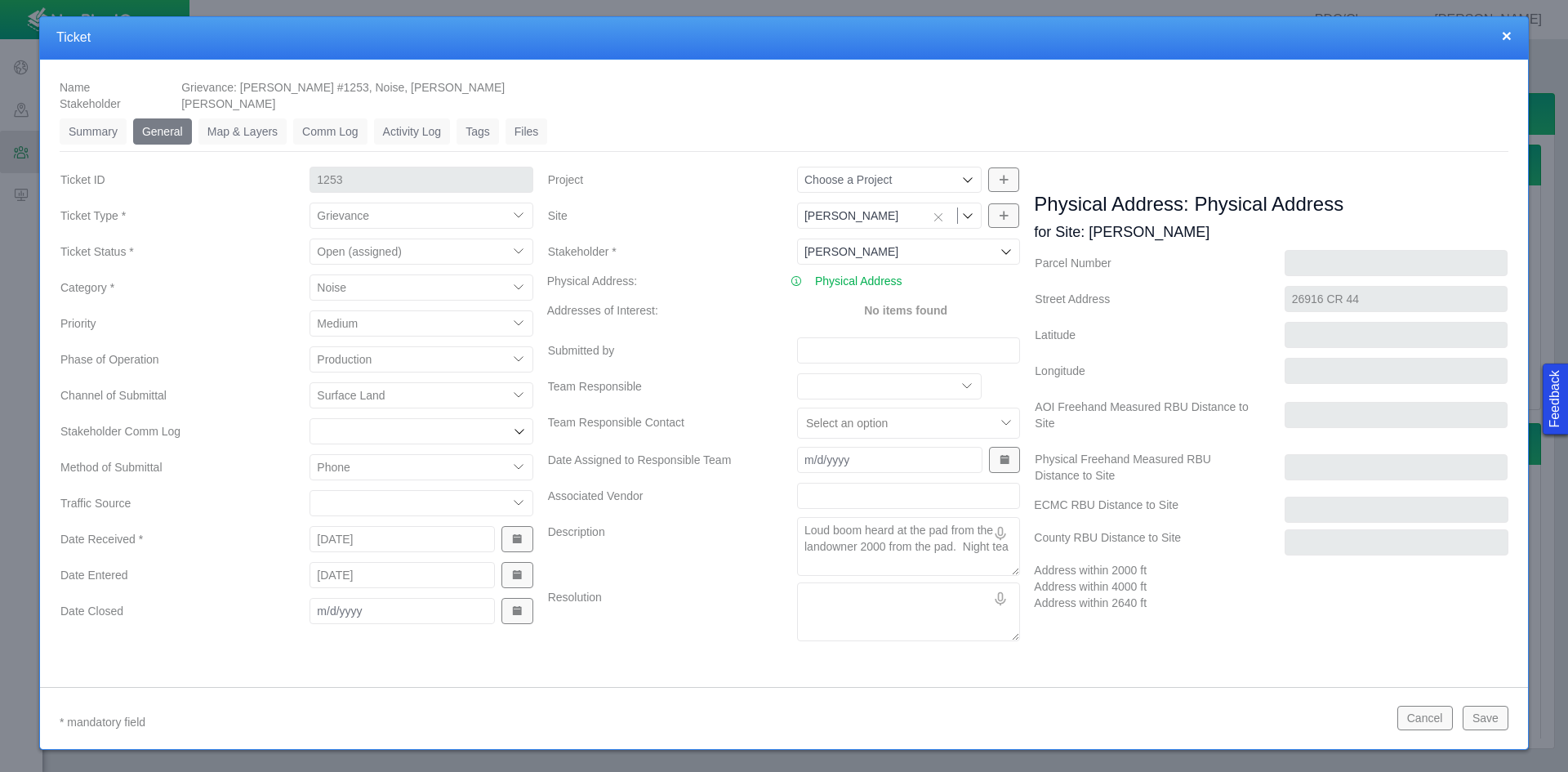
type textarea "x"
type textarea "Loud boom heard at the pad from the landowner 2000 from the pad. Night team"
type textarea "x"
type textarea "Loud boom heard at the pad from the landowner 2000 from the pad. Night team"
type textarea "x"
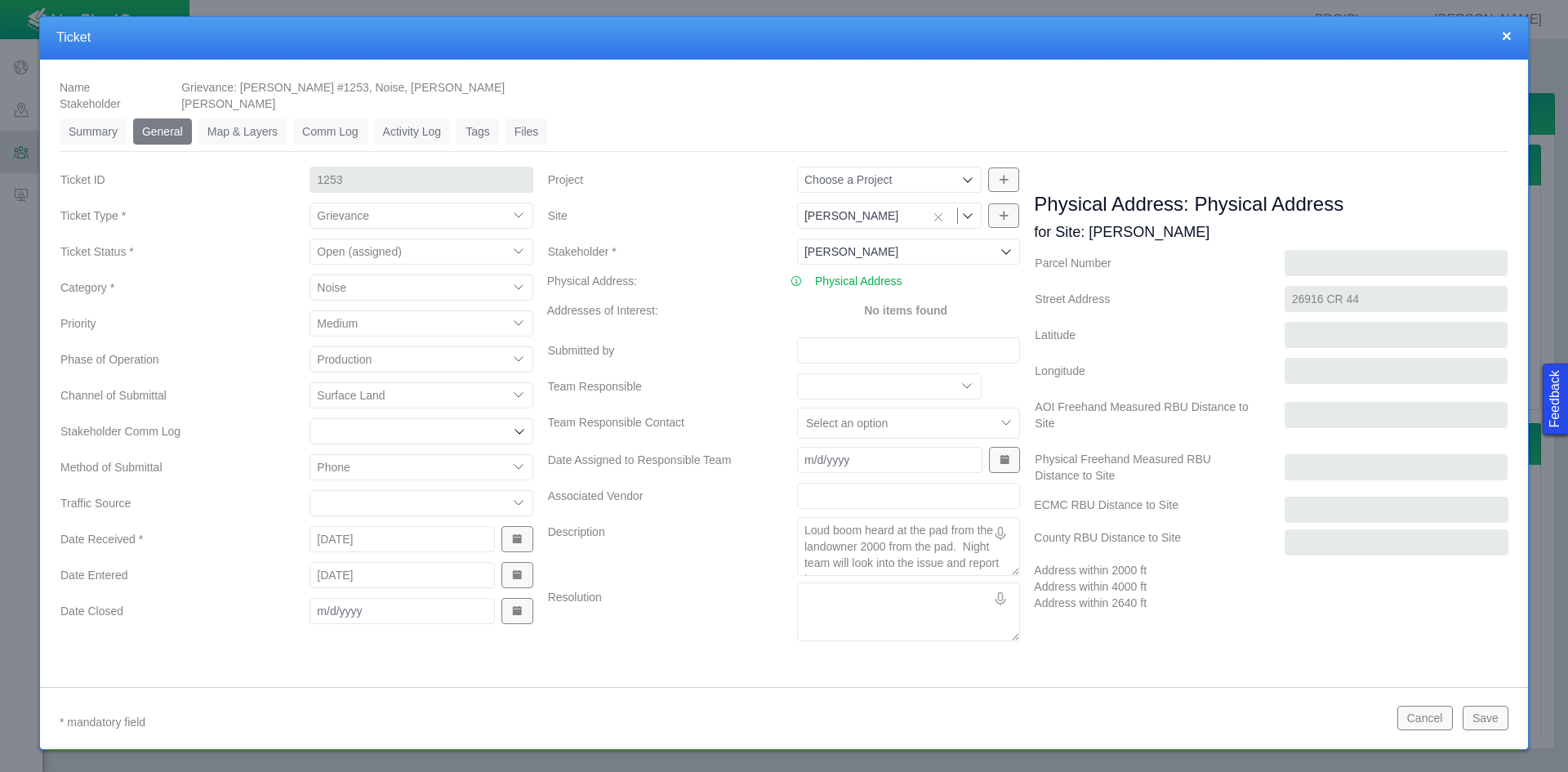
scroll to position [11, 0]
click at [1477, 716] on button "Save" at bounding box center [1485, 718] width 45 height 24
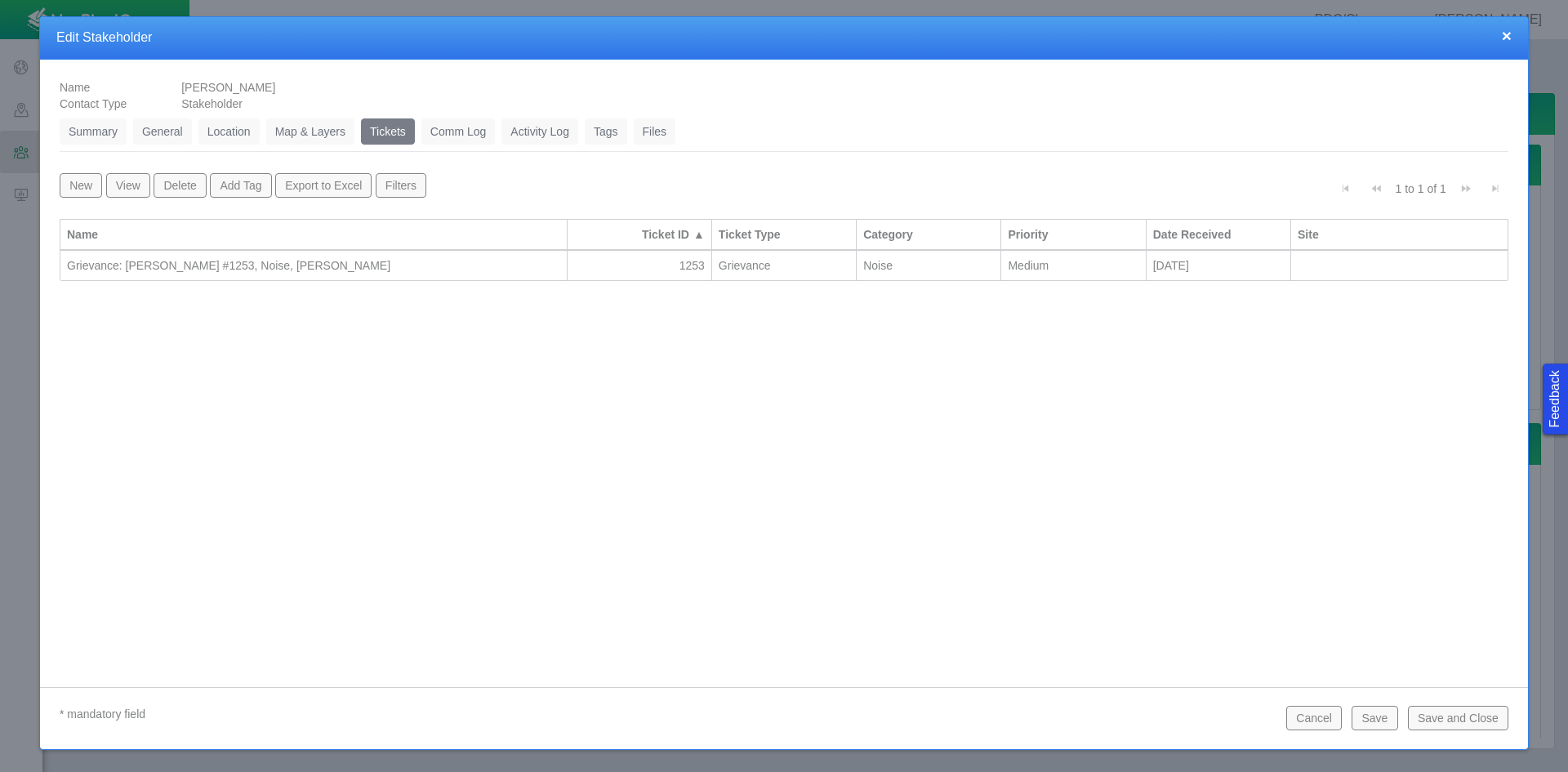
click at [1477, 716] on button "Save and Close" at bounding box center [1458, 718] width 101 height 24
